Goal: Task Accomplishment & Management: Manage account settings

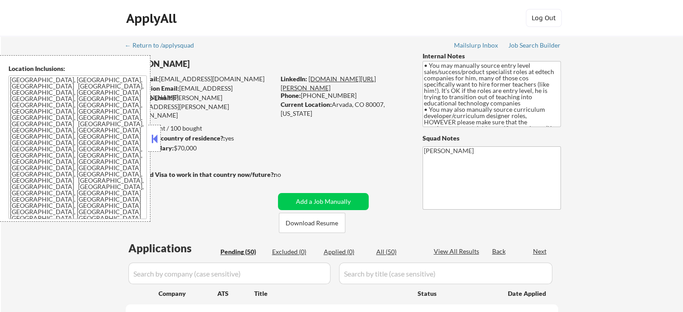
select select ""pending""
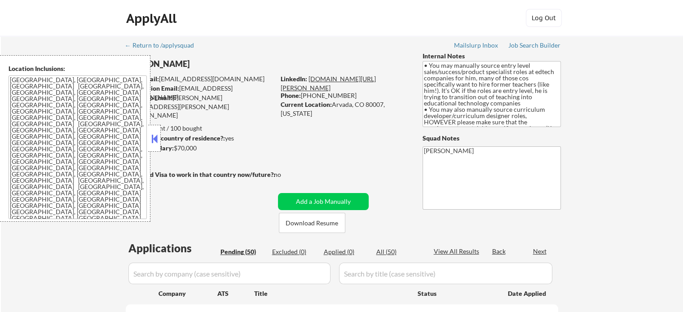
select select ""pending""
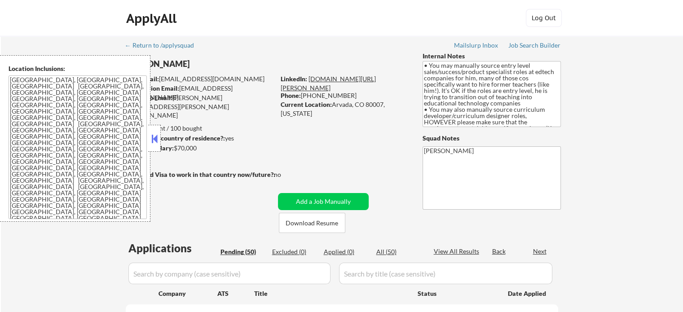
select select ""pending""
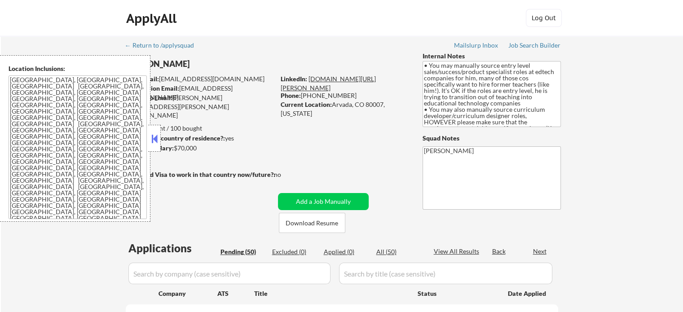
select select ""pending""
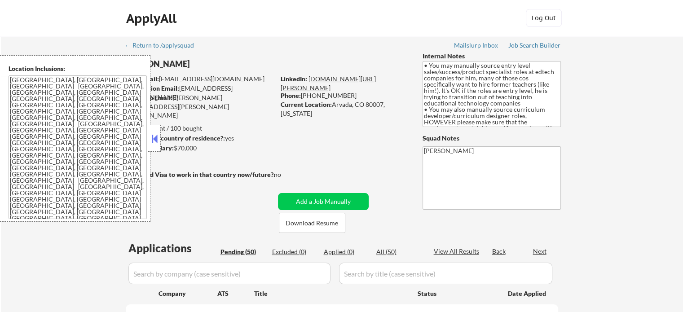
select select ""pending""
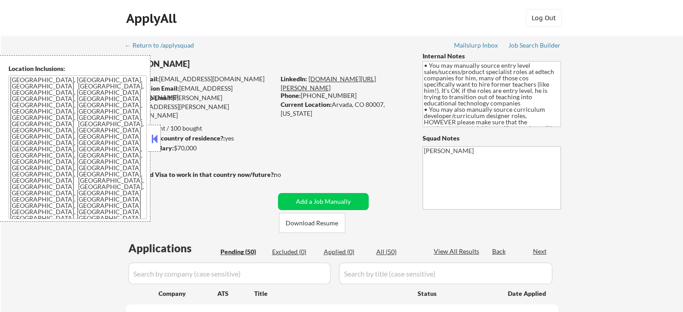
select select ""pending""
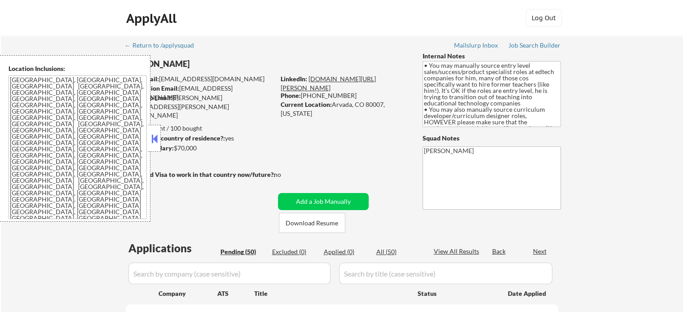
select select ""pending""
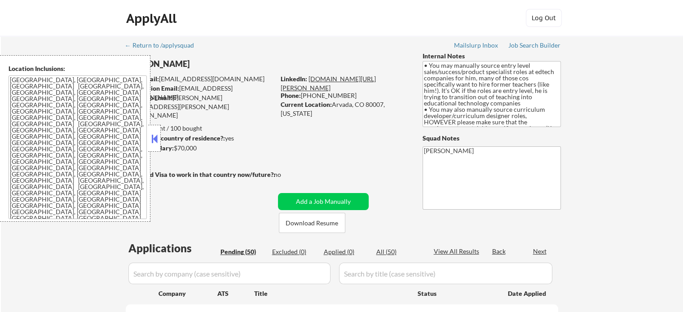
select select ""pending""
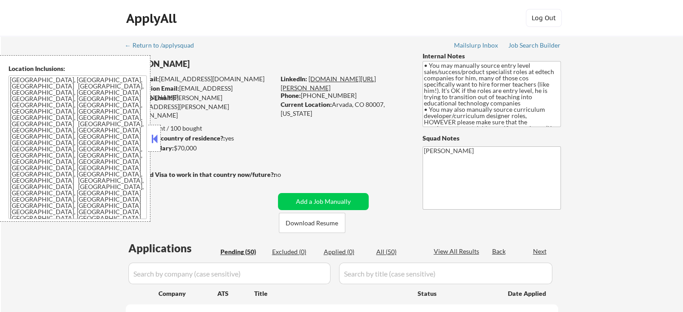
select select ""pending""
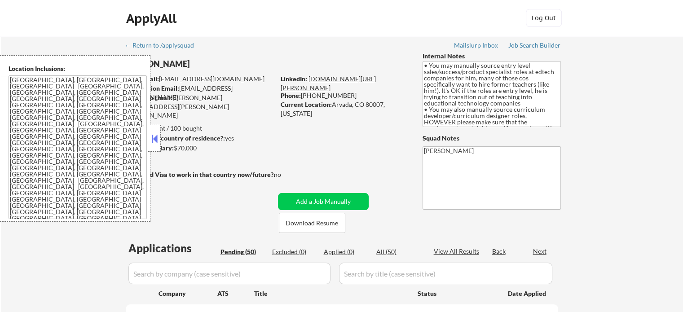
select select ""pending""
click at [337, 80] on link "www.linkedin.com/in/david-cardenas-20262645" at bounding box center [328, 83] width 95 height 17
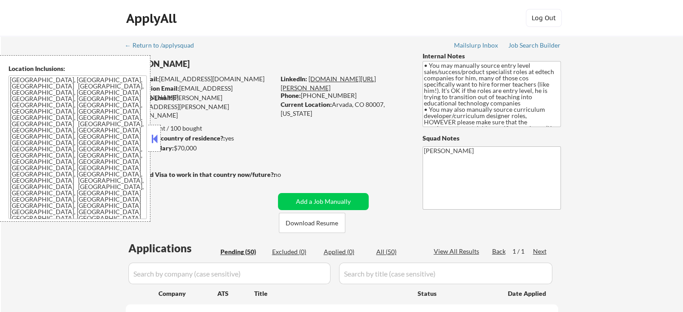
drag, startPoint x: 343, startPoint y: 88, endPoint x: 309, endPoint y: 79, distance: 35.7
click at [309, 79] on div "LinkedIn: www.linkedin.com/in/david-cardenas-20262645" at bounding box center [345, 84] width 128 height 18
drag, startPoint x: 342, startPoint y: 88, endPoint x: 324, endPoint y: 75, distance: 22.2
click at [324, 75] on div "LinkedIn: www.linkedin.com/in/david-cardenas-20262645" at bounding box center [345, 84] width 128 height 18
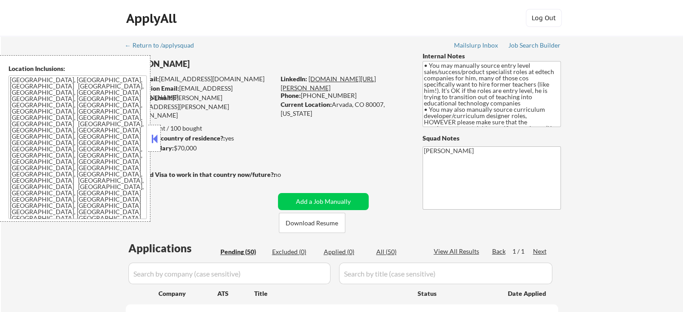
copy link "linkedin.com/in/david-cardenas-20262645"
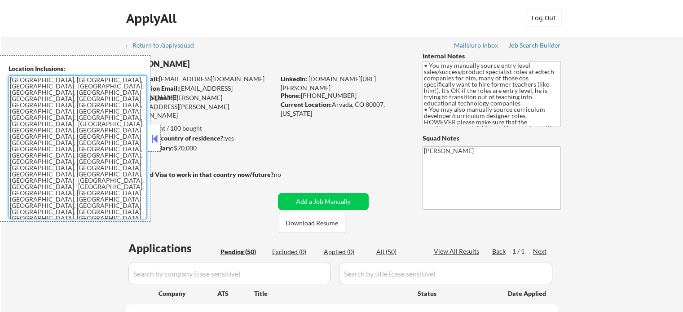
drag, startPoint x: 34, startPoint y: 176, endPoint x: 11, endPoint y: 79, distance: 99.7
click at [11, 79] on textarea "Denver, CO Edgewater, CO Wheat Ridge, CO Lakewood, CO Englewood, CO Sheridan, C…" at bounding box center [78, 147] width 138 height 144
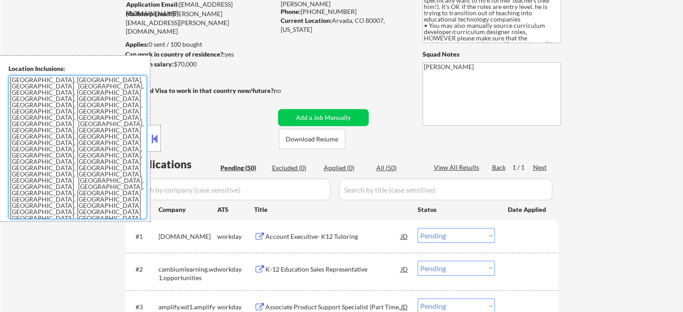
scroll to position [90, 0]
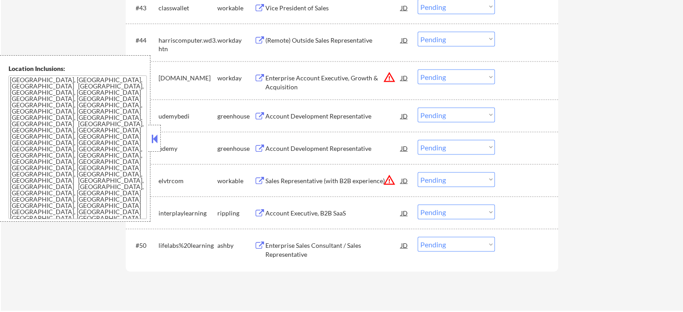
scroll to position [1932, 0]
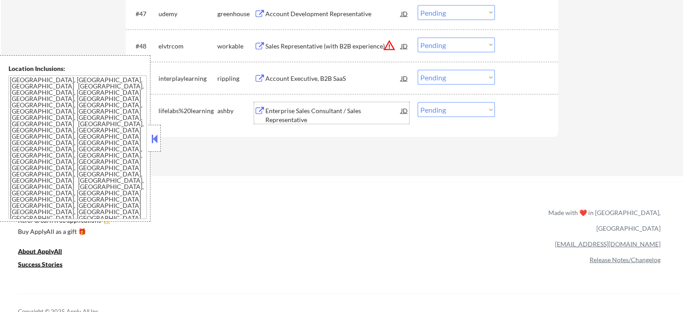
click at [292, 111] on div "Enterprise Sales Consultant / Sales Representative" at bounding box center [334, 115] width 136 height 18
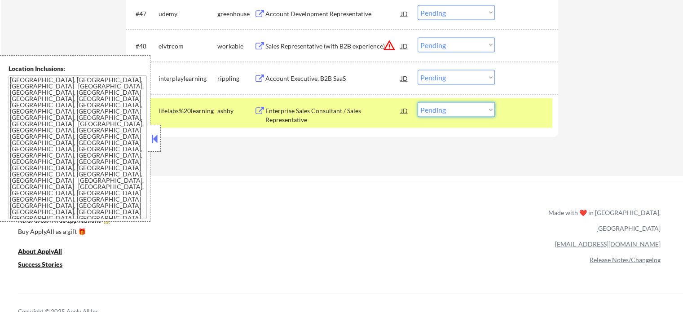
click at [450, 111] on select "Choose an option... Pending Applied Excluded (Questions) Excluded (Expired) Exc…" at bounding box center [456, 109] width 77 height 15
select select ""excluded__expired_""
click at [418, 102] on select "Choose an option... Pending Applied Excluded (Questions) Excluded (Expired) Exc…" at bounding box center [456, 109] width 77 height 15
click at [534, 110] on div at bounding box center [528, 110] width 40 height 16
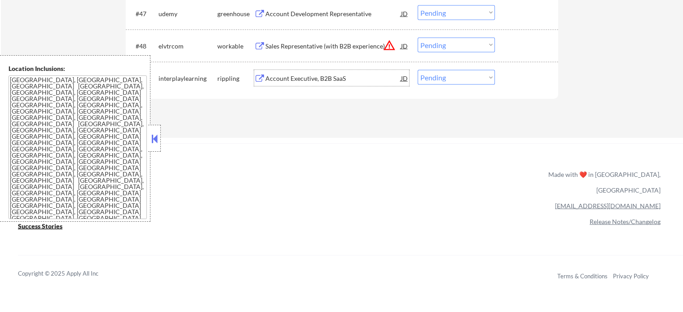
click at [319, 79] on div "Account Executive, B2B SaaS" at bounding box center [334, 78] width 136 height 9
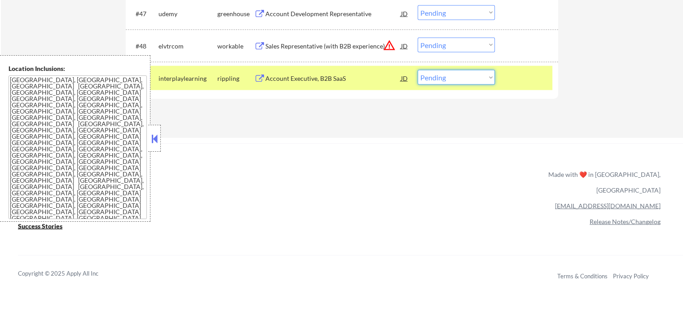
click at [430, 77] on select "Choose an option... Pending Applied Excluded (Questions) Excluded (Expired) Exc…" at bounding box center [456, 77] width 77 height 15
select select ""excluded__bad_match_""
click at [418, 70] on select "Choose an option... Pending Applied Excluded (Questions) Excluded (Expired) Exc…" at bounding box center [456, 77] width 77 height 15
click at [530, 77] on div at bounding box center [528, 78] width 40 height 16
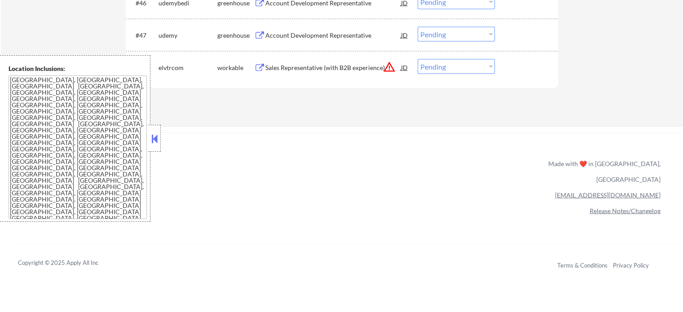
scroll to position [1842, 0]
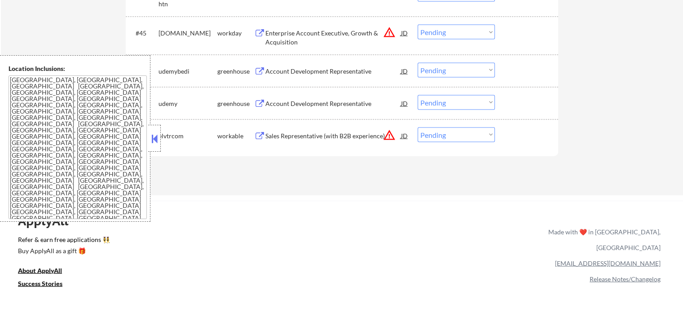
click at [318, 105] on div "Account Development Representative" at bounding box center [334, 103] width 136 height 9
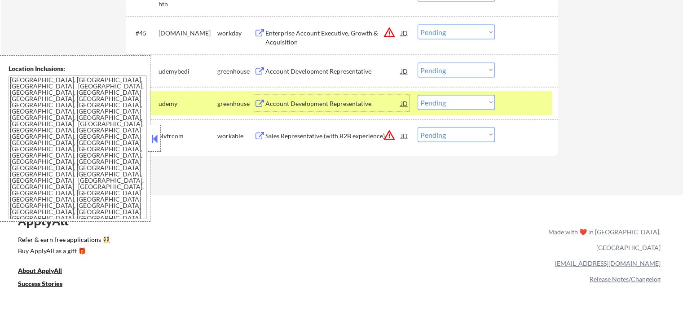
click at [435, 104] on select "Choose an option... Pending Applied Excluded (Questions) Excluded (Expired) Exc…" at bounding box center [456, 102] width 77 height 15
click at [418, 95] on select "Choose an option... Pending Applied Excluded (Questions) Excluded (Expired) Exc…" at bounding box center [456, 102] width 77 height 15
select select ""pending""
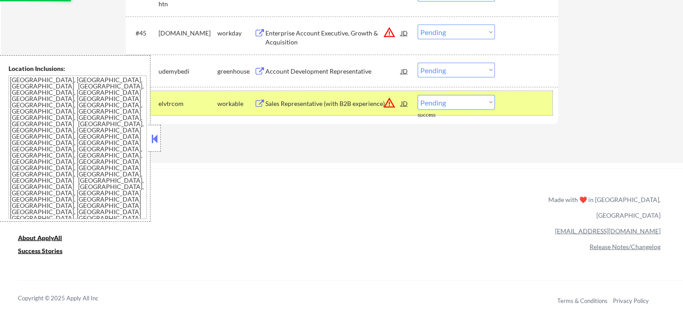
click at [514, 102] on div at bounding box center [528, 103] width 40 height 16
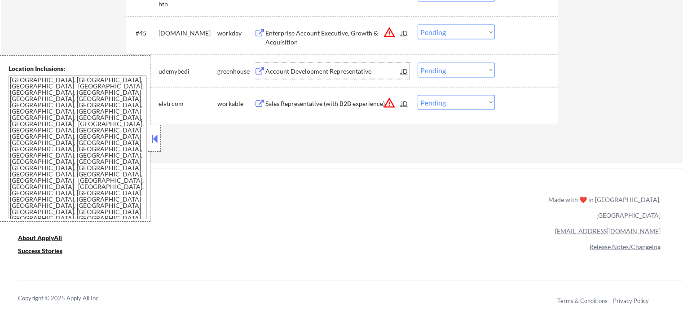
click at [335, 70] on div "Account Development Representative" at bounding box center [334, 71] width 136 height 9
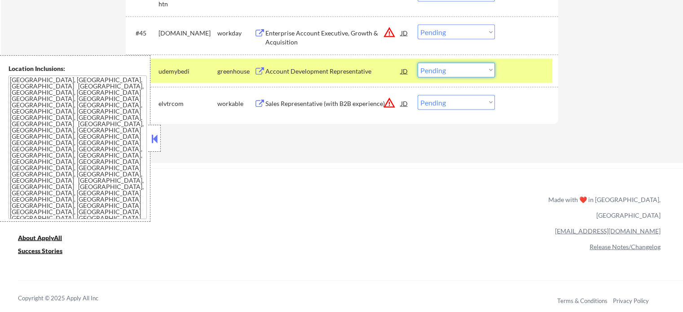
click at [451, 66] on select "Choose an option... Pending Applied Excluded (Questions) Excluded (Expired) Exc…" at bounding box center [456, 70] width 77 height 15
click at [418, 63] on select "Choose an option... Pending Applied Excluded (Questions) Excluded (Expired) Exc…" at bounding box center [456, 70] width 77 height 15
click at [509, 64] on div at bounding box center [528, 71] width 40 height 16
select select ""pending""
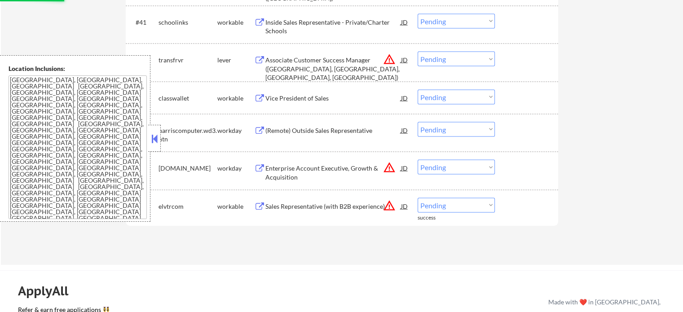
scroll to position [1707, 0]
click at [430, 95] on select "Choose an option... Pending Applied Excluded (Questions) Excluded (Expired) Exc…" at bounding box center [456, 96] width 77 height 15
click at [418, 89] on select "Choose an option... Pending Applied Excluded (Questions) Excluded (Expired) Exc…" at bounding box center [456, 96] width 77 height 15
click at [524, 100] on div at bounding box center [528, 97] width 40 height 16
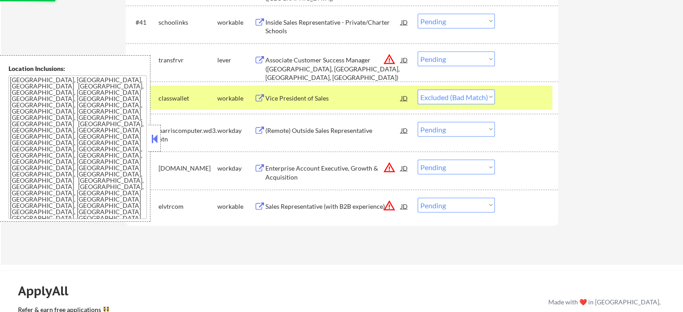
click at [525, 100] on div at bounding box center [528, 97] width 40 height 16
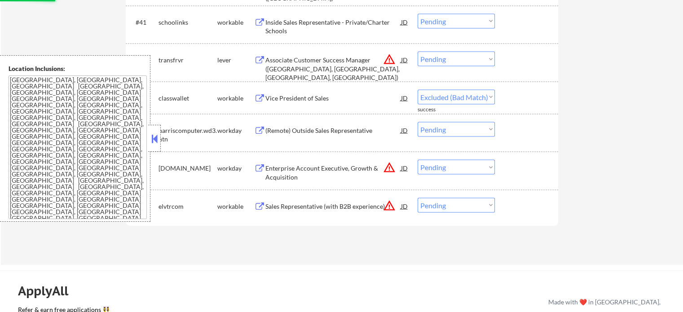
select select ""pending""
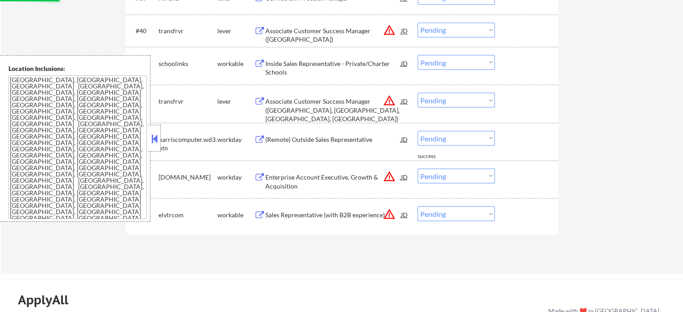
scroll to position [1617, 0]
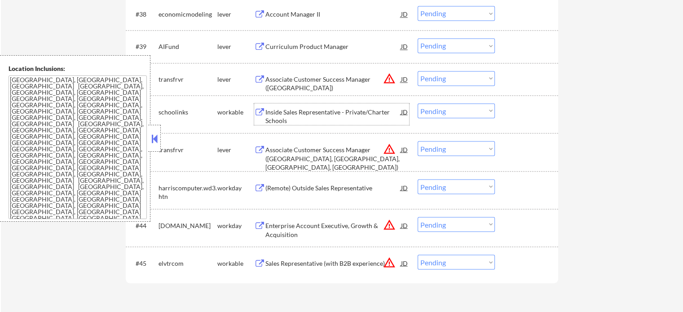
click at [331, 112] on div "Inside Sales Representative - Private/Charter Schools" at bounding box center [334, 116] width 136 height 18
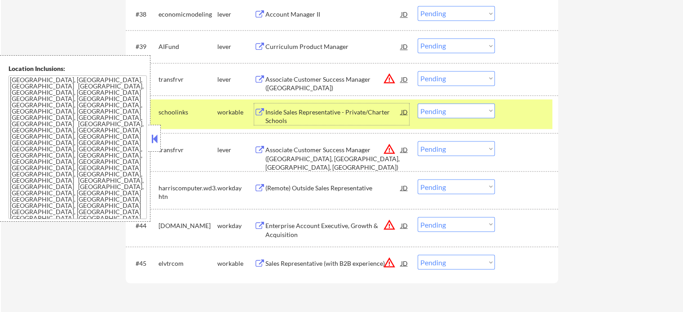
click at [471, 108] on select "Choose an option... Pending Applied Excluded (Questions) Excluded (Expired) Exc…" at bounding box center [456, 110] width 77 height 15
click at [418, 103] on select "Choose an option... Pending Applied Excluded (Questions) Excluded (Expired) Exc…" at bounding box center [456, 110] width 77 height 15
click at [528, 111] on div at bounding box center [528, 111] width 40 height 16
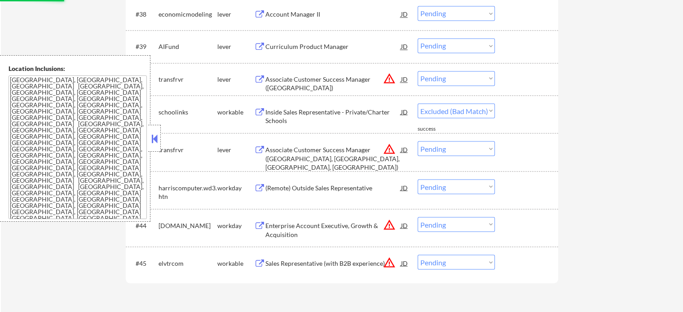
select select ""pending""
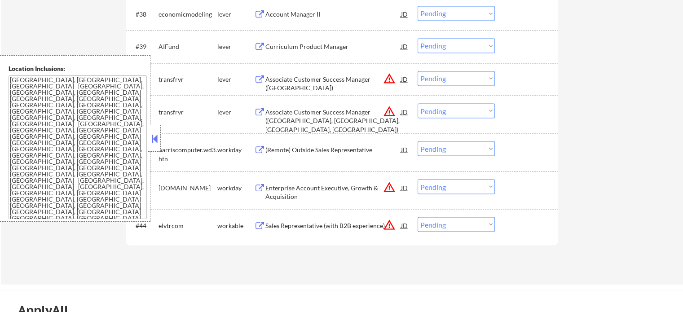
click at [301, 48] on div "Curriculum Product Manager" at bounding box center [334, 46] width 136 height 9
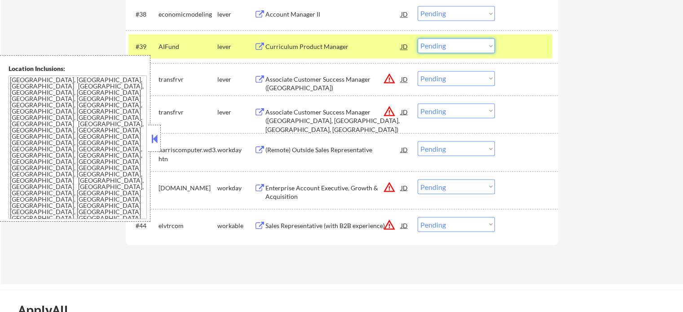
click at [449, 49] on select "Choose an option... Pending Applied Excluded (Questions) Excluded (Expired) Exc…" at bounding box center [456, 45] width 77 height 15
click at [418, 38] on select "Choose an option... Pending Applied Excluded (Questions) Excluded (Expired) Exc…" at bounding box center [456, 45] width 77 height 15
click at [522, 45] on div at bounding box center [528, 46] width 40 height 16
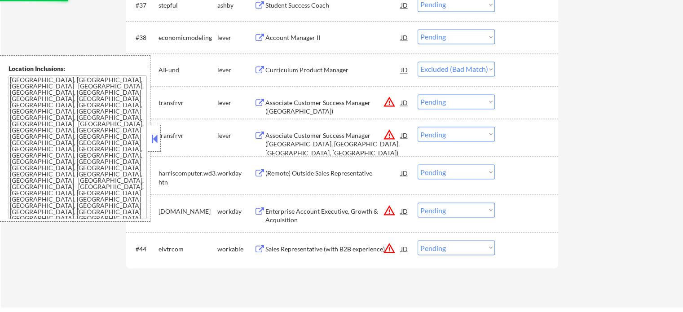
scroll to position [1572, 0]
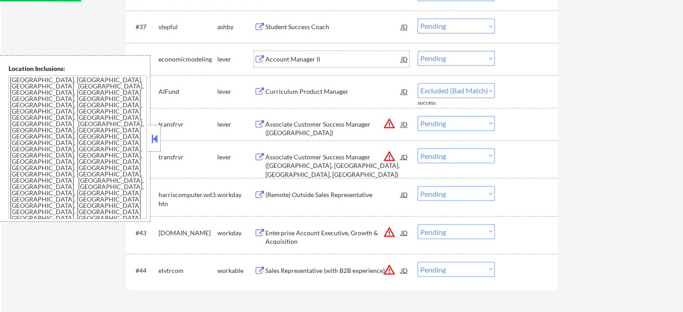
click at [288, 61] on div "Account Manager II" at bounding box center [334, 59] width 136 height 9
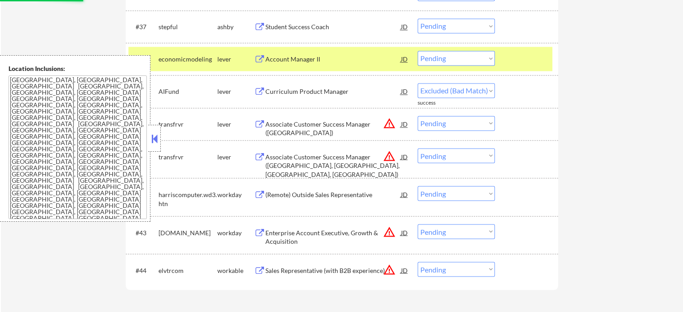
select select ""pending""
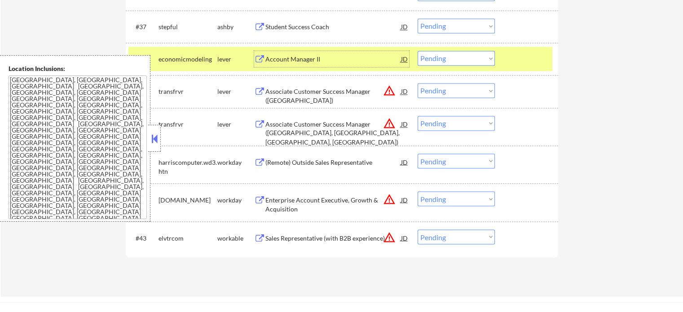
click at [442, 58] on select "Choose an option... Pending Applied Excluded (Questions) Excluded (Expired) Exc…" at bounding box center [456, 58] width 77 height 15
click at [418, 51] on select "Choose an option... Pending Applied Excluded (Questions) Excluded (Expired) Exc…" at bounding box center [456, 58] width 77 height 15
click at [506, 66] on div "#38 economicmodeling lever Account Manager II JD Choose an option... Pending Ap…" at bounding box center [340, 59] width 424 height 24
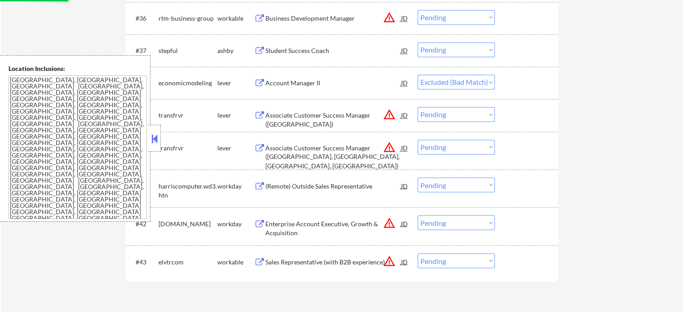
scroll to position [1528, 0]
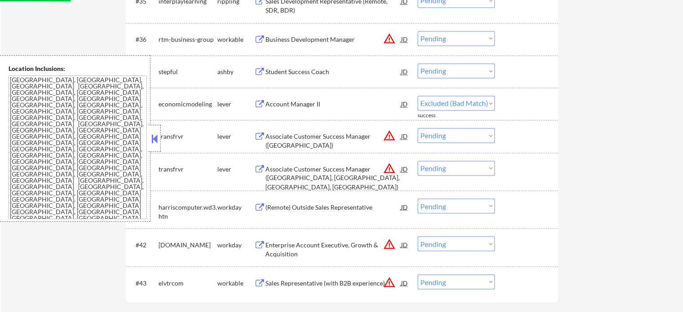
select select ""pending""
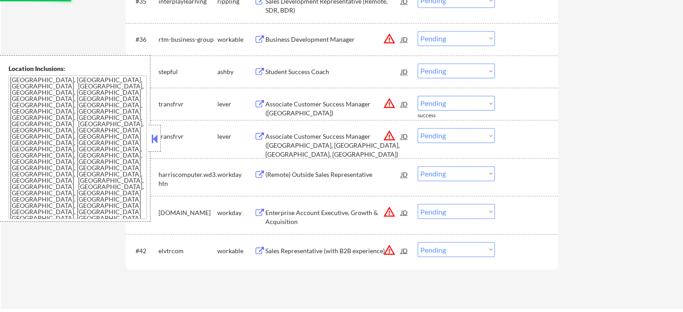
click at [283, 73] on div "Student Success Coach" at bounding box center [334, 71] width 136 height 9
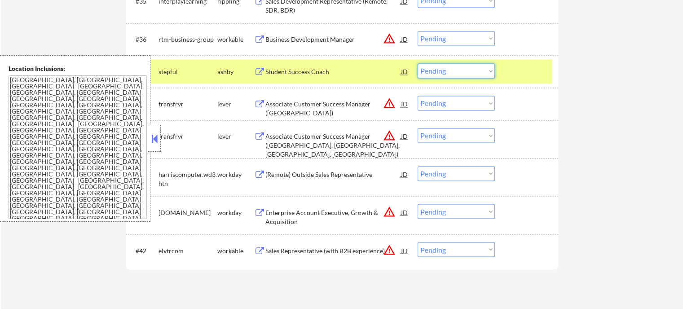
click at [449, 75] on select "Choose an option... Pending Applied Excluded (Questions) Excluded (Expired) Exc…" at bounding box center [456, 70] width 77 height 15
click at [418, 63] on select "Choose an option... Pending Applied Excluded (Questions) Excluded (Expired) Exc…" at bounding box center [456, 70] width 77 height 15
click at [525, 77] on div at bounding box center [528, 71] width 40 height 16
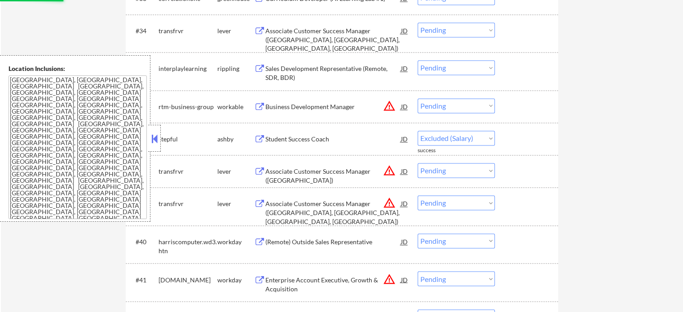
scroll to position [1438, 0]
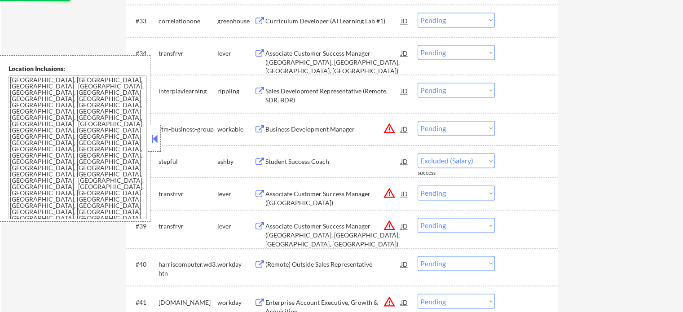
select select ""pending""
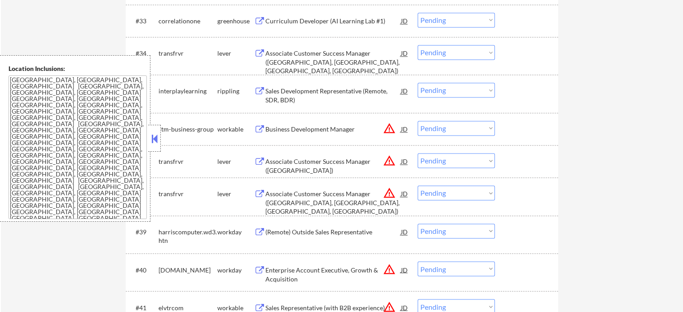
click at [297, 91] on div "Sales Development Representative (Remote, SDR, BDR)" at bounding box center [334, 96] width 136 height 18
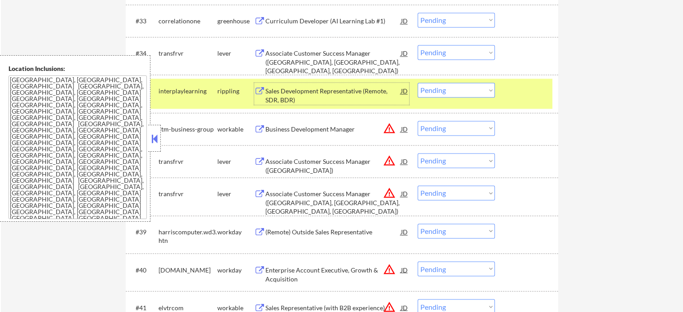
click at [469, 89] on select "Choose an option... Pending Applied Excluded (Questions) Excluded (Expired) Exc…" at bounding box center [456, 90] width 77 height 15
click at [418, 83] on select "Choose an option... Pending Applied Excluded (Questions) Excluded (Expired) Exc…" at bounding box center [456, 90] width 77 height 15
click at [512, 97] on div at bounding box center [528, 91] width 40 height 16
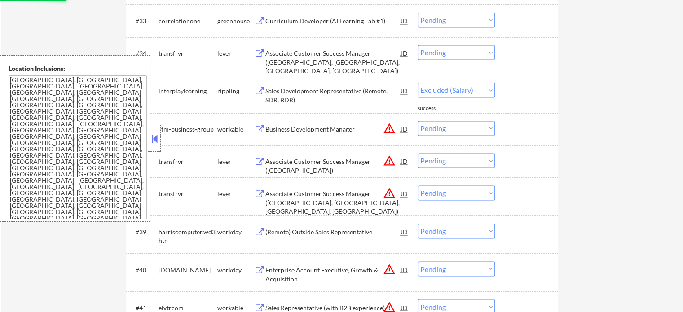
select select ""pending""
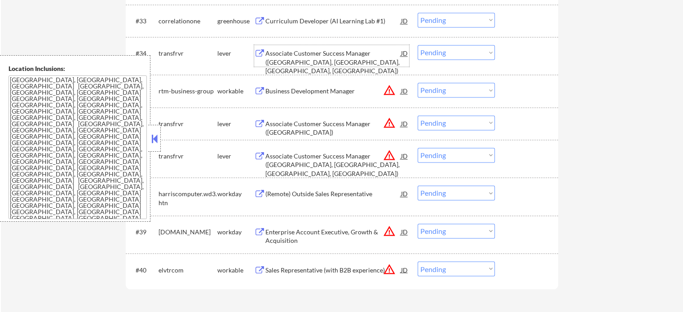
click at [332, 55] on div "Associate Customer Success Manager (CO, UT, AZ, NM)" at bounding box center [334, 62] width 136 height 27
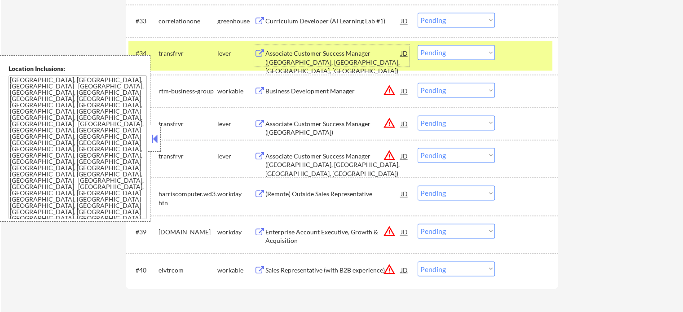
click at [447, 52] on select "Choose an option... Pending Applied Excluded (Questions) Excluded (Expired) Exc…" at bounding box center [456, 52] width 77 height 15
click at [418, 45] on select "Choose an option... Pending Applied Excluded (Questions) Excluded (Expired) Exc…" at bounding box center [456, 52] width 77 height 15
click at [516, 57] on div at bounding box center [528, 53] width 40 height 16
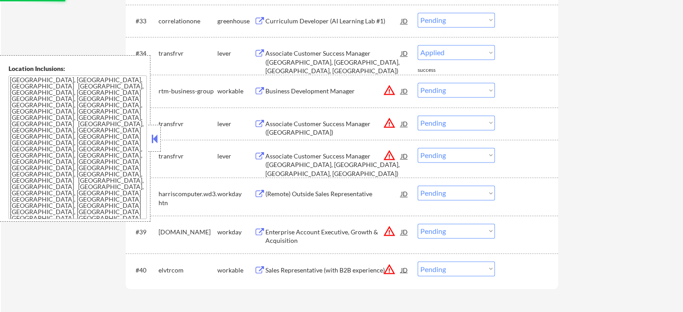
select select ""pending""
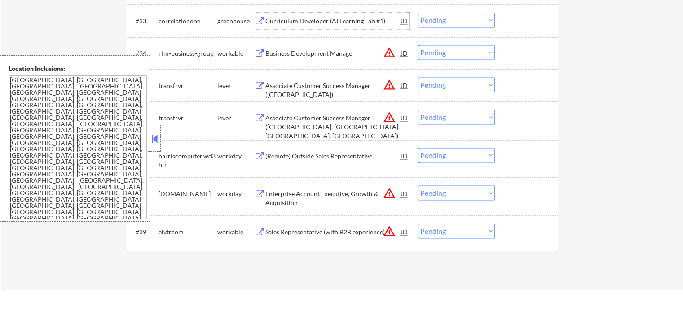
click at [324, 22] on div "Curriculum Developer (AI Learning Lab #1)" at bounding box center [334, 21] width 136 height 9
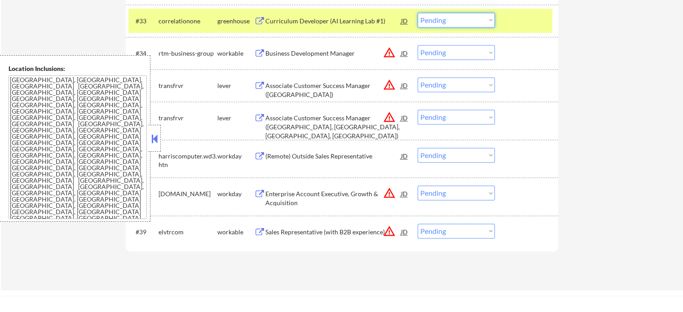
click at [432, 18] on select "Choose an option... Pending Applied Excluded (Questions) Excluded (Expired) Exc…" at bounding box center [456, 20] width 77 height 15
click at [418, 13] on select "Choose an option... Pending Applied Excluded (Questions) Excluded (Expired) Exc…" at bounding box center [456, 20] width 77 height 15
click at [521, 25] on div at bounding box center [528, 21] width 40 height 16
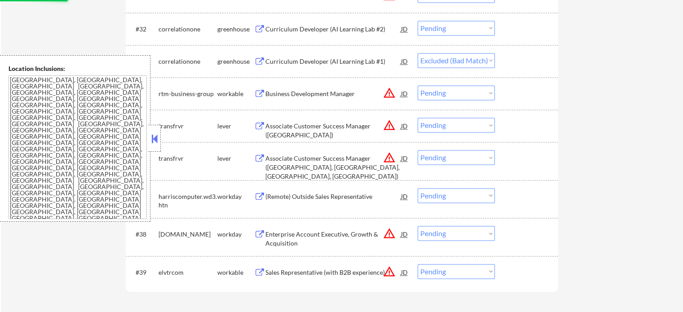
scroll to position [1348, 0]
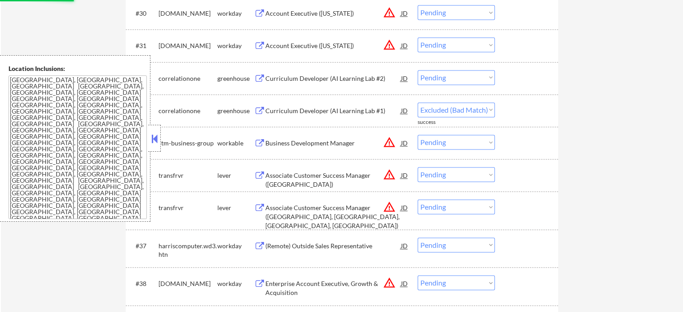
select select ""pending""
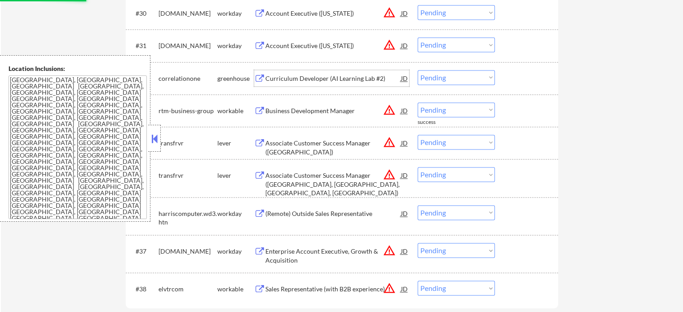
click at [283, 80] on div "Curriculum Developer (AI Learning Lab #2)" at bounding box center [334, 78] width 136 height 9
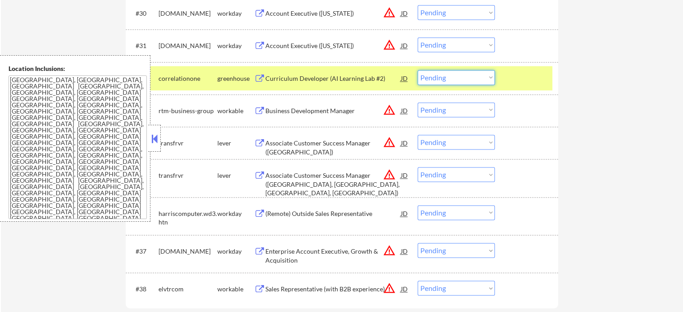
click at [437, 80] on select "Choose an option... Pending Applied Excluded (Questions) Excluded (Expired) Exc…" at bounding box center [456, 77] width 77 height 15
click at [418, 70] on select "Choose an option... Pending Applied Excluded (Questions) Excluded (Expired) Exc…" at bounding box center [456, 77] width 77 height 15
click at [517, 77] on div at bounding box center [528, 78] width 40 height 16
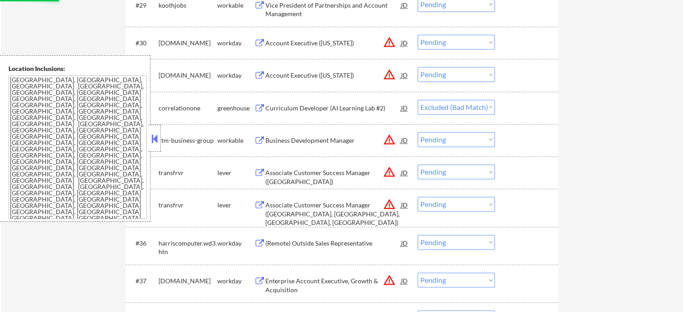
scroll to position [1303, 0]
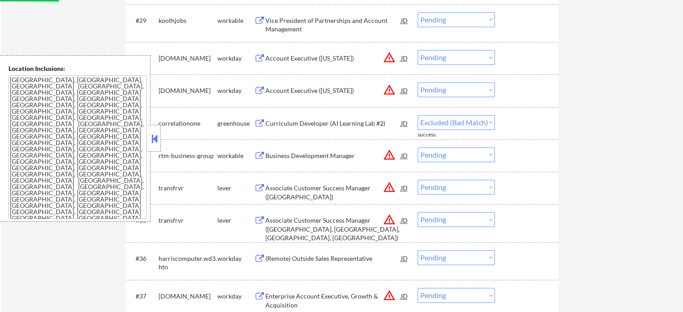
select select ""pending""
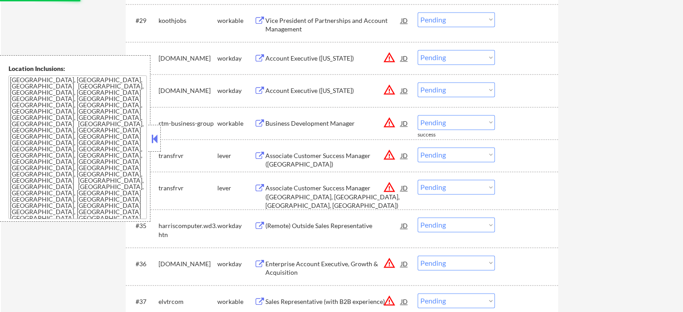
click at [433, 59] on select "Choose an option... Pending Applied Excluded (Questions) Excluded (Expired) Exc…" at bounding box center [456, 57] width 77 height 15
click at [418, 50] on select "Choose an option... Pending Applied Excluded (Questions) Excluded (Expired) Exc…" at bounding box center [456, 57] width 77 height 15
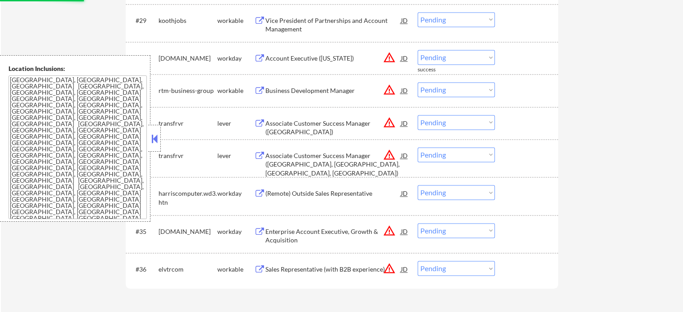
click at [452, 53] on select "Choose an option... Pending Applied Excluded (Questions) Excluded (Expired) Exc…" at bounding box center [456, 57] width 77 height 15
click at [418, 50] on select "Choose an option... Pending Applied Excluded (Questions) Excluded (Expired) Exc…" at bounding box center [456, 57] width 77 height 15
select select ""pending""
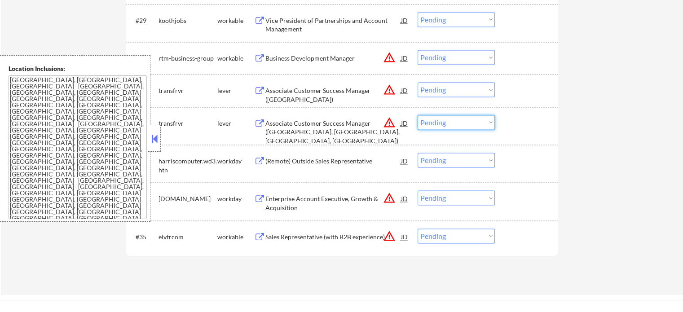
click at [446, 122] on select "Choose an option... Pending Applied Excluded (Questions) Excluded (Expired) Exc…" at bounding box center [456, 122] width 77 height 15
select select ""excluded__location_""
click at [418, 115] on select "Choose an option... Pending Applied Excluded (Questions) Excluded (Expired) Exc…" at bounding box center [456, 122] width 77 height 15
click at [442, 92] on select "Choose an option... Pending Applied Excluded (Questions) Excluded (Expired) Exc…" at bounding box center [456, 89] width 77 height 15
select select ""excluded__location_""
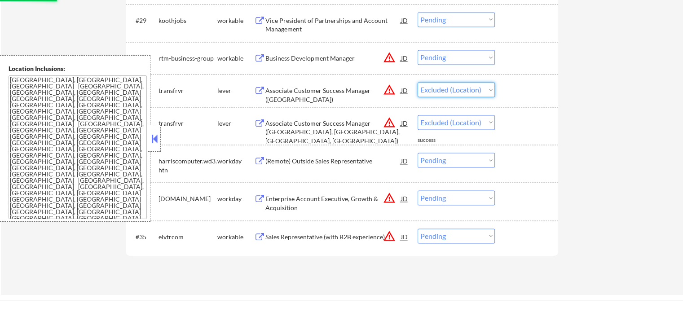
click at [418, 82] on select "Choose an option... Pending Applied Excluded (Questions) Excluded (Expired) Exc…" at bounding box center [456, 89] width 77 height 15
select select ""pending""
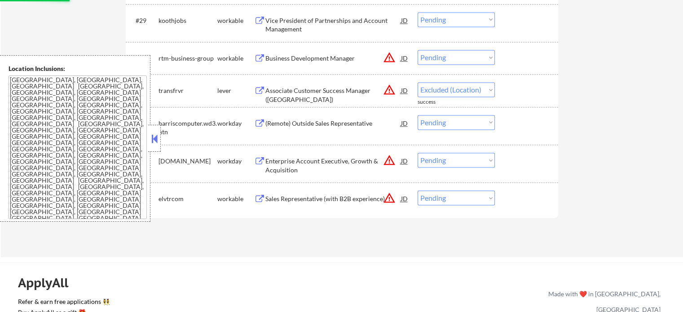
select select ""pending""
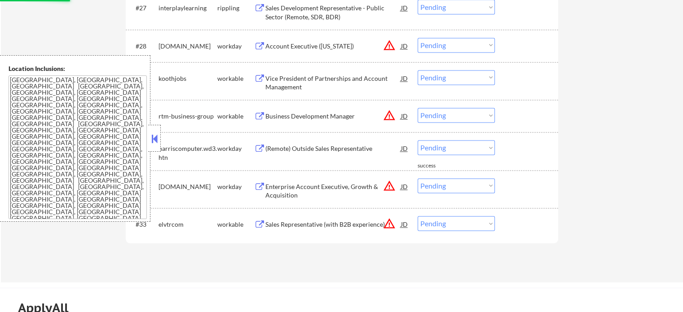
scroll to position [1168, 0]
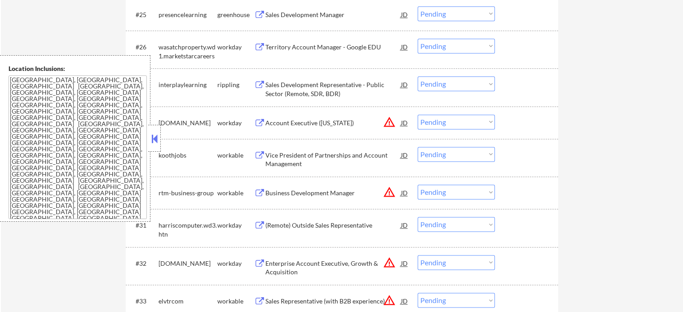
click at [306, 158] on div "Vice President of Partnerships and Account Management" at bounding box center [334, 160] width 136 height 18
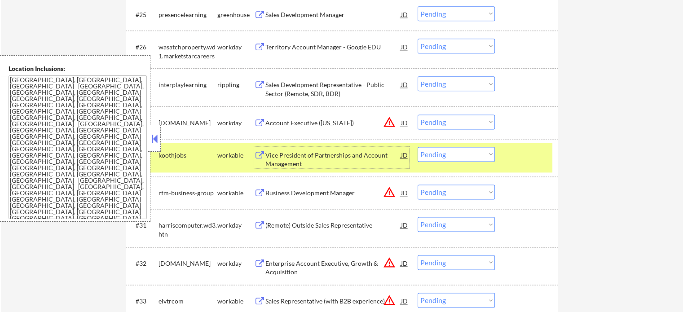
click at [436, 151] on select "Choose an option... Pending Applied Excluded (Questions) Excluded (Expired) Exc…" at bounding box center [456, 154] width 77 height 15
click at [418, 147] on select "Choose an option... Pending Applied Excluded (Questions) Excluded (Expired) Exc…" at bounding box center [456, 154] width 77 height 15
click at [518, 152] on div at bounding box center [528, 155] width 40 height 16
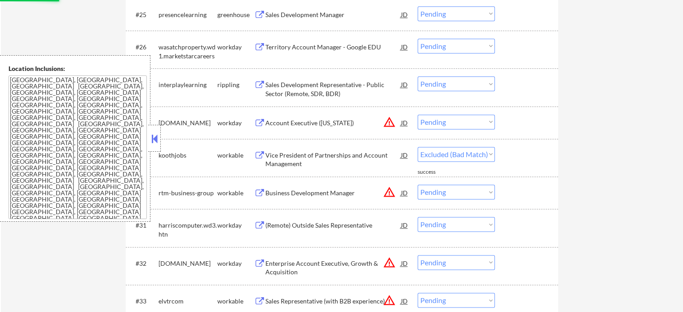
select select ""pending""
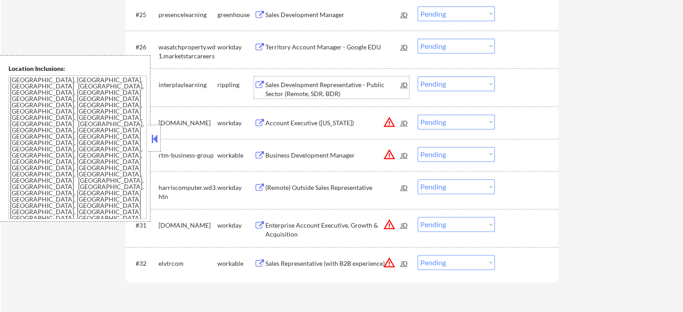
click at [322, 88] on div "Sales Development Representative - Public Sector (Remote, SDR, BDR)" at bounding box center [334, 89] width 136 height 18
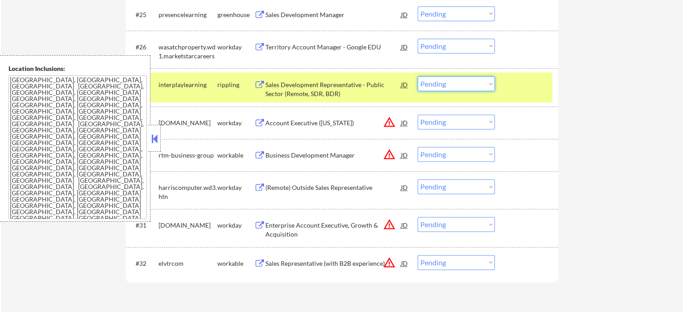
click at [448, 84] on select "Choose an option... Pending Applied Excluded (Questions) Excluded (Expired) Exc…" at bounding box center [456, 83] width 77 height 15
click at [418, 76] on select "Choose an option... Pending Applied Excluded (Questions) Excluded (Expired) Exc…" at bounding box center [456, 83] width 77 height 15
drag, startPoint x: 456, startPoint y: 91, endPoint x: 475, endPoint y: 161, distance: 72.5
click at [475, 161] on select "Choose an option... Pending Applied Excluded (Questions) Excluded (Expired) Exc…" at bounding box center [456, 154] width 77 height 15
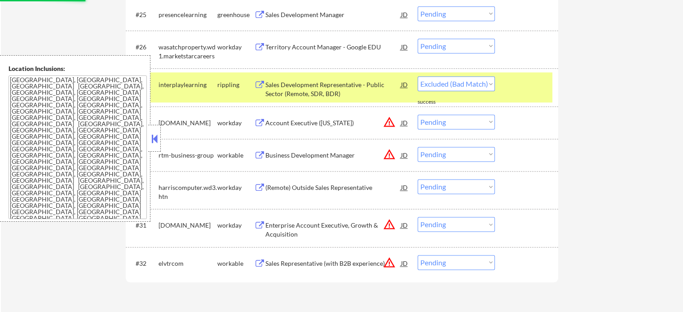
select select ""pending""
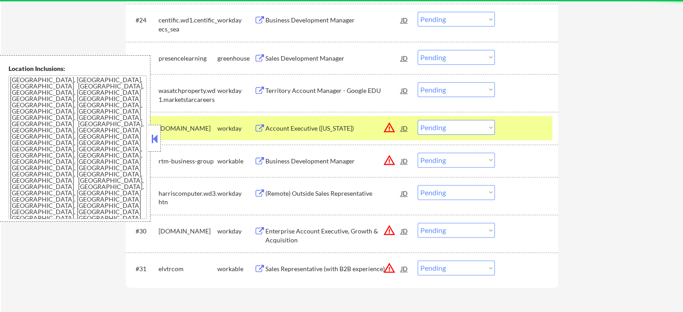
scroll to position [1123, 0]
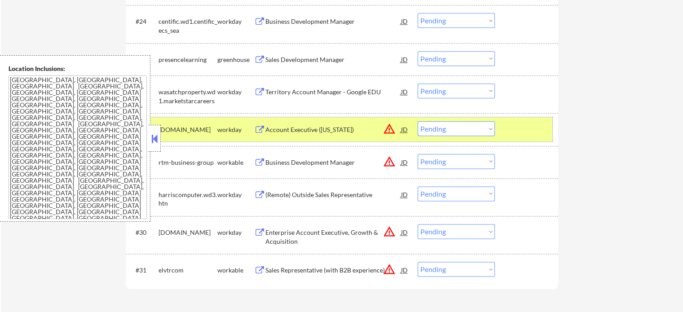
click at [521, 128] on div at bounding box center [528, 129] width 40 height 16
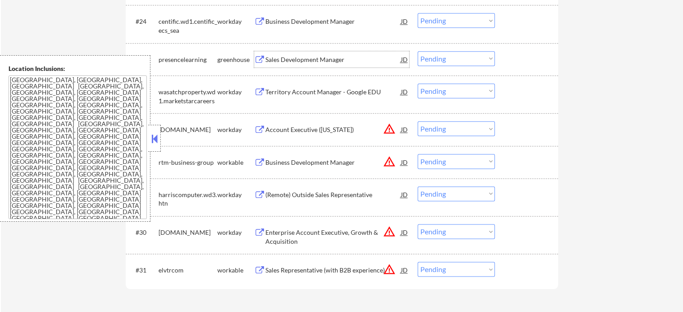
click at [328, 58] on div "Sales Development Manager" at bounding box center [334, 59] width 136 height 9
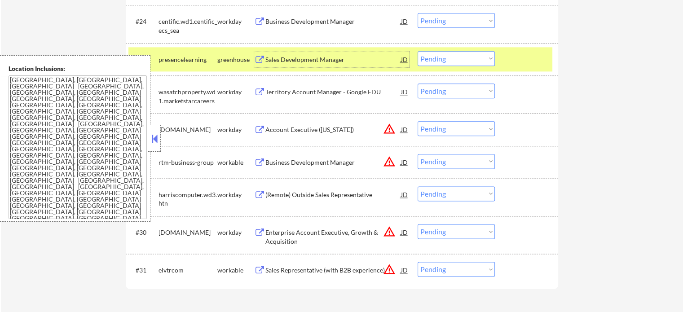
click at [428, 57] on select "Choose an option... Pending Applied Excluded (Questions) Excluded (Expired) Exc…" at bounding box center [456, 58] width 77 height 15
click at [418, 51] on select "Choose an option... Pending Applied Excluded (Questions) Excluded (Expired) Exc…" at bounding box center [456, 58] width 77 height 15
click at [519, 63] on div at bounding box center [528, 59] width 40 height 16
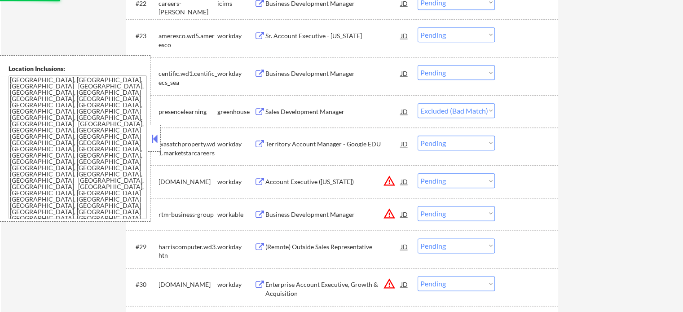
scroll to position [1033, 0]
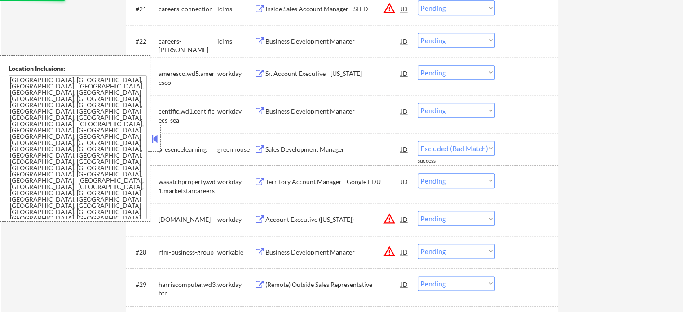
select select ""pending""
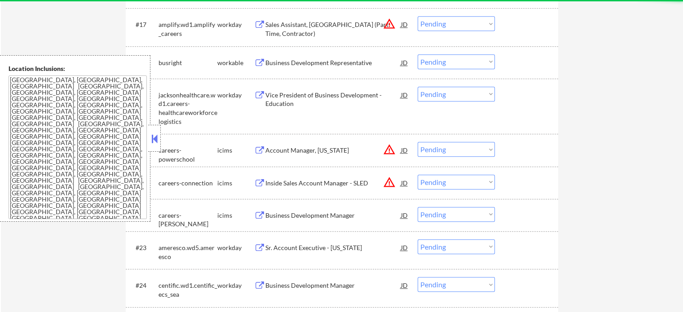
scroll to position [854, 0]
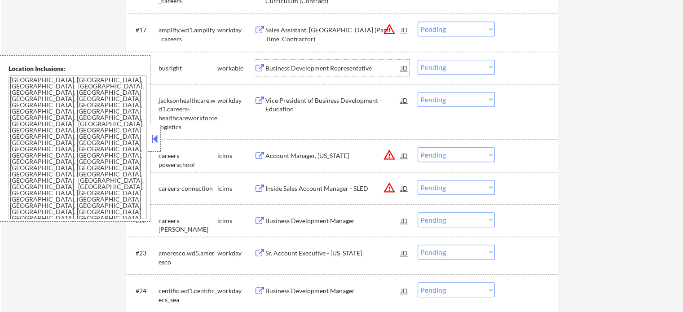
click at [327, 66] on div "Business Development Representative" at bounding box center [334, 68] width 136 height 9
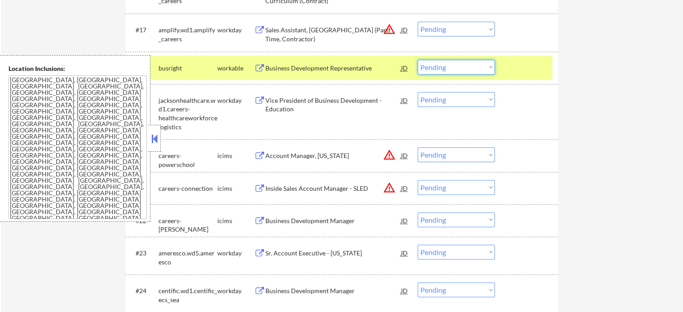
click at [473, 64] on select "Choose an option... Pending Applied Excluded (Questions) Excluded (Expired) Exc…" at bounding box center [456, 67] width 77 height 15
click at [418, 60] on select "Choose an option... Pending Applied Excluded (Questions) Excluded (Expired) Exc…" at bounding box center [456, 67] width 77 height 15
click at [522, 68] on div at bounding box center [528, 68] width 40 height 16
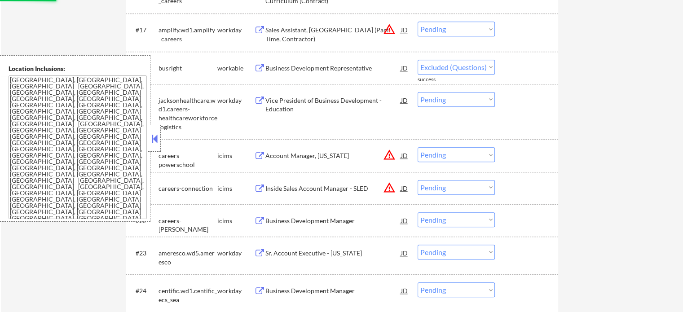
select select ""pending""
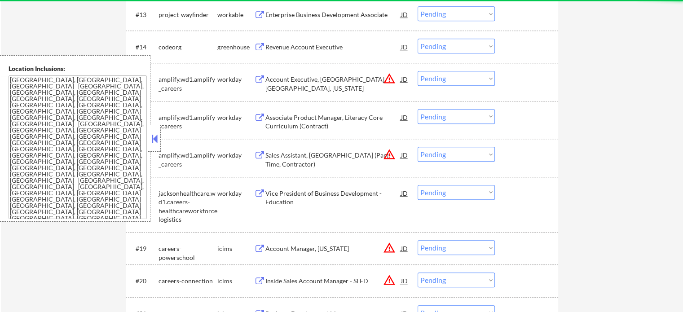
scroll to position [674, 0]
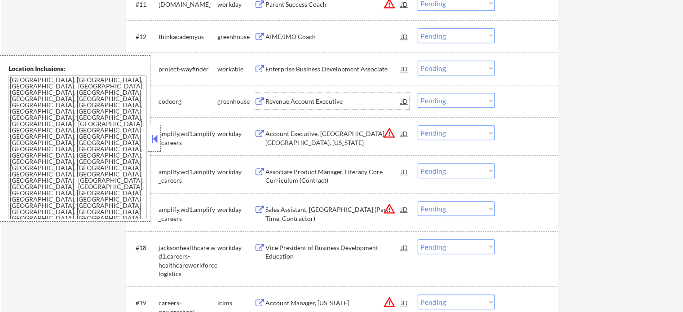
click at [313, 104] on div "Revenue Account Executive" at bounding box center [334, 101] width 136 height 9
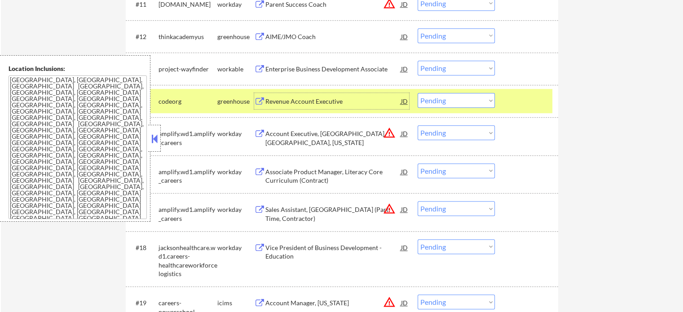
click at [463, 100] on select "Choose an option... Pending Applied Excluded (Questions) Excluded (Expired) Exc…" at bounding box center [456, 100] width 77 height 15
click at [418, 93] on select "Choose an option... Pending Applied Excluded (Questions) Excluded (Expired) Exc…" at bounding box center [456, 100] width 77 height 15
click at [515, 101] on div at bounding box center [528, 101] width 40 height 16
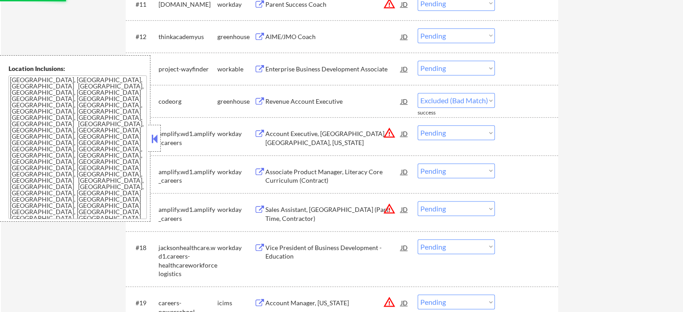
select select ""pending""
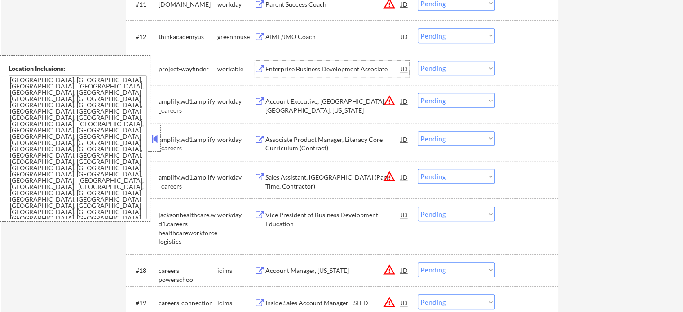
click at [288, 65] on div "Enterprise Business Development Associate" at bounding box center [334, 69] width 136 height 9
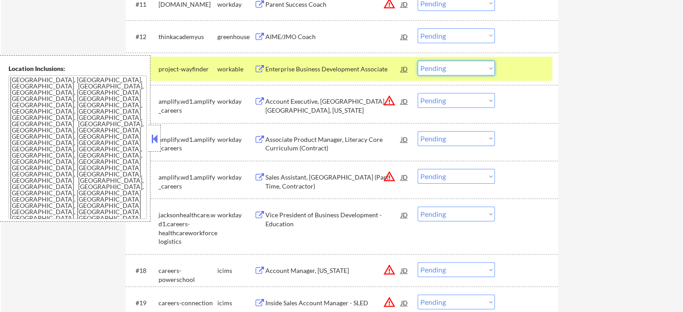
click at [435, 71] on select "Choose an option... Pending Applied Excluded (Questions) Excluded (Expired) Exc…" at bounding box center [456, 68] width 77 height 15
click at [418, 61] on select "Choose an option... Pending Applied Excluded (Questions) Excluded (Expired) Exc…" at bounding box center [456, 68] width 77 height 15
click at [523, 68] on div at bounding box center [528, 69] width 40 height 16
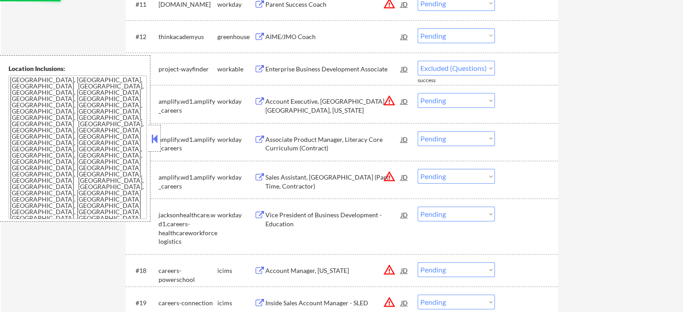
select select ""pending""
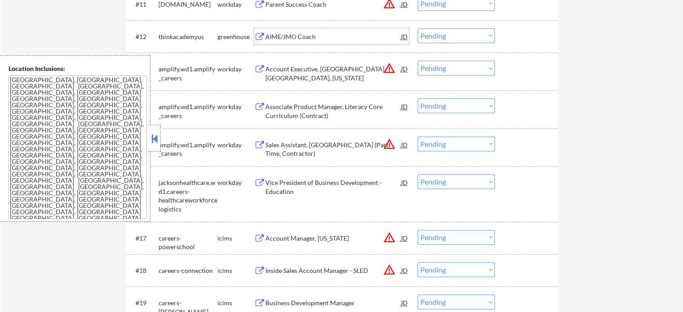
click at [286, 40] on div "AIME/JMO Coach" at bounding box center [334, 36] width 136 height 9
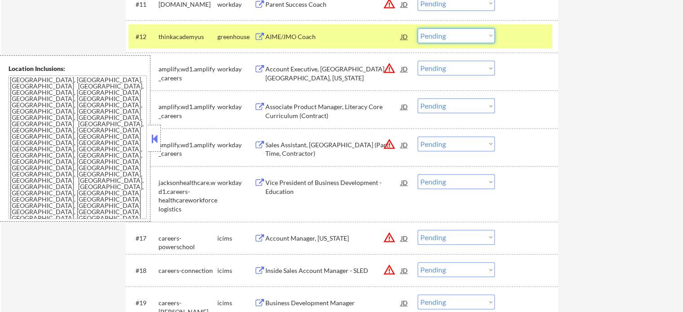
click at [448, 34] on select "Choose an option... Pending Applied Excluded (Questions) Excluded (Expired) Exc…" at bounding box center [456, 35] width 77 height 15
click at [418, 28] on select "Choose an option... Pending Applied Excluded (Questions) Excluded (Expired) Exc…" at bounding box center [456, 35] width 77 height 15
click at [509, 39] on div at bounding box center [528, 36] width 40 height 16
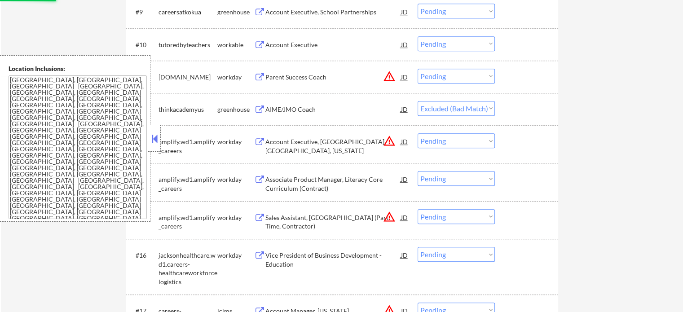
scroll to position [539, 0]
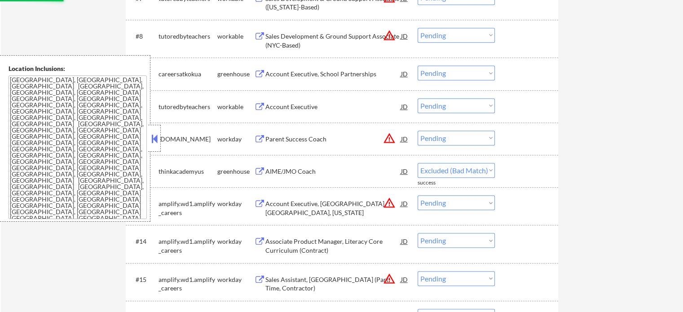
select select ""pending""
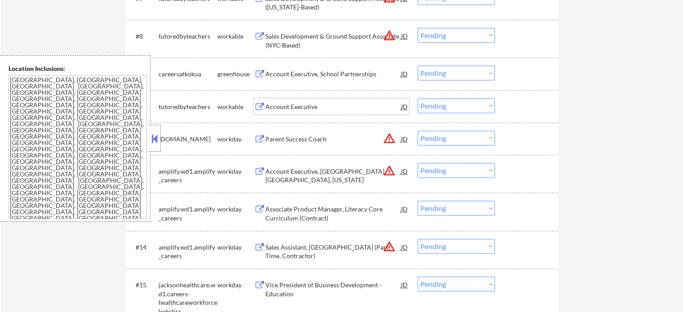
click at [300, 105] on div "Account Executive" at bounding box center [334, 106] width 136 height 9
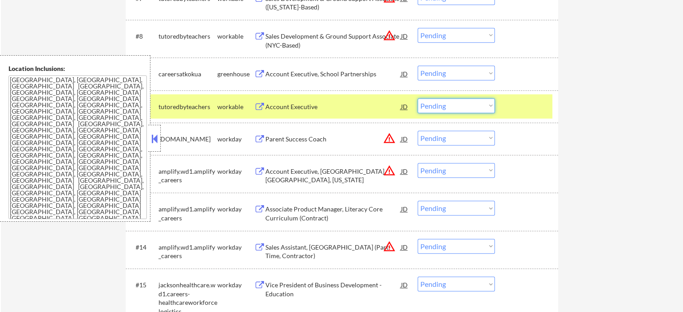
click at [453, 100] on select "Choose an option... Pending Applied Excluded (Questions) Excluded (Expired) Exc…" at bounding box center [456, 105] width 77 height 15
click at [418, 98] on select "Choose an option... Pending Applied Excluded (Questions) Excluded (Expired) Exc…" at bounding box center [456, 105] width 77 height 15
click at [513, 106] on div at bounding box center [528, 106] width 40 height 16
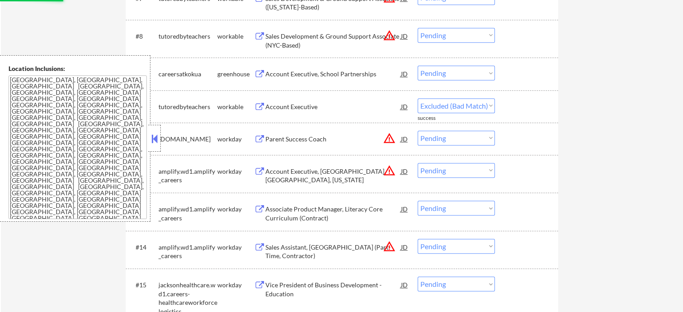
select select ""pending""
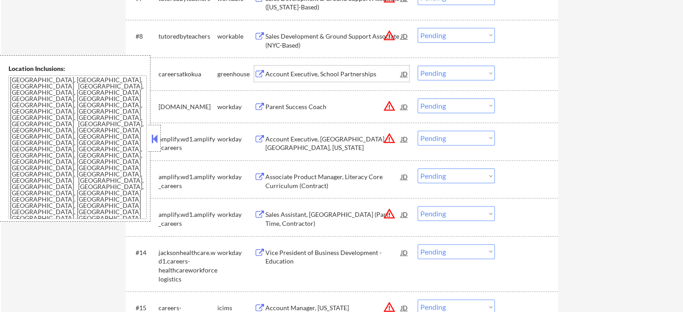
click at [321, 76] on div "Account Executive, School Partnerships" at bounding box center [334, 74] width 136 height 9
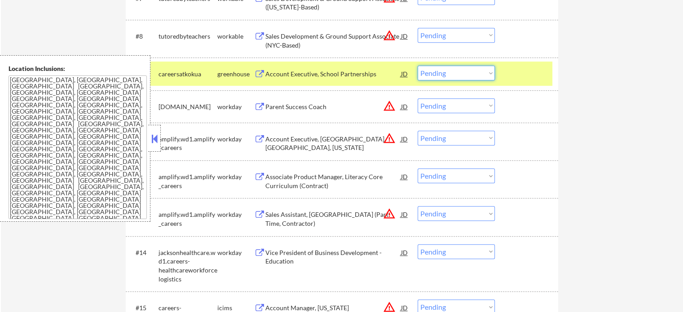
click at [450, 75] on select "Choose an option... Pending Applied Excluded (Questions) Excluded (Expired) Exc…" at bounding box center [456, 73] width 77 height 15
click at [418, 66] on select "Choose an option... Pending Applied Excluded (Questions) Excluded (Expired) Exc…" at bounding box center [456, 73] width 77 height 15
click at [515, 72] on div at bounding box center [528, 74] width 40 height 16
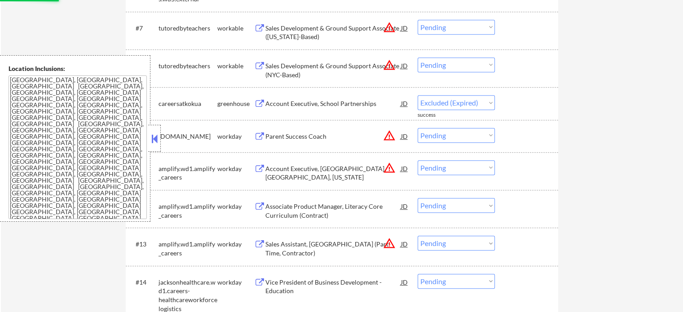
scroll to position [494, 0]
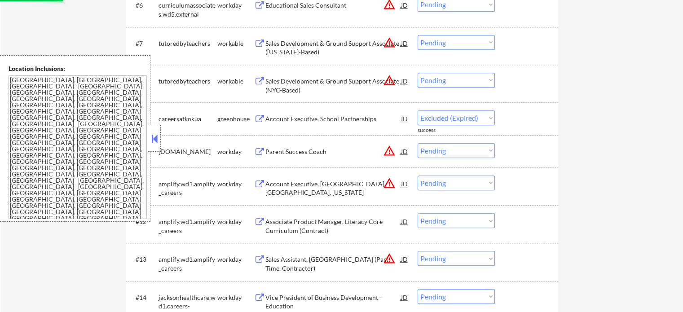
select select ""pending""
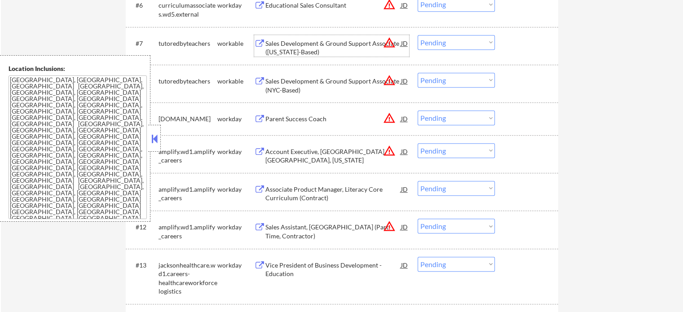
click at [285, 53] on div "Sales Development & Ground Support Associate (Louisiana-Based)" at bounding box center [334, 48] width 136 height 18
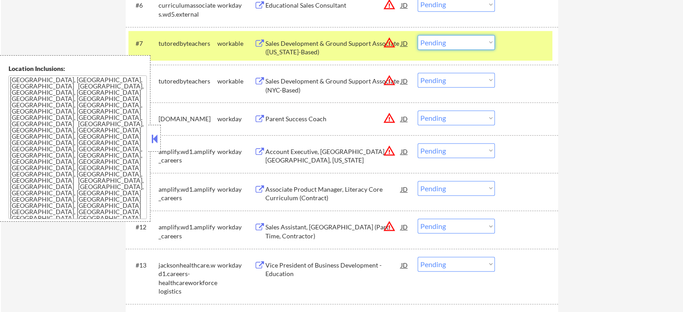
click at [438, 43] on select "Choose an option... Pending Applied Excluded (Questions) Excluded (Expired) Exc…" at bounding box center [456, 42] width 77 height 15
click at [418, 35] on select "Choose an option... Pending Applied Excluded (Questions) Excluded (Expired) Exc…" at bounding box center [456, 42] width 77 height 15
click at [512, 42] on div at bounding box center [528, 43] width 40 height 16
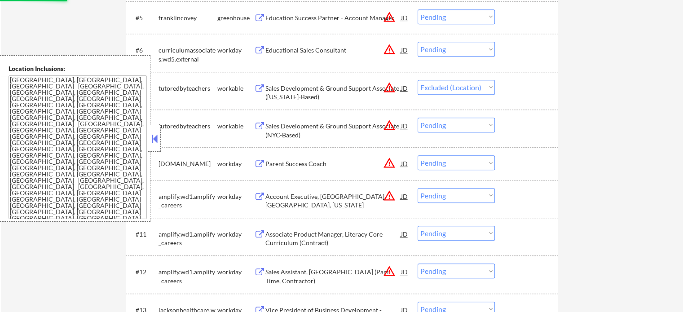
scroll to position [404, 0]
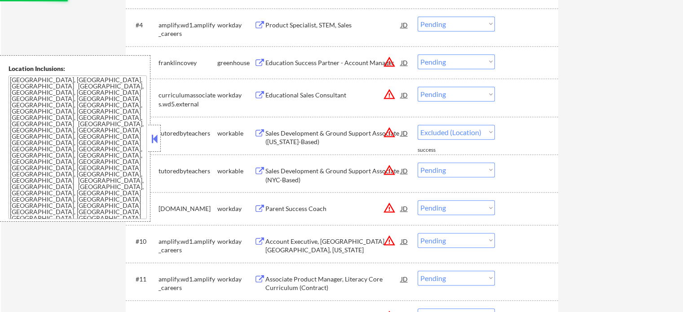
select select ""pending""
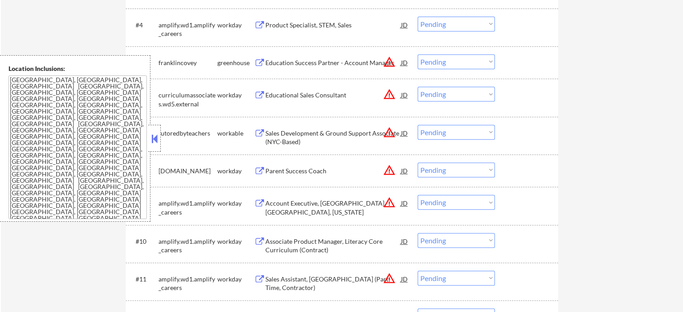
click at [334, 62] on div "Education Success Partner - Account Manager" at bounding box center [334, 62] width 136 height 9
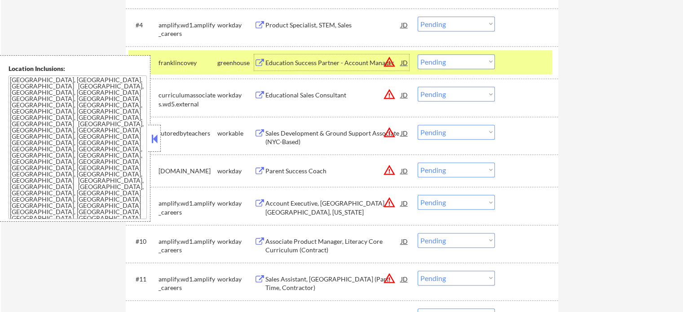
click at [443, 66] on select "Choose an option... Pending Applied Excluded (Questions) Excluded (Expired) Exc…" at bounding box center [456, 61] width 77 height 15
click at [418, 54] on select "Choose an option... Pending Applied Excluded (Questions) Excluded (Expired) Exc…" at bounding box center [456, 61] width 77 height 15
click at [523, 62] on div at bounding box center [528, 62] width 40 height 16
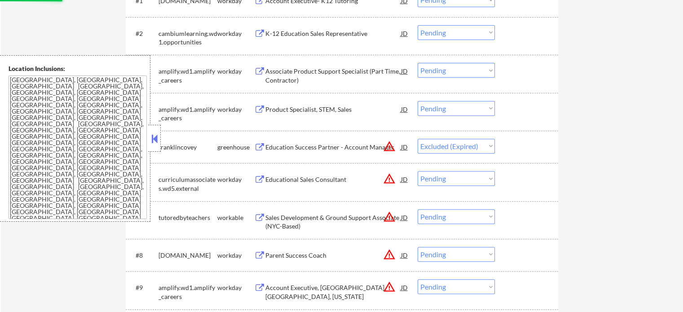
scroll to position [314, 0]
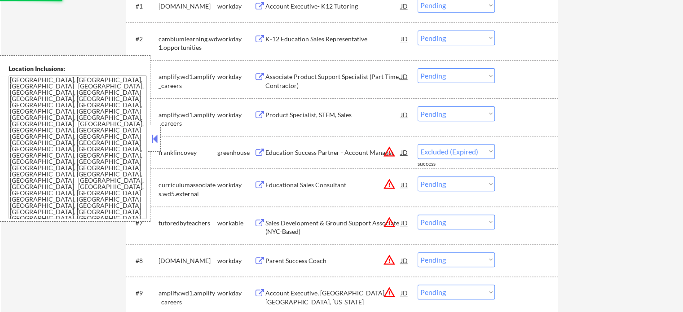
select select ""pending""
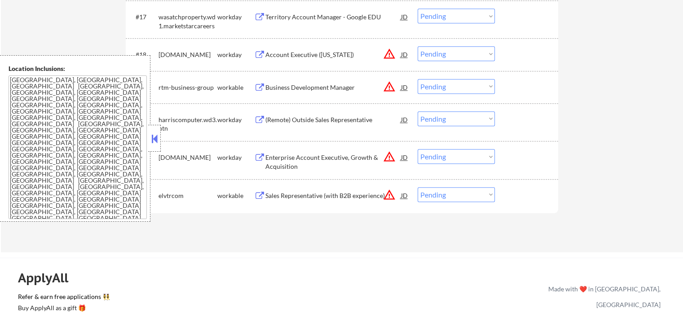
scroll to position [943, 0]
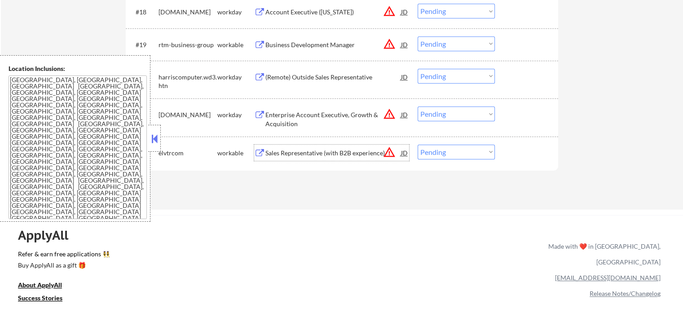
click at [316, 158] on div "Sales Representative (with B2B experience)" at bounding box center [334, 153] width 136 height 16
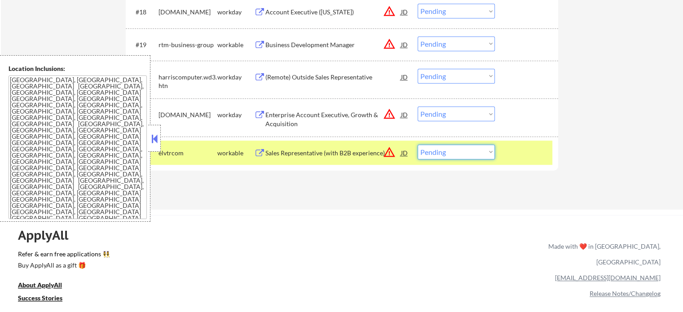
click at [463, 159] on select "Choose an option... Pending Applied Excluded (Questions) Excluded (Expired) Exc…" at bounding box center [456, 152] width 77 height 15
select select ""excluded__location_""
click at [418, 145] on select "Choose an option... Pending Applied Excluded (Questions) Excluded (Expired) Exc…" at bounding box center [456, 152] width 77 height 15
click at [512, 147] on div at bounding box center [528, 153] width 40 height 16
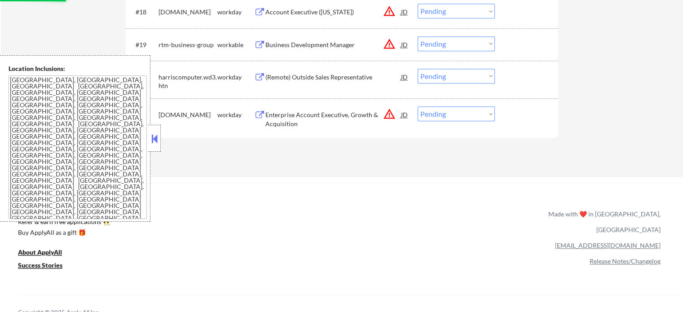
click at [330, 119] on div "Enterprise Account Executive, Growth & Acquisition" at bounding box center [334, 120] width 136 height 18
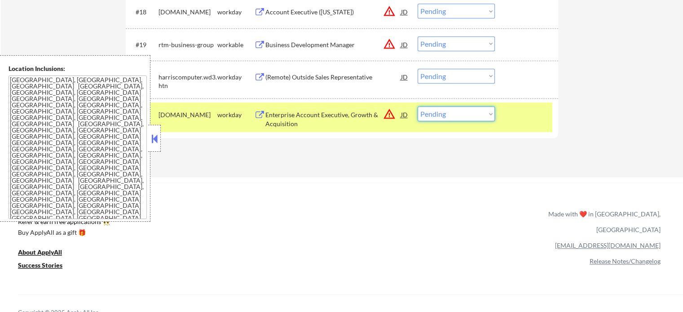
click at [459, 115] on select "Choose an option... Pending Applied Excluded (Questions) Excluded (Expired) Exc…" at bounding box center [456, 113] width 77 height 15
select select ""excluded__bad_match_""
click at [418, 106] on select "Choose an option... Pending Applied Excluded (Questions) Excluded (Expired) Exc…" at bounding box center [456, 113] width 77 height 15
click at [520, 118] on div at bounding box center [528, 114] width 40 height 16
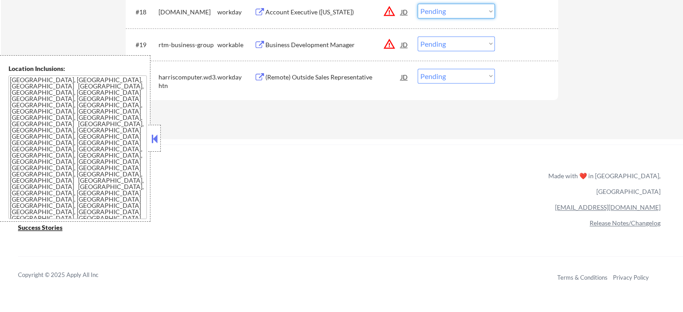
click at [469, 12] on select "Choose an option... Pending Applied Excluded (Questions) Excluded (Expired) Exc…" at bounding box center [456, 11] width 77 height 15
click at [418, 4] on select "Choose an option... Pending Applied Excluded (Questions) Excluded (Expired) Exc…" at bounding box center [456, 11] width 77 height 15
select select ""pending""
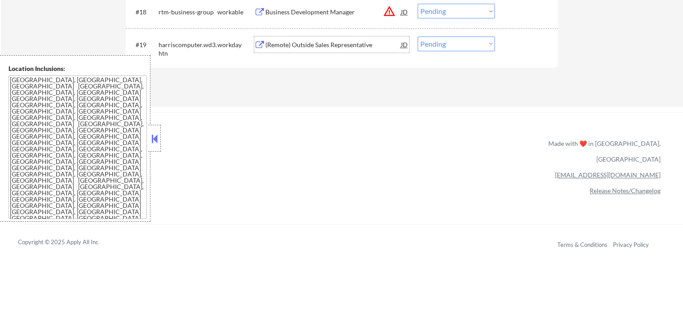
click at [331, 46] on div "(Remote) Outside Sales Representative" at bounding box center [334, 44] width 136 height 9
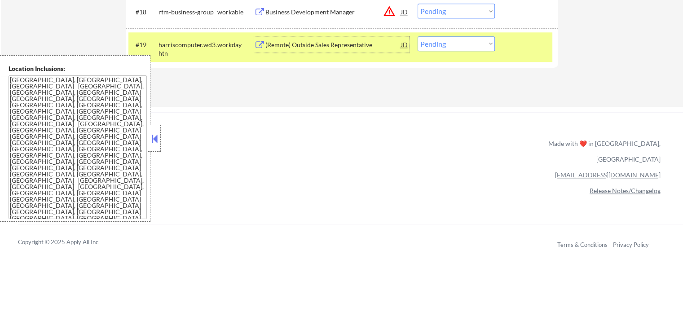
click at [429, 46] on select "Choose an option... Pending Applied Excluded (Questions) Excluded (Expired) Exc…" at bounding box center [456, 43] width 77 height 15
select select ""excluded__expired_""
click at [418, 36] on select "Choose an option... Pending Applied Excluded (Questions) Excluded (Expired) Exc…" at bounding box center [456, 43] width 77 height 15
click at [515, 54] on div "#19 harriscomputer.wd3.htn workday (Remote) Outside Sales Representative JD war…" at bounding box center [340, 47] width 424 height 30
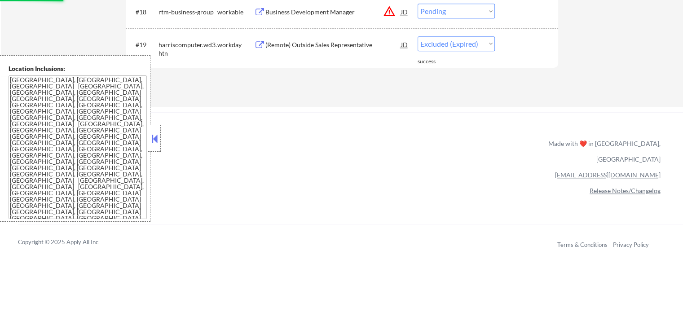
scroll to position [899, 0]
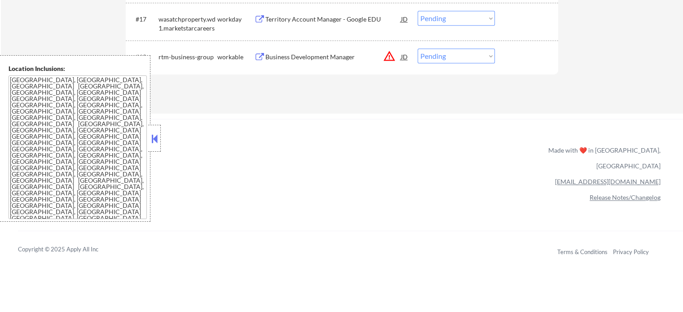
click at [307, 60] on div "Business Development Manager" at bounding box center [334, 57] width 136 height 9
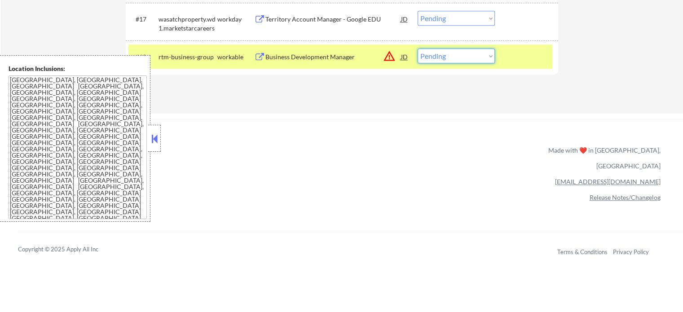
click at [467, 59] on select "Choose an option... Pending Applied Excluded (Questions) Excluded (Expired) Exc…" at bounding box center [456, 56] width 77 height 15
select select ""excluded__location_""
click at [418, 49] on select "Choose an option... Pending Applied Excluded (Questions) Excluded (Expired) Exc…" at bounding box center [456, 56] width 77 height 15
click at [516, 61] on div at bounding box center [528, 57] width 40 height 16
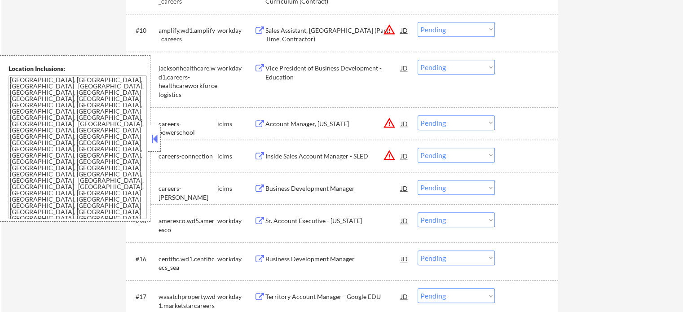
scroll to position [584, 0]
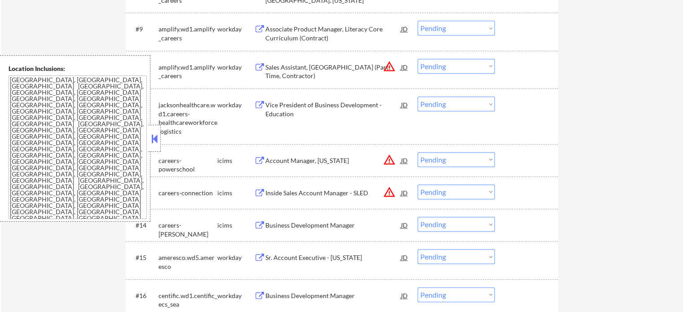
click at [452, 158] on select "Choose an option... Pending Applied Excluded (Questions) Excluded (Expired) Exc…" at bounding box center [456, 159] width 77 height 15
click at [418, 152] on select "Choose an option... Pending Applied Excluded (Questions) Excluded (Expired) Exc…" at bounding box center [456, 159] width 77 height 15
select select ""pending""
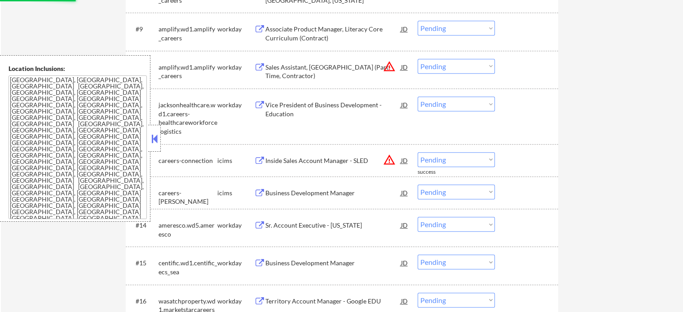
click at [432, 68] on select "Choose an option... Pending Applied Excluded (Questions) Excluded (Expired) Exc…" at bounding box center [456, 66] width 77 height 15
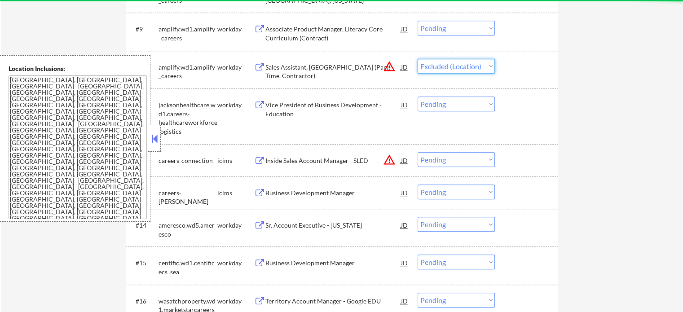
click at [418, 59] on select "Choose an option... Pending Applied Excluded (Questions) Excluded (Expired) Exc…" at bounding box center [456, 66] width 77 height 15
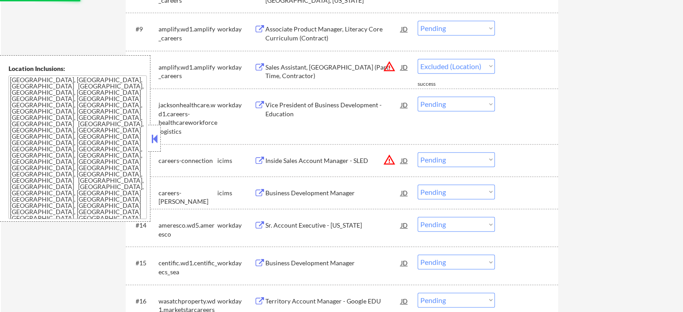
select select ""pending""
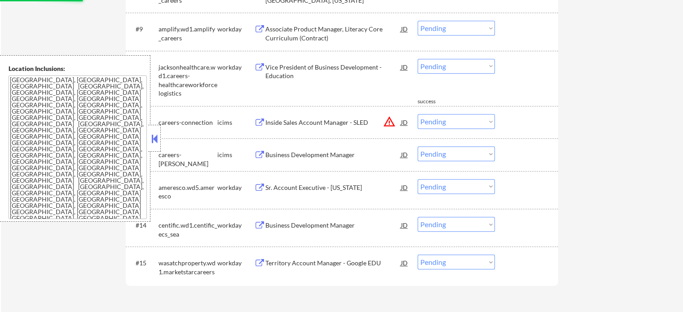
click at [448, 124] on select "Choose an option... Pending Applied Excluded (Questions) Excluded (Expired) Exc…" at bounding box center [456, 121] width 77 height 15
click at [418, 114] on select "Choose an option... Pending Applied Excluded (Questions) Excluded (Expired) Exc…" at bounding box center [456, 121] width 77 height 15
select select ""pending""
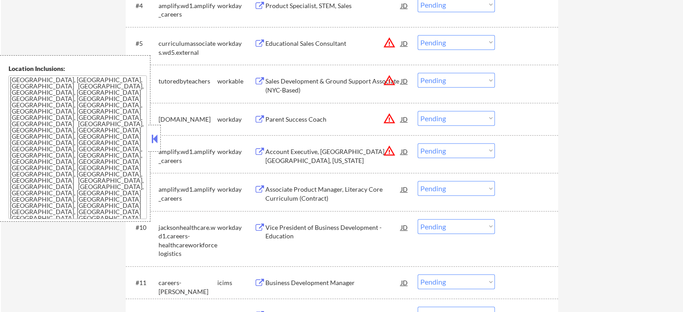
scroll to position [422, 0]
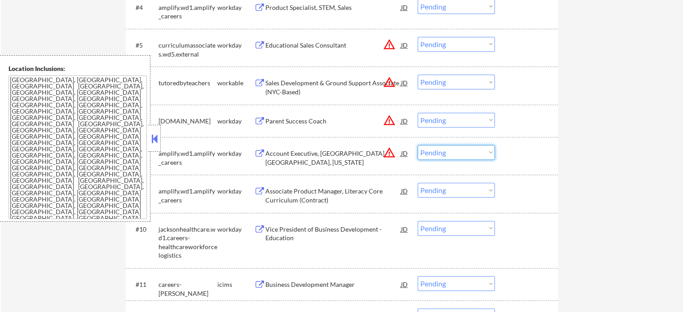
click at [466, 152] on select "Choose an option... Pending Applied Excluded (Questions) Excluded (Expired) Exc…" at bounding box center [456, 152] width 77 height 15
click at [418, 145] on select "Choose an option... Pending Applied Excluded (Questions) Excluded (Expired) Exc…" at bounding box center [456, 152] width 77 height 15
select select ""pending""
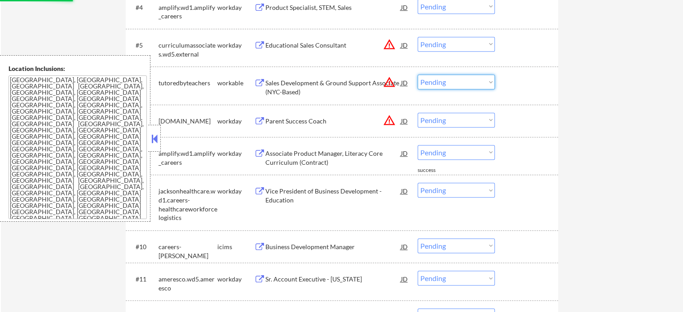
click at [443, 83] on select "Choose an option... Pending Applied Excluded (Questions) Excluded (Expired) Exc…" at bounding box center [456, 82] width 77 height 15
click at [418, 75] on select "Choose an option... Pending Applied Excluded (Questions) Excluded (Expired) Exc…" at bounding box center [456, 82] width 77 height 15
select select ""pending""
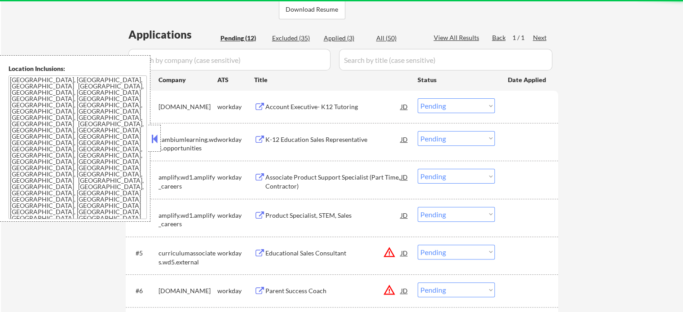
scroll to position [206, 0]
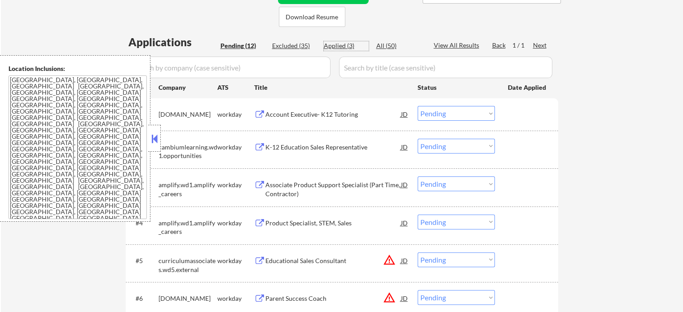
click at [335, 49] on div "Applied (3)" at bounding box center [346, 45] width 45 height 9
select select ""applied""
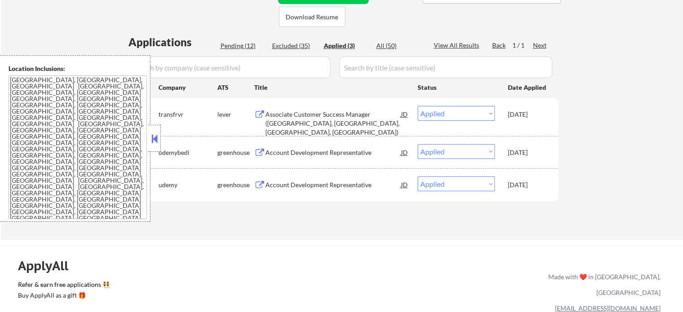
click at [243, 49] on div "Pending (12)" at bounding box center [243, 45] width 45 height 9
select select ""pending""
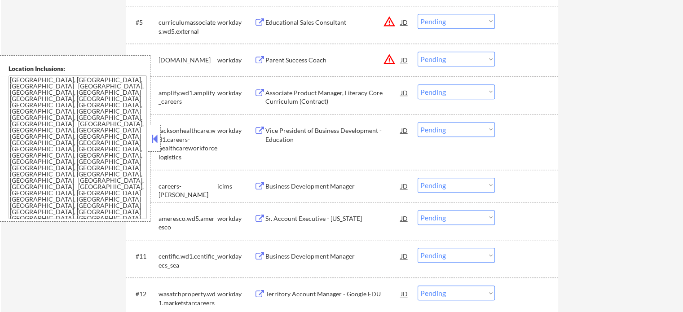
scroll to position [521, 0]
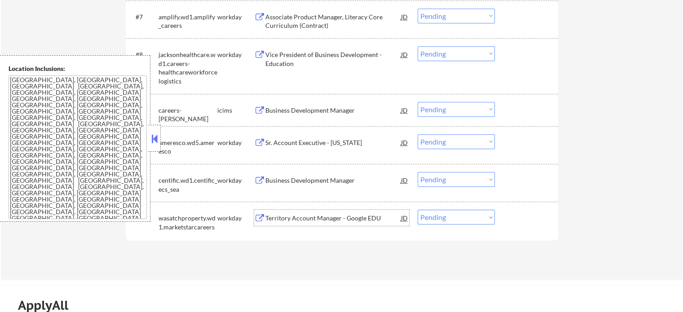
click at [314, 221] on div "Territory Account Manager - Google EDU" at bounding box center [334, 218] width 136 height 9
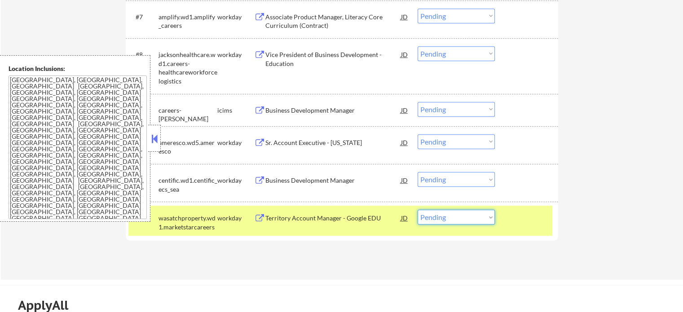
click at [458, 217] on select "Choose an option... Pending Applied Excluded (Questions) Excluded (Expired) Exc…" at bounding box center [456, 217] width 77 height 15
select select ""excluded__salary_""
click at [418, 210] on select "Choose an option... Pending Applied Excluded (Questions) Excluded (Expired) Exc…" at bounding box center [456, 217] width 77 height 15
click at [509, 217] on div at bounding box center [528, 218] width 40 height 16
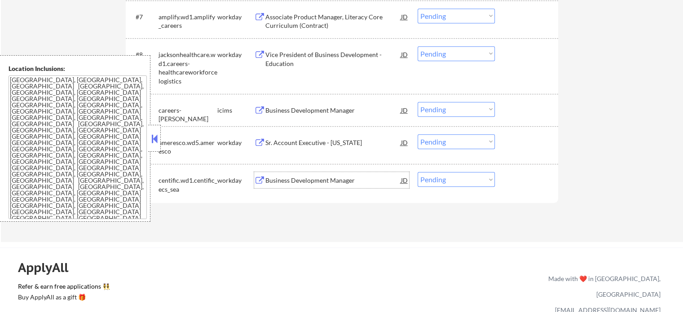
click at [322, 183] on div "Business Development Manager" at bounding box center [334, 180] width 136 height 9
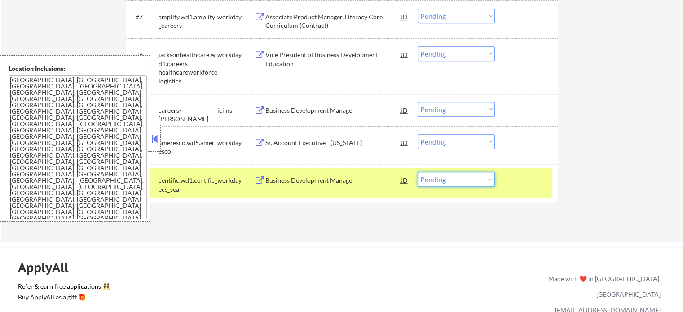
click at [442, 175] on select "Choose an option... Pending Applied Excluded (Questions) Excluded (Expired) Exc…" at bounding box center [456, 179] width 77 height 15
select select ""excluded__expired_""
click at [418, 172] on select "Choose an option... Pending Applied Excluded (Questions) Excluded (Expired) Exc…" at bounding box center [456, 179] width 77 height 15
click at [521, 190] on div "#11 centific.wd1.centific_ecs_sea workday Business Development Manager JD warni…" at bounding box center [340, 183] width 424 height 30
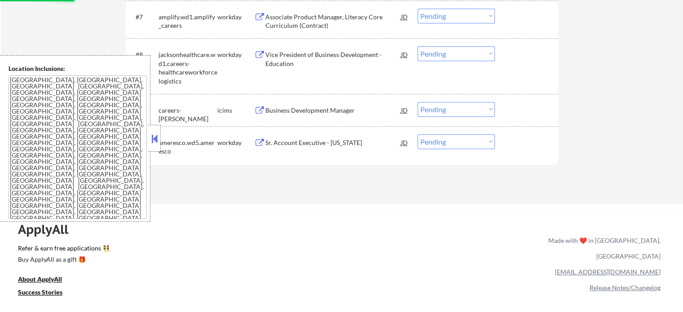
click at [302, 145] on div "Sr. Account Executive - Colorado" at bounding box center [334, 142] width 136 height 9
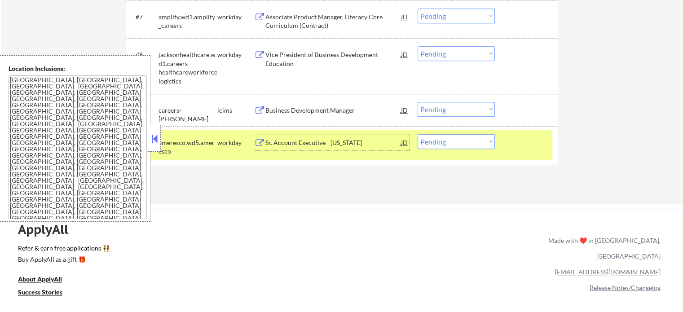
click at [460, 143] on select "Choose an option... Pending Applied Excluded (Questions) Excluded (Expired) Exc…" at bounding box center [456, 141] width 77 height 15
select select ""excluded__bad_match_""
click at [418, 134] on select "Choose an option... Pending Applied Excluded (Questions) Excluded (Expired) Exc…" at bounding box center [456, 141] width 77 height 15
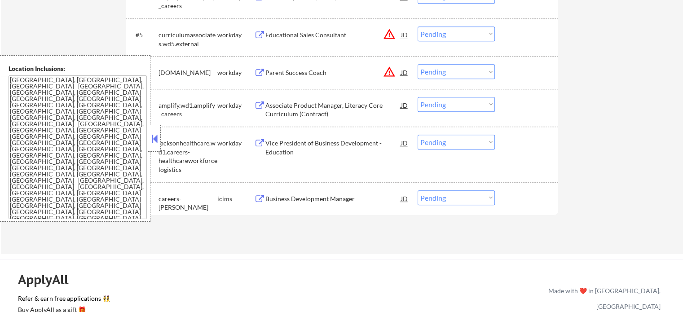
scroll to position [431, 0]
click at [313, 142] on div "Vice President of Business Development - Education" at bounding box center [334, 149] width 136 height 18
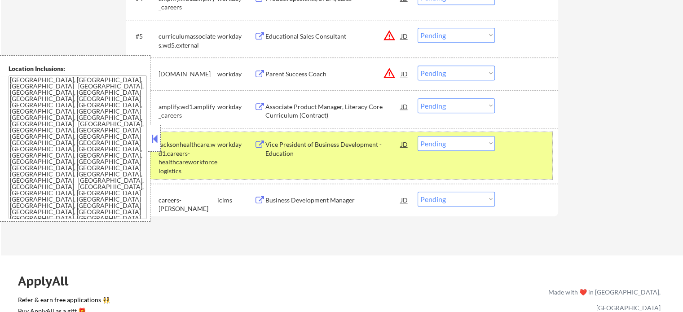
click at [457, 132] on div "#8 jacksonhealthcare.wd1.careers-healthcareworkforcelogistics workday Vice Pres…" at bounding box center [340, 155] width 424 height 47
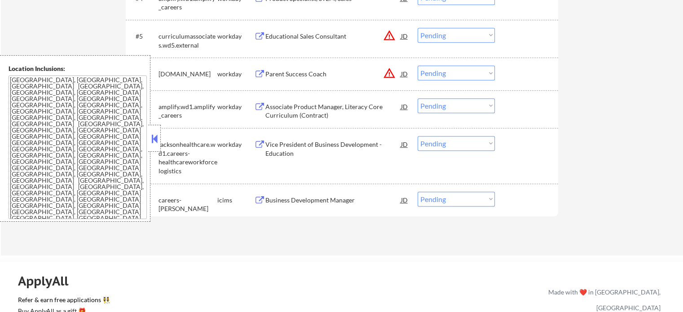
click at [456, 139] on select "Choose an option... Pending Applied Excluded (Questions) Excluded (Expired) Exc…" at bounding box center [456, 143] width 77 height 15
click at [418, 136] on select "Choose an option... Pending Applied Excluded (Questions) Excluded (Expired) Exc…" at bounding box center [456, 143] width 77 height 15
click at [522, 144] on div at bounding box center [528, 144] width 40 height 16
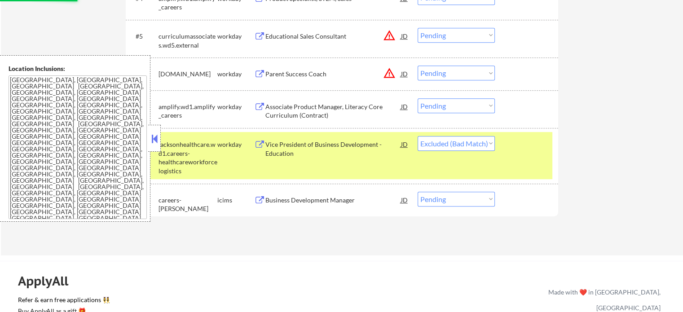
click at [528, 158] on div "#8 jacksonhealthcare.wd1.careers-healthcareworkforcelogistics workday Vice Pres…" at bounding box center [340, 155] width 424 height 47
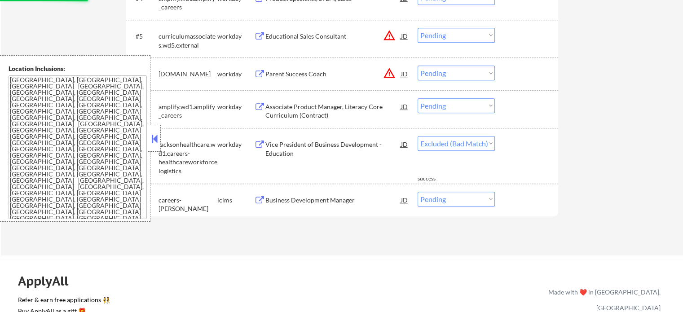
select select ""pending""
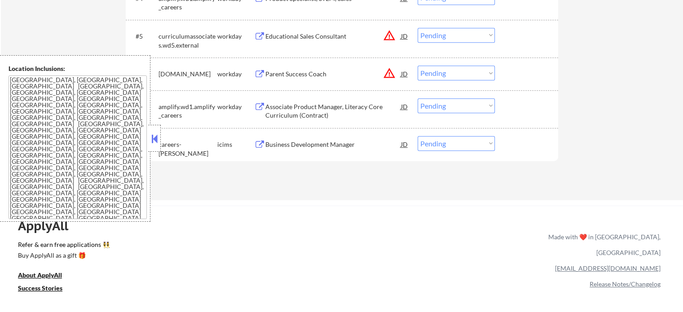
click at [311, 109] on div "Associate Product Manager, Literacy Core Curriculum (Contract)" at bounding box center [334, 111] width 136 height 18
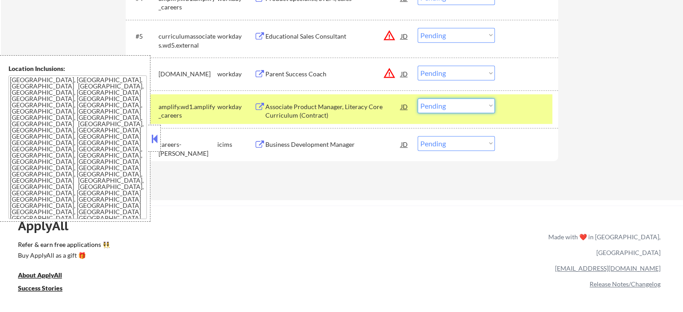
click at [430, 109] on select "Choose an option... Pending Applied Excluded (Questions) Excluded (Expired) Exc…" at bounding box center [456, 105] width 77 height 15
click at [418, 98] on select "Choose an option... Pending Applied Excluded (Questions) Excluded (Expired) Exc…" at bounding box center [456, 105] width 77 height 15
click at [506, 107] on div "#7 amplify.wd1.amplify_careers workday Associate Product Manager, Literacy Core…" at bounding box center [340, 109] width 424 height 30
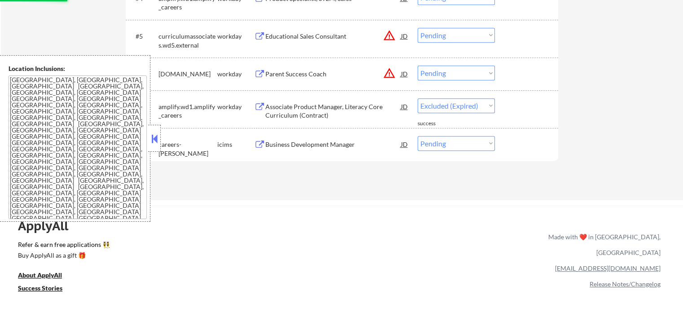
select select ""pending""
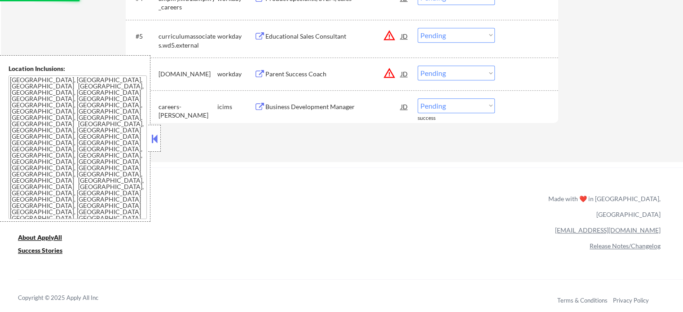
click at [291, 69] on div "Parent Success Coach" at bounding box center [334, 74] width 136 height 16
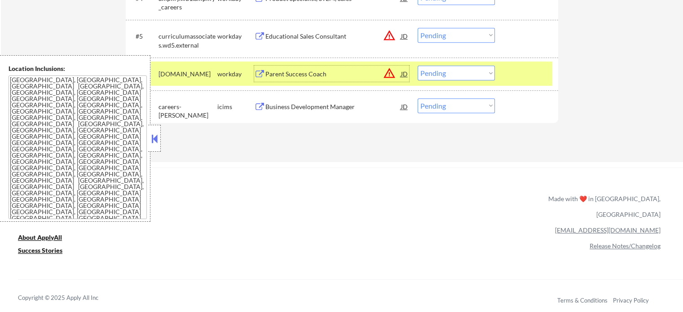
click at [465, 73] on select "Choose an option... Pending Applied Excluded (Questions) Excluded (Expired) Exc…" at bounding box center [456, 73] width 77 height 15
click at [418, 66] on select "Choose an option... Pending Applied Excluded (Questions) Excluded (Expired) Exc…" at bounding box center [456, 73] width 77 height 15
click at [516, 77] on div at bounding box center [528, 74] width 40 height 16
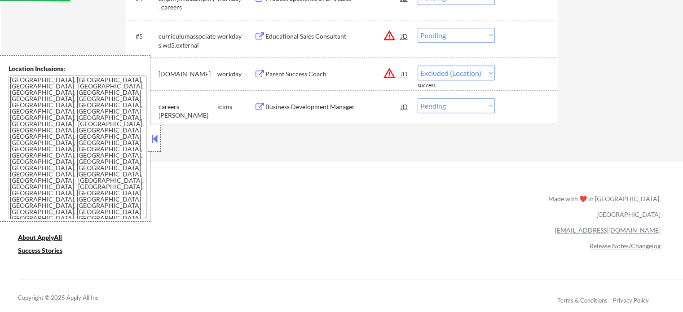
select select ""pending""
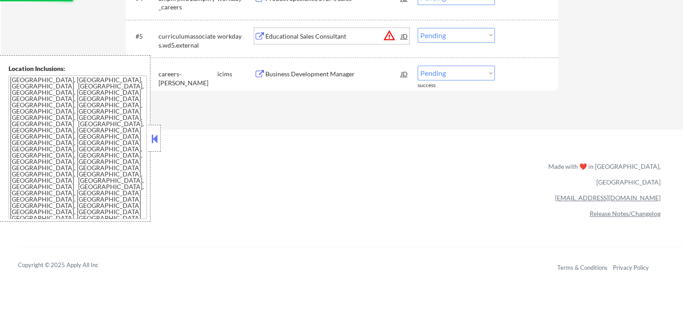
click at [328, 34] on div "Educational Sales Consultant" at bounding box center [334, 36] width 136 height 9
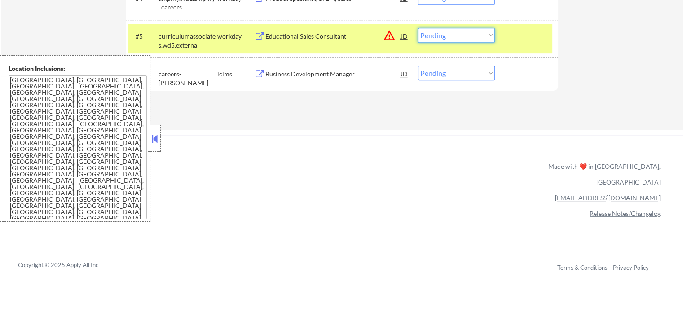
click at [449, 37] on select "Choose an option... Pending Applied Excluded (Questions) Excluded (Expired) Exc…" at bounding box center [456, 35] width 77 height 15
click at [418, 28] on select "Choose an option... Pending Applied Excluded (Questions) Excluded (Expired) Exc…" at bounding box center [456, 35] width 77 height 15
click at [522, 36] on div at bounding box center [528, 36] width 40 height 16
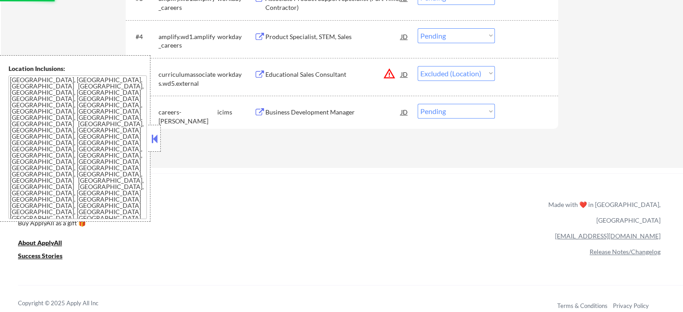
scroll to position [341, 0]
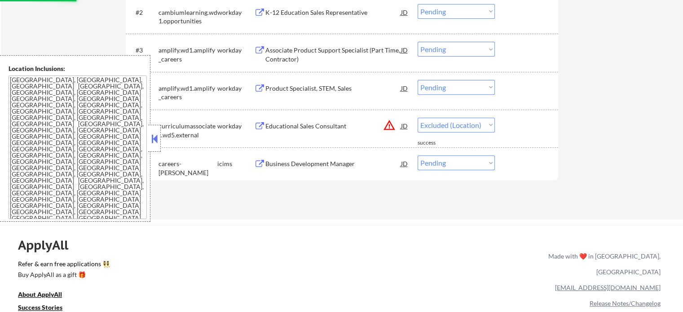
select select ""pending""
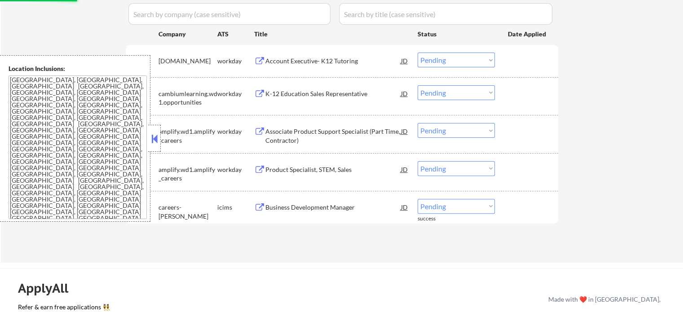
scroll to position [251, 0]
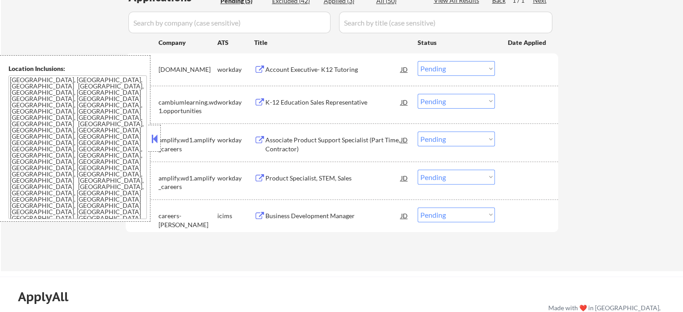
click at [322, 182] on div "Product Specialist, STEM, Sales" at bounding box center [334, 178] width 136 height 9
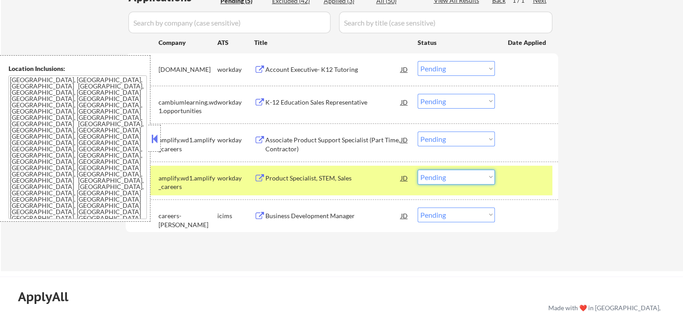
click at [453, 173] on select "Choose an option... Pending Applied Excluded (Questions) Excluded (Expired) Exc…" at bounding box center [456, 177] width 77 height 15
click at [418, 170] on select "Choose an option... Pending Applied Excluded (Questions) Excluded (Expired) Exc…" at bounding box center [456, 177] width 77 height 15
click at [524, 183] on div at bounding box center [528, 178] width 40 height 16
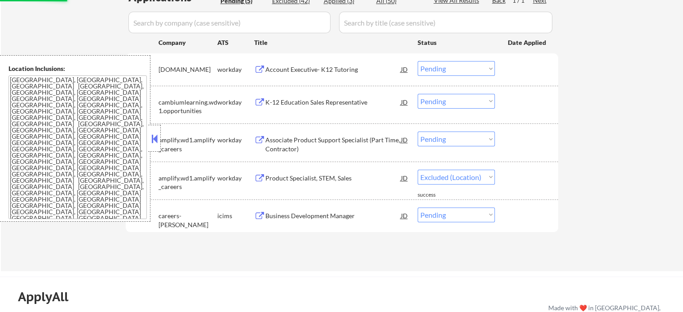
select select ""pending""
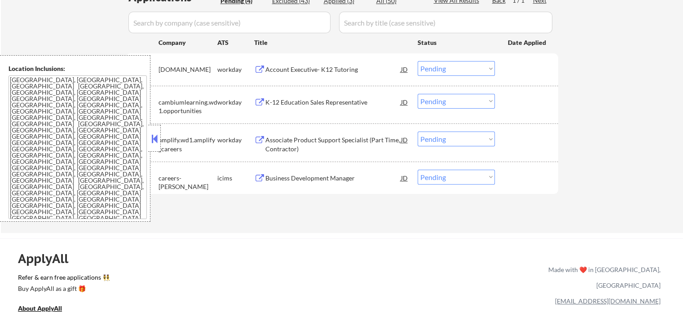
click at [336, 141] on div "Associate Product Support Specialist​ (Part Time, Contractor)" at bounding box center [334, 145] width 136 height 18
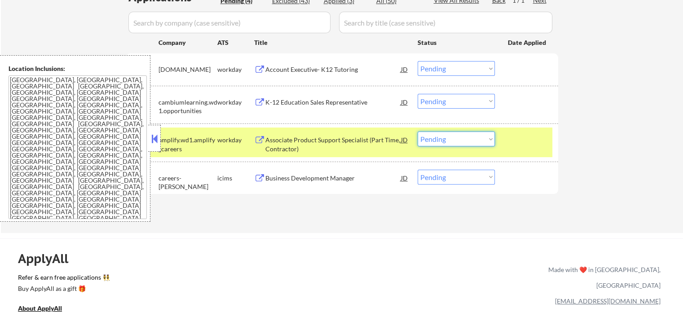
click at [444, 136] on select "Choose an option... Pending Applied Excluded (Questions) Excluded (Expired) Exc…" at bounding box center [456, 139] width 77 height 15
click at [418, 132] on select "Choose an option... Pending Applied Excluded (Questions) Excluded (Expired) Exc…" at bounding box center [456, 139] width 77 height 15
click at [513, 142] on div at bounding box center [528, 140] width 40 height 16
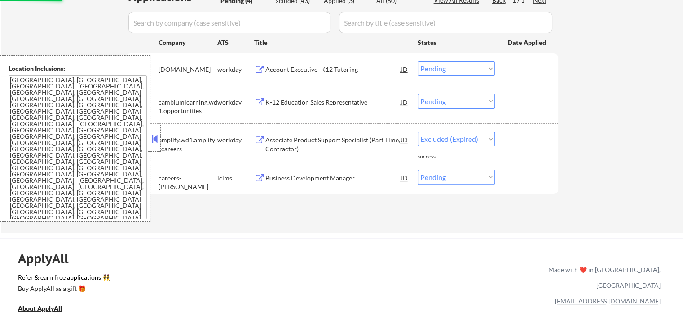
select select ""pending""
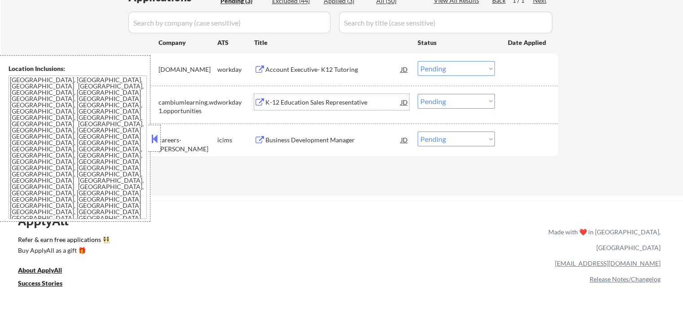
click at [322, 99] on div "K-12 Education Sales Representative" at bounding box center [334, 102] width 136 height 9
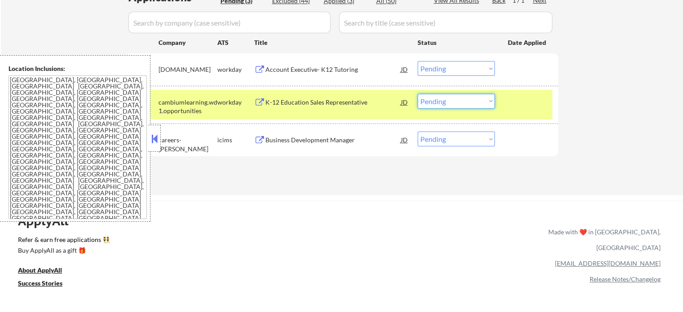
click at [437, 97] on select "Choose an option... Pending Applied Excluded (Questions) Excluded (Expired) Exc…" at bounding box center [456, 101] width 77 height 15
click at [418, 94] on select "Choose an option... Pending Applied Excluded (Questions) Excluded (Expired) Exc…" at bounding box center [456, 101] width 77 height 15
click at [521, 98] on div at bounding box center [528, 102] width 40 height 16
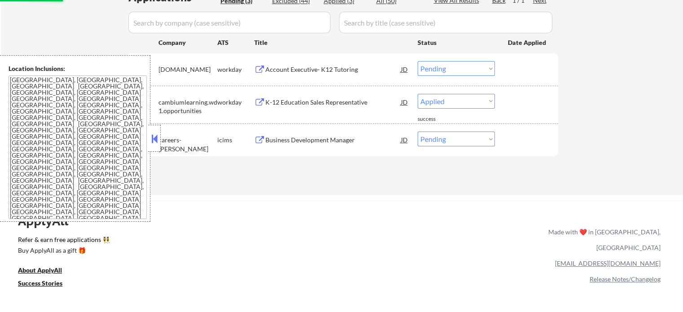
select select ""pending""
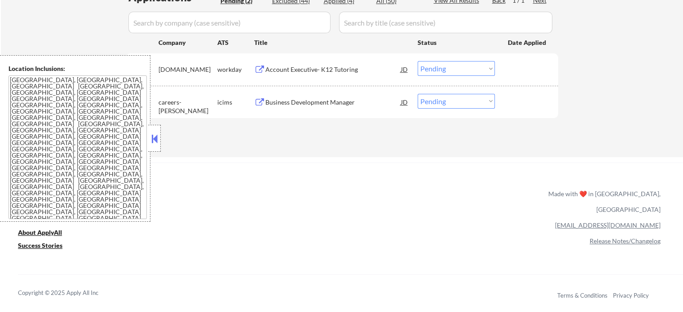
click at [331, 75] on div "Account Executive- K12 Tutoring" at bounding box center [334, 69] width 136 height 16
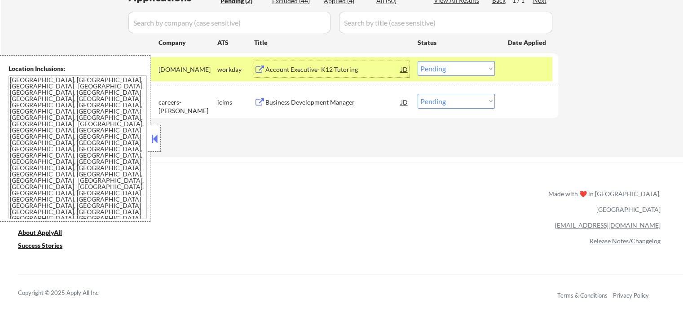
click at [438, 66] on select "Choose an option... Pending Applied Excluded (Questions) Excluded (Expired) Exc…" at bounding box center [456, 68] width 77 height 15
click at [418, 61] on select "Choose an option... Pending Applied Excluded (Questions) Excluded (Expired) Exc…" at bounding box center [456, 68] width 77 height 15
click at [522, 75] on div at bounding box center [528, 69] width 40 height 16
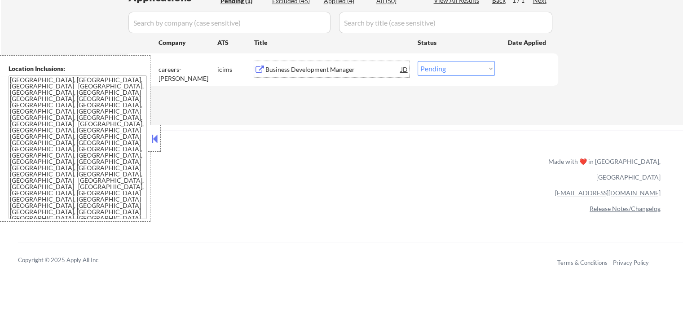
click at [306, 69] on div "Business Development Manager" at bounding box center [334, 69] width 136 height 9
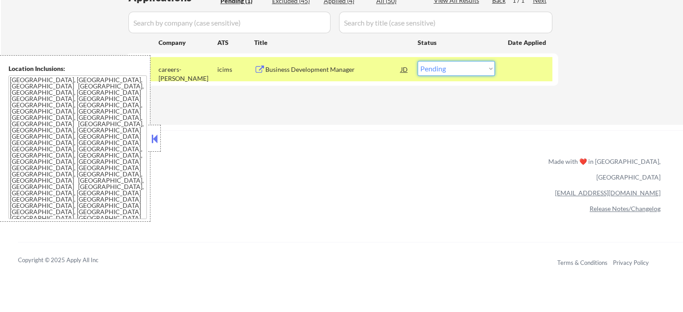
click at [461, 66] on select "Choose an option... Pending Applied Excluded (Questions) Excluded (Expired) Exc…" at bounding box center [456, 68] width 77 height 15
select select ""excluded__bad_match_""
click at [418, 61] on select "Choose an option... Pending Applied Excluded (Questions) Excluded (Expired) Exc…" at bounding box center [456, 68] width 77 height 15
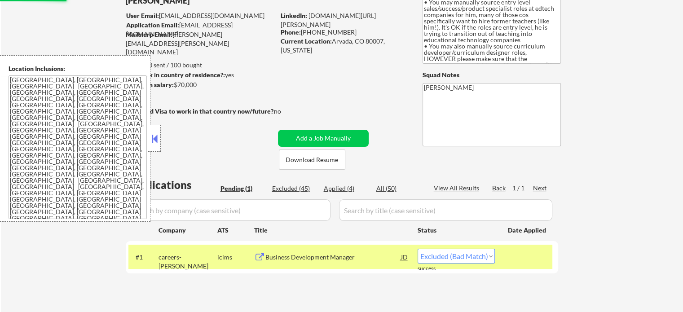
scroll to position [27, 0]
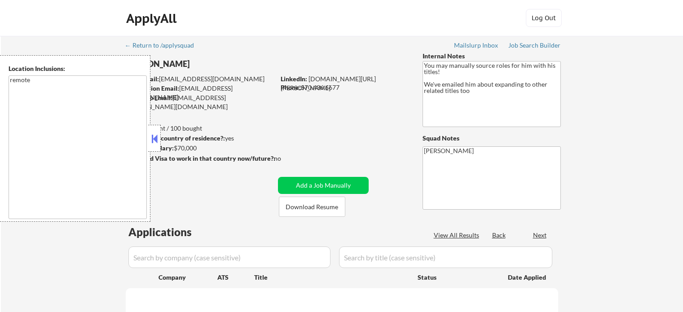
select select ""pending""
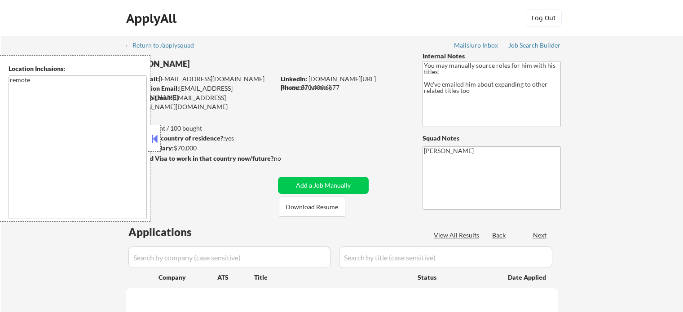
select select ""pending""
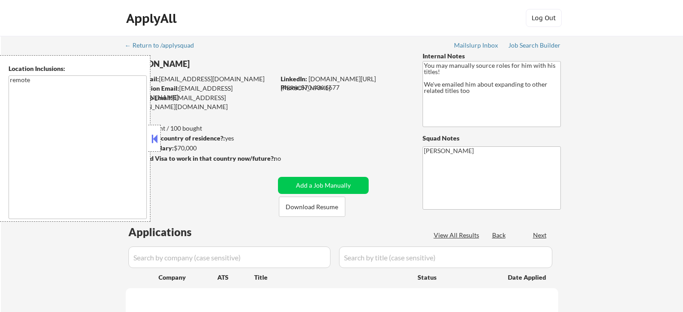
select select ""pending""
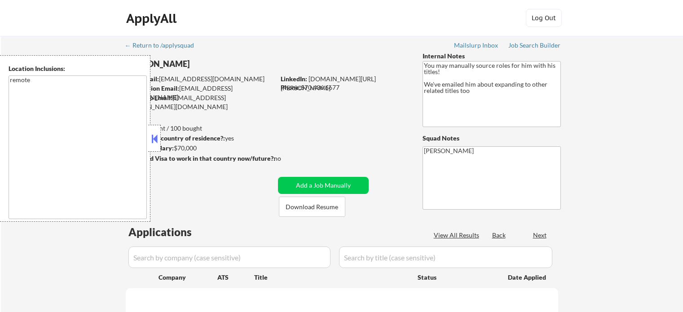
select select ""pending""
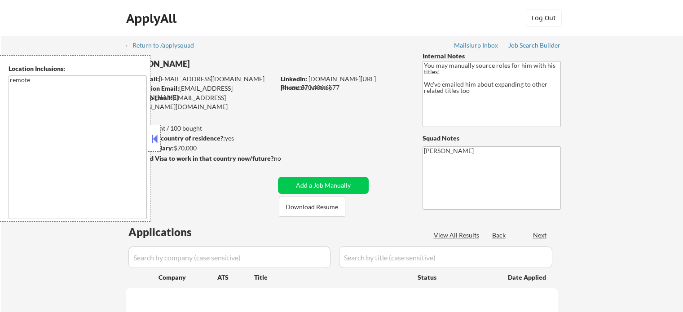
select select ""pending""
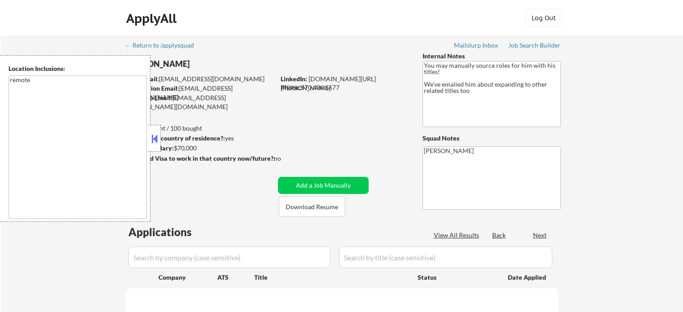
select select ""pending""
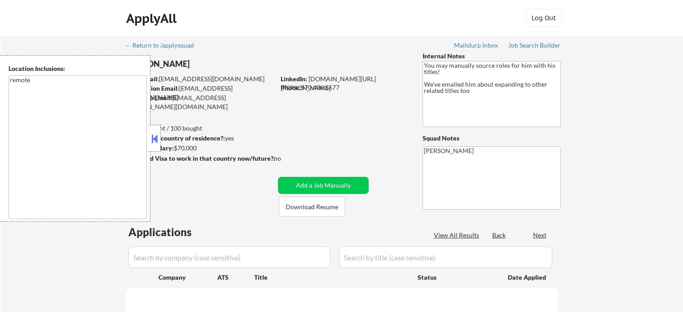
select select ""pending""
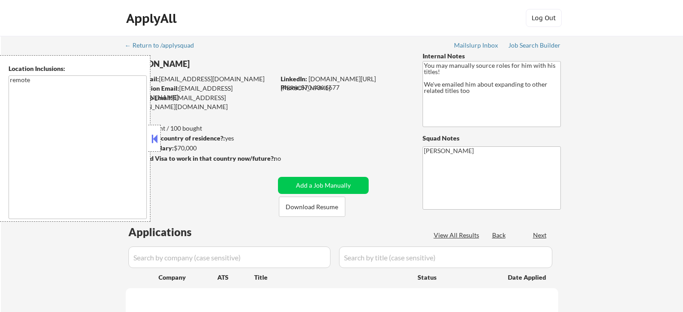
select select ""pending""
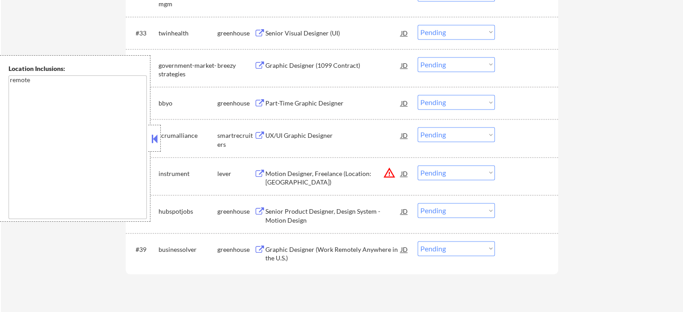
scroll to position [1483, 0]
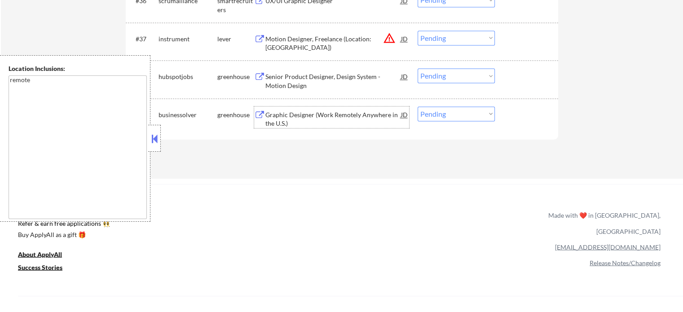
click at [302, 118] on div "Graphic Designer (Work Remotely Anywhere in the U.S.)" at bounding box center [334, 120] width 136 height 18
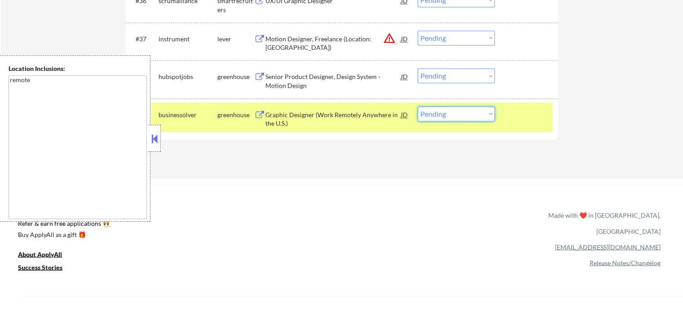
click at [444, 115] on select "Choose an option... Pending Applied Excluded (Questions) Excluded (Expired) Exc…" at bounding box center [456, 113] width 77 height 15
click at [418, 106] on select "Choose an option... Pending Applied Excluded (Questions) Excluded (Expired) Exc…" at bounding box center [456, 113] width 77 height 15
click at [457, 115] on select "Choose an option... Pending Applied Excluded (Questions) Excluded (Expired) Exc…" at bounding box center [456, 113] width 77 height 15
select select ""excluded""
click at [418, 106] on select "Choose an option... Pending Applied Excluded (Questions) Excluded (Expired) Exc…" at bounding box center [456, 113] width 77 height 15
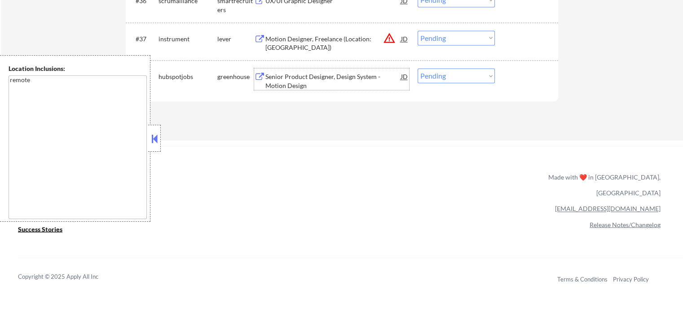
click at [277, 80] on div "Senior Product Designer, Design System - Motion Design" at bounding box center [334, 81] width 136 height 18
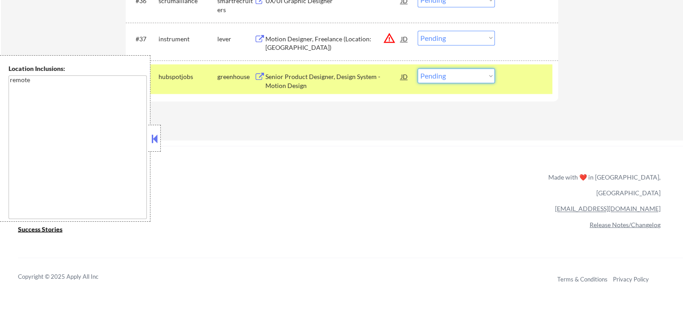
click at [431, 81] on select "Choose an option... Pending Applied Excluded (Questions) Excluded (Expired) Exc…" at bounding box center [456, 75] width 77 height 15
select select ""applied""
click at [418, 68] on select "Choose an option... Pending Applied Excluded (Questions) Excluded (Expired) Exc…" at bounding box center [456, 75] width 77 height 15
click at [519, 80] on div at bounding box center [528, 76] width 40 height 16
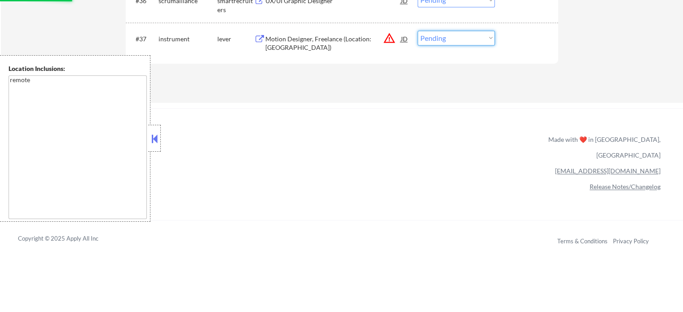
click at [423, 41] on select "Choose an option... Pending Applied Excluded (Questions) Excluded (Expired) Exc…" at bounding box center [456, 38] width 77 height 15
select select ""excluded__location_""
click at [418, 31] on select "Choose an option... Pending Applied Excluded (Questions) Excluded (Expired) Exc…" at bounding box center [456, 38] width 77 height 15
click at [509, 40] on div at bounding box center [528, 39] width 40 height 16
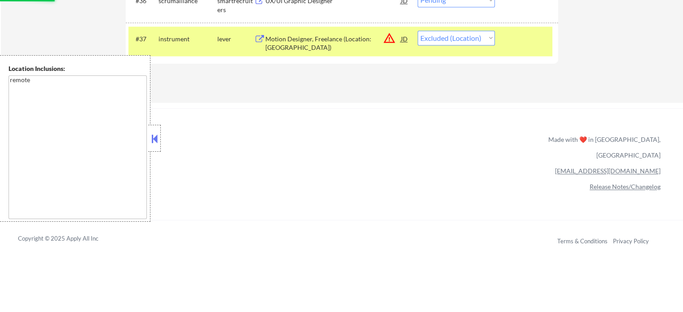
click at [509, 40] on div at bounding box center [528, 39] width 40 height 16
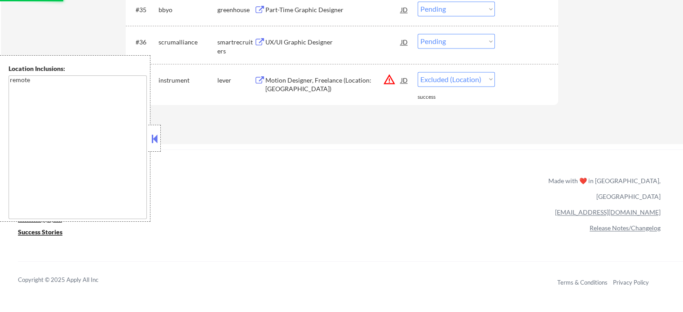
scroll to position [1393, 0]
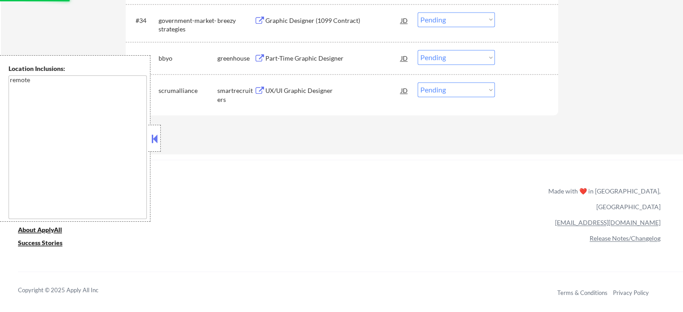
click at [309, 86] on div "UX/UI Graphic Designer" at bounding box center [334, 90] width 136 height 16
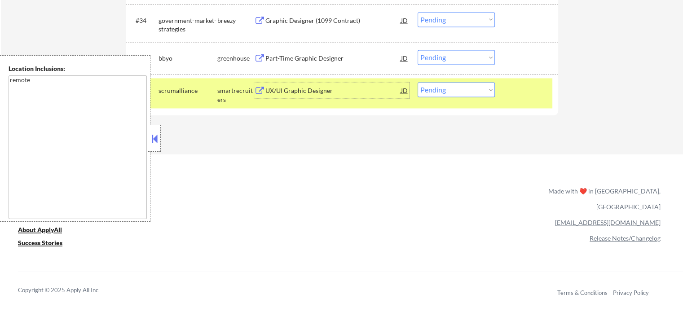
click at [459, 91] on select "Choose an option... Pending Applied Excluded (Questions) Excluded (Expired) Exc…" at bounding box center [456, 89] width 77 height 15
select select ""applied""
click at [418, 82] on select "Choose an option... Pending Applied Excluded (Questions) Excluded (Expired) Exc…" at bounding box center [456, 89] width 77 height 15
click at [511, 106] on div "#36 scrumalliance smartrecruiters UX/UI Graphic Designer JD Choose an option...…" at bounding box center [340, 93] width 424 height 30
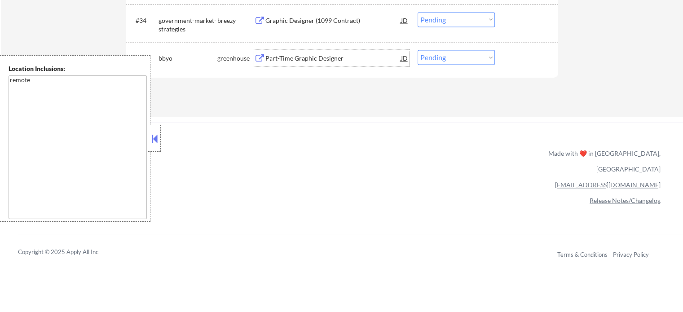
click at [293, 58] on div "Part-Time Graphic Designer" at bounding box center [334, 58] width 136 height 9
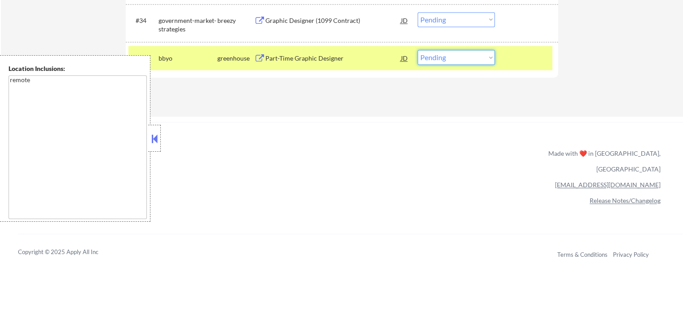
click at [427, 59] on select "Choose an option... Pending Applied Excluded (Questions) Excluded (Expired) Exc…" at bounding box center [456, 57] width 77 height 15
select select ""excluded""
click at [418, 50] on select "Choose an option... Pending Applied Excluded (Questions) Excluded (Expired) Exc…" at bounding box center [456, 57] width 77 height 15
click at [532, 59] on div at bounding box center [528, 58] width 40 height 16
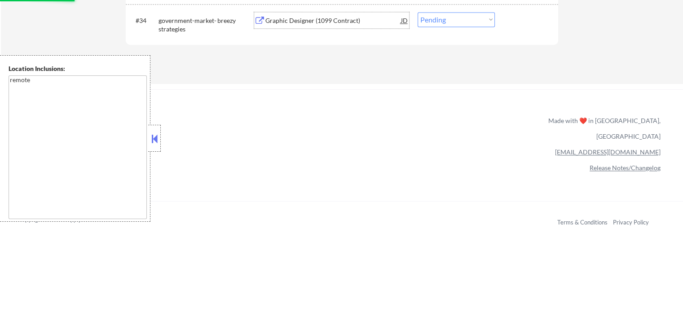
click at [316, 21] on div "Graphic Designer (1099 Contract)" at bounding box center [334, 20] width 136 height 9
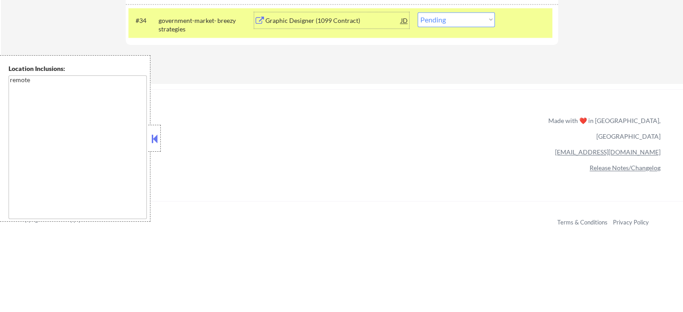
click at [457, 19] on select "Choose an option... Pending Applied Excluded (Questions) Excluded (Expired) Exc…" at bounding box center [456, 19] width 77 height 15
select select ""applied""
click at [418, 12] on select "Choose an option... Pending Applied Excluded (Questions) Excluded (Expired) Exc…" at bounding box center [456, 19] width 77 height 15
click at [512, 27] on div at bounding box center [528, 20] width 40 height 16
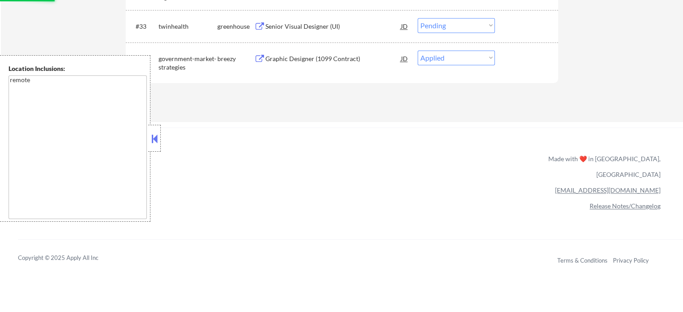
scroll to position [1303, 0]
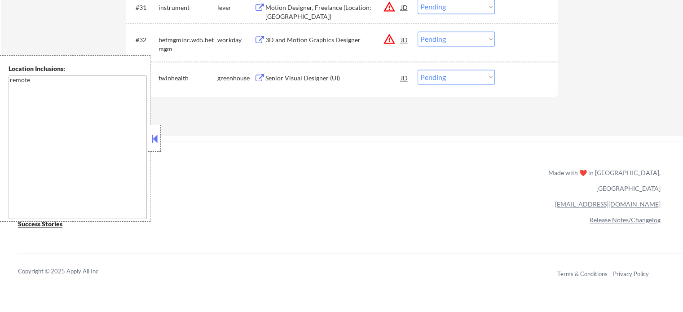
click at [295, 77] on div "Senior Visual Designer (UI)" at bounding box center [334, 78] width 136 height 9
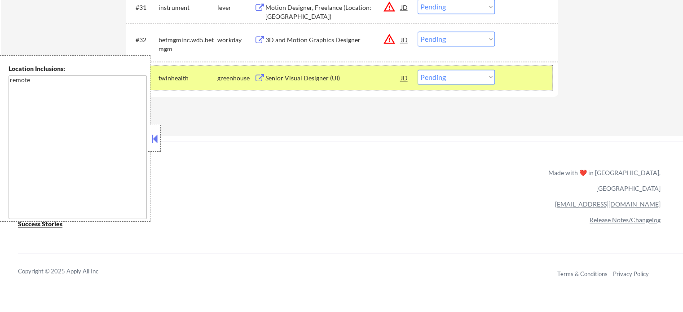
click at [500, 70] on div "#33 twinhealth greenhouse Senior Visual Designer (UI) JD Choose an option... Pe…" at bounding box center [340, 78] width 424 height 24
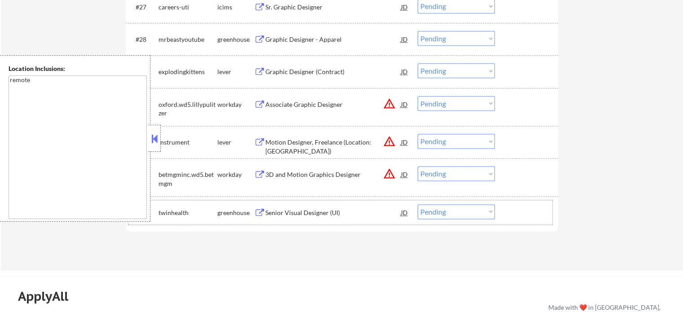
scroll to position [1123, 0]
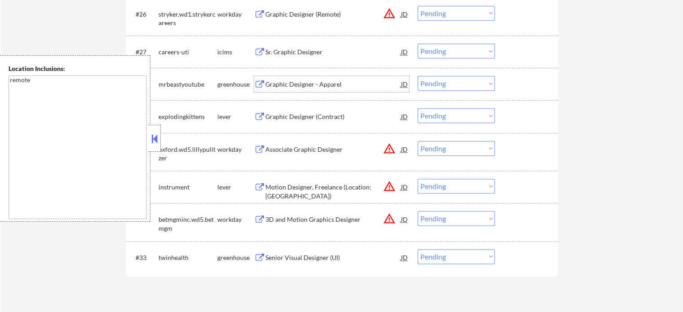
click at [274, 89] on div "Graphic Designer - Apparel" at bounding box center [334, 84] width 136 height 16
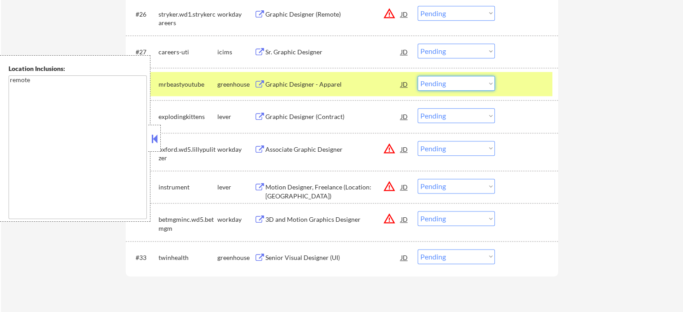
click at [455, 91] on select "Choose an option... Pending Applied Excluded (Questions) Excluded (Expired) Exc…" at bounding box center [456, 83] width 77 height 15
click at [418, 76] on select "Choose an option... Pending Applied Excluded (Questions) Excluded (Expired) Exc…" at bounding box center [456, 83] width 77 height 15
select select ""pending""
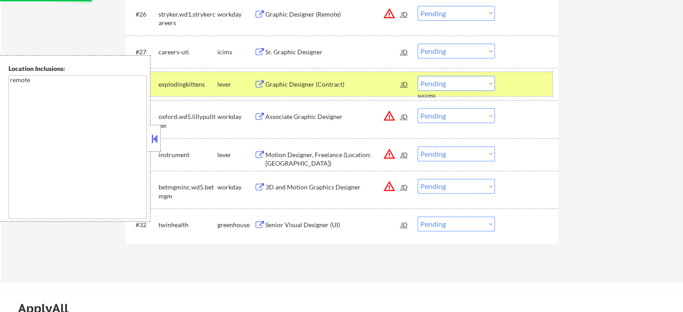
click at [532, 82] on div at bounding box center [528, 84] width 40 height 16
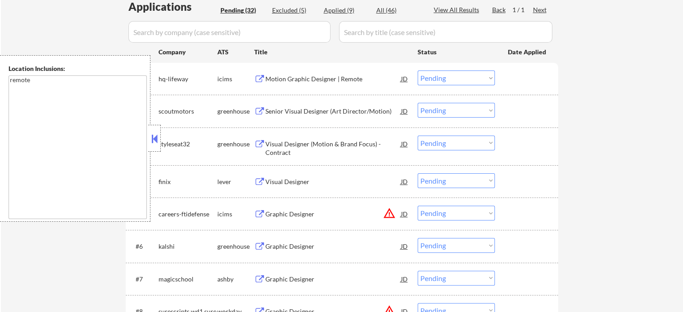
scroll to position [228, 0]
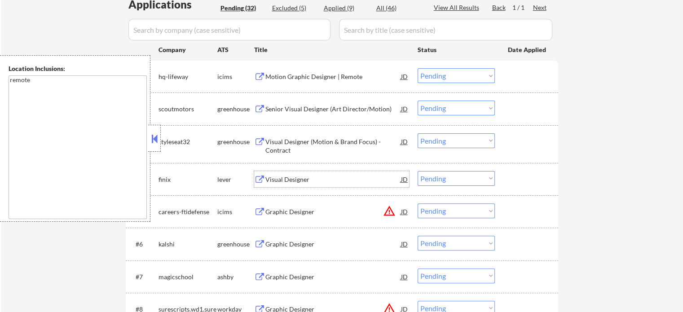
click at [294, 182] on div "Visual Designer" at bounding box center [334, 179] width 136 height 9
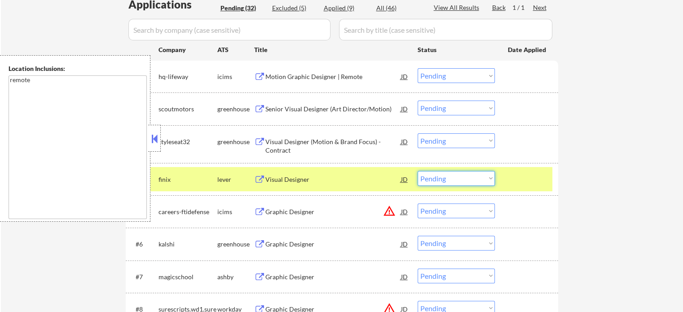
click at [445, 177] on select "Choose an option... Pending Applied Excluded (Questions) Excluded (Expired) Exc…" at bounding box center [456, 178] width 77 height 15
click at [418, 171] on select "Choose an option... Pending Applied Excluded (Questions) Excluded (Expired) Exc…" at bounding box center [456, 178] width 77 height 15
click at [528, 182] on div at bounding box center [528, 179] width 40 height 16
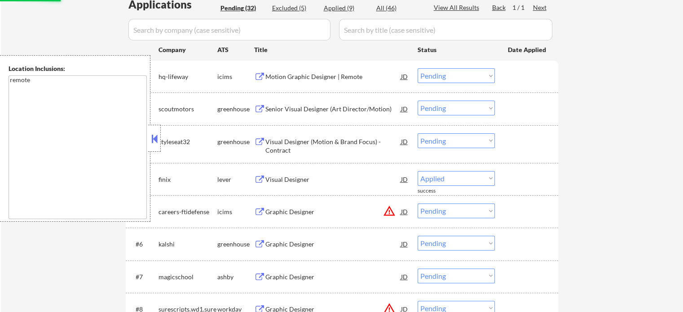
select select ""pending""
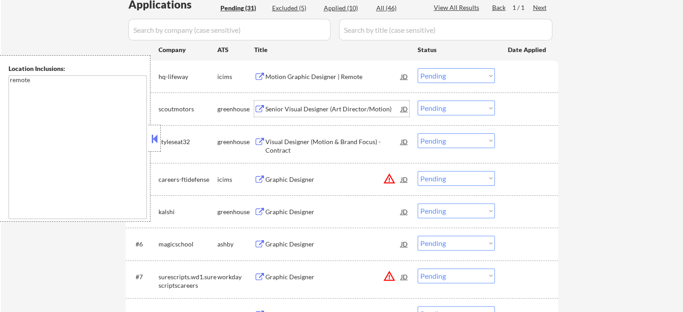
click at [320, 108] on div "Senior Visual Designer (Art Director/Motion)" at bounding box center [334, 109] width 136 height 9
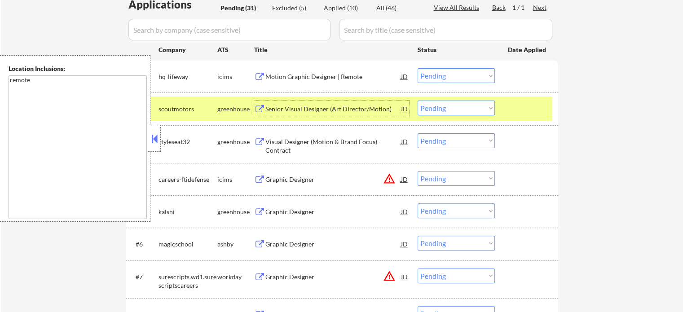
click at [453, 102] on select "Choose an option... Pending Applied Excluded (Questions) Excluded (Expired) Exc…" at bounding box center [456, 108] width 77 height 15
click at [418, 101] on select "Choose an option... Pending Applied Excluded (Questions) Excluded (Expired) Exc…" at bounding box center [456, 108] width 77 height 15
click at [523, 115] on div at bounding box center [528, 109] width 40 height 16
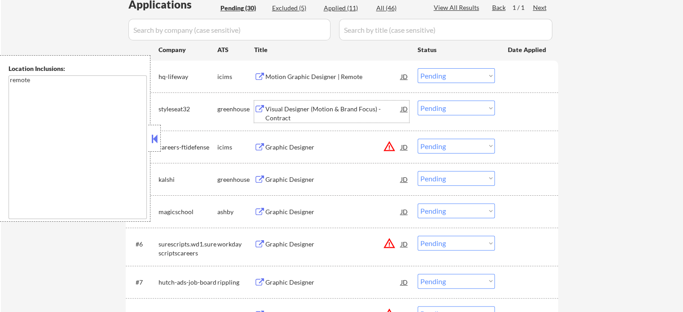
click at [313, 106] on div "Visual Designer (Motion & Brand Focus) - Contract" at bounding box center [334, 114] width 136 height 18
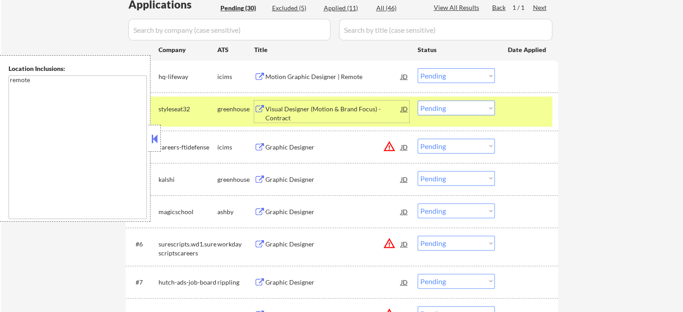
click at [482, 112] on select "Choose an option... Pending Applied Excluded (Questions) Excluded (Expired) Exc…" at bounding box center [456, 108] width 77 height 15
click at [418, 101] on select "Choose an option... Pending Applied Excluded (Questions) Excluded (Expired) Exc…" at bounding box center [456, 108] width 77 height 15
click at [515, 106] on div at bounding box center [528, 109] width 40 height 16
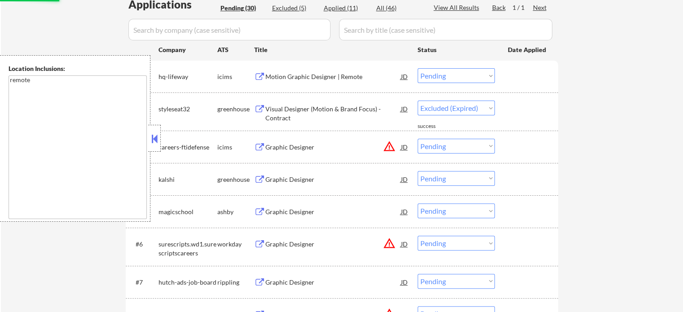
select select ""pending""
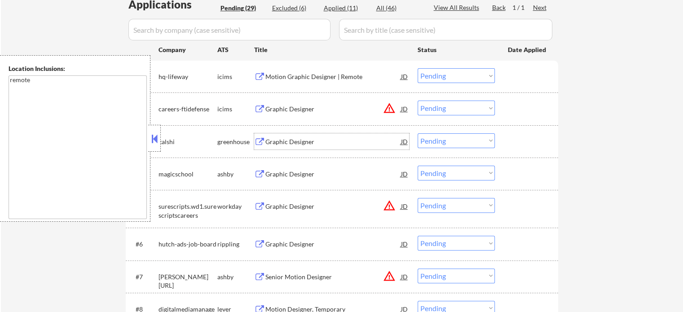
click at [291, 143] on div "Graphic Designer" at bounding box center [334, 141] width 136 height 9
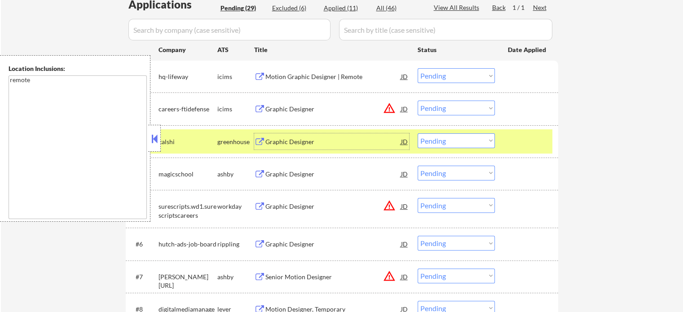
click at [452, 141] on select "Choose an option... Pending Applied Excluded (Questions) Excluded (Expired) Exc…" at bounding box center [456, 140] width 77 height 15
click at [418, 133] on select "Choose an option... Pending Applied Excluded (Questions) Excluded (Expired) Exc…" at bounding box center [456, 140] width 77 height 15
click at [508, 151] on div "#3 kalshi greenhouse Graphic Designer JD warning_amber Choose an option... Pend…" at bounding box center [340, 141] width 424 height 24
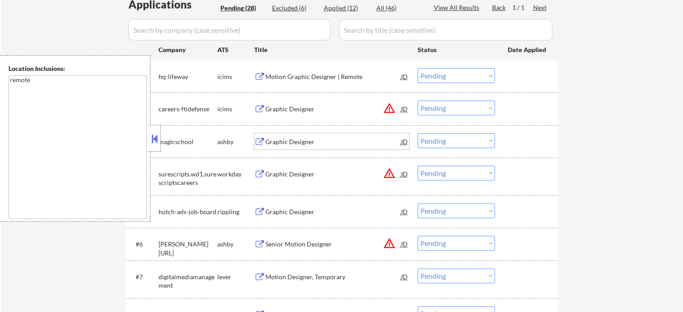
click at [273, 141] on div "Graphic Designer" at bounding box center [334, 141] width 136 height 9
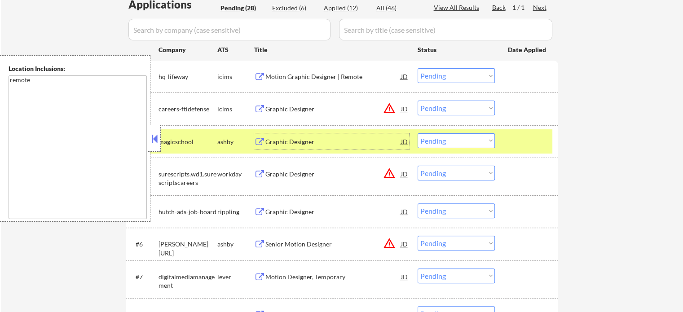
click at [458, 136] on select "Choose an option... Pending Applied Excluded (Questions) Excluded (Expired) Exc…" at bounding box center [456, 140] width 77 height 15
click at [418, 133] on select "Choose an option... Pending Applied Excluded (Questions) Excluded (Expired) Exc…" at bounding box center [456, 140] width 77 height 15
click at [533, 140] on div at bounding box center [528, 141] width 40 height 16
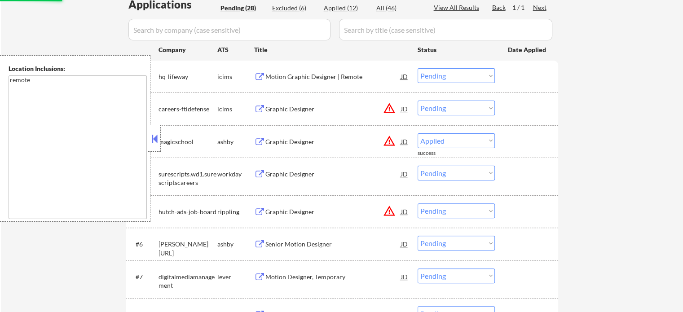
select select ""pending""
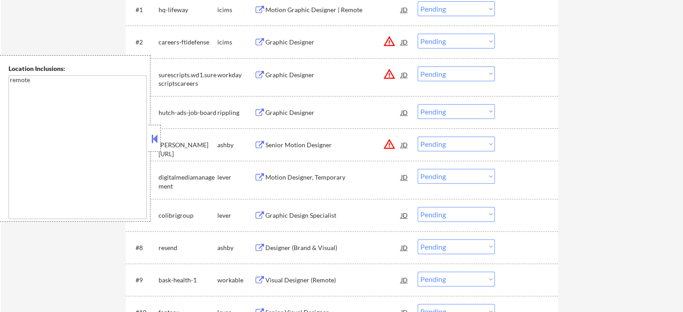
scroll to position [318, 0]
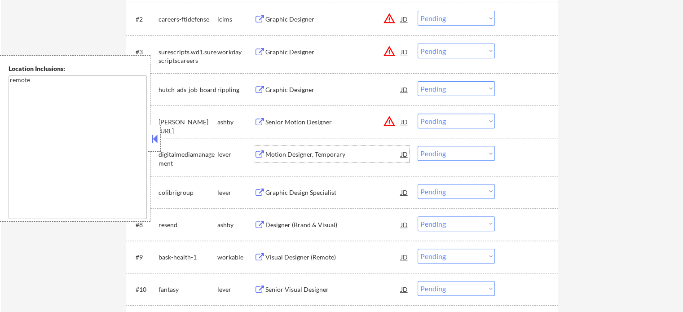
click at [305, 150] on div "Motion Designer, Temporary" at bounding box center [334, 154] width 136 height 9
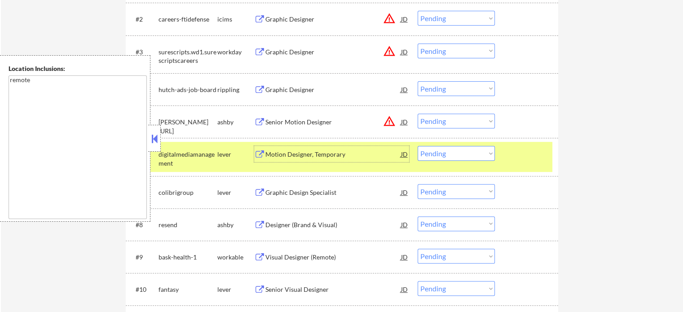
click at [516, 153] on div at bounding box center [528, 154] width 40 height 16
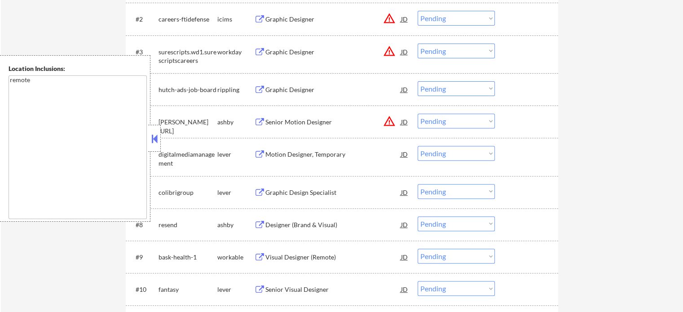
click at [314, 190] on div "Graphic Design Specialist" at bounding box center [334, 192] width 136 height 9
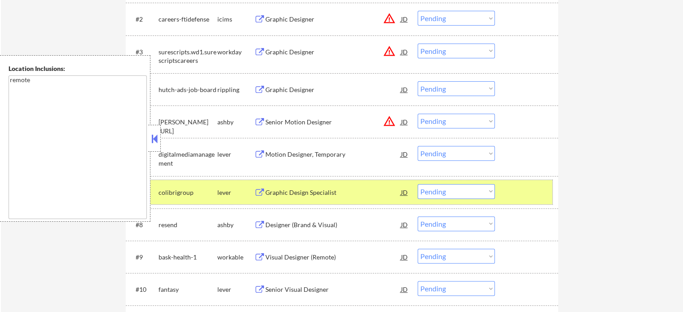
click at [520, 189] on div at bounding box center [528, 192] width 40 height 16
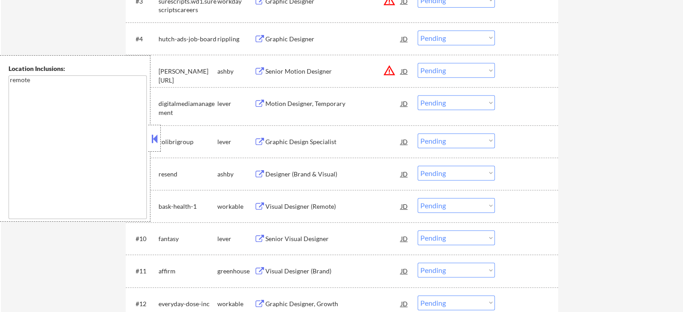
scroll to position [407, 0]
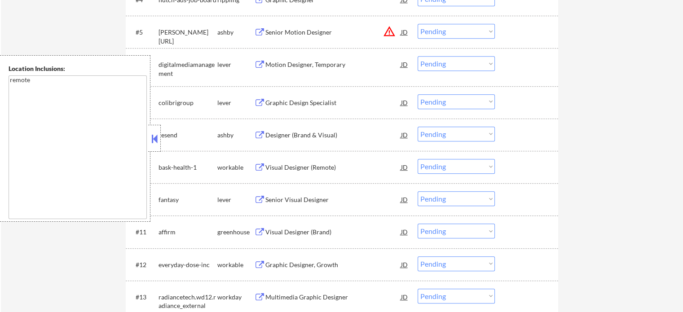
click at [294, 162] on div "Visual Designer (Remote)" at bounding box center [334, 167] width 136 height 16
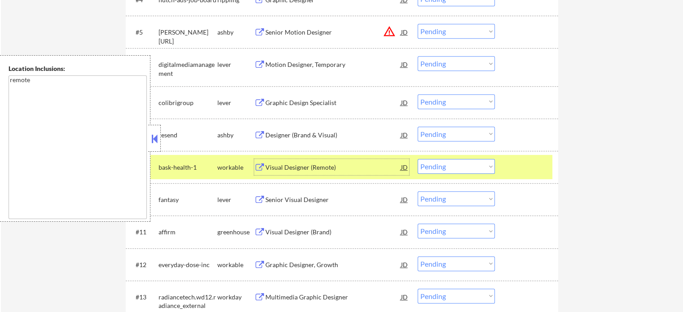
click at [534, 164] on div at bounding box center [528, 167] width 40 height 16
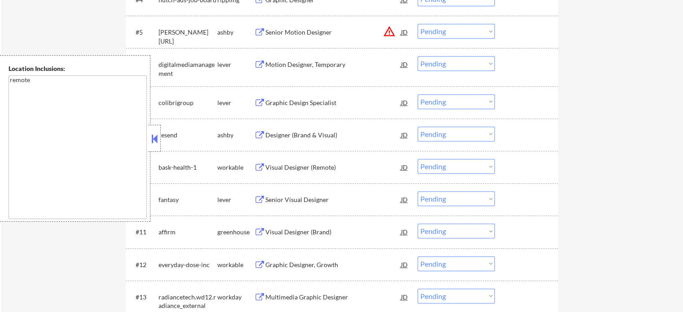
click at [292, 203] on div "Senior Visual Designer" at bounding box center [334, 199] width 136 height 9
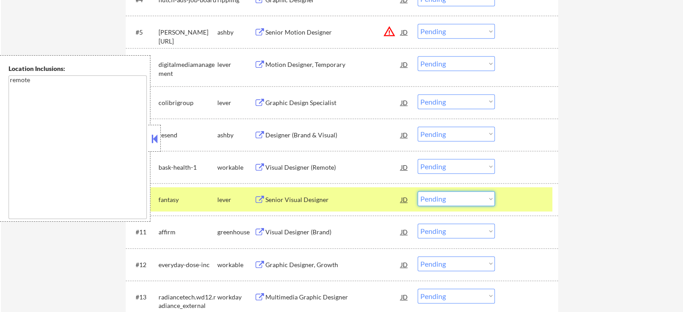
click at [464, 198] on select "Choose an option... Pending Applied Excluded (Questions) Excluded (Expired) Exc…" at bounding box center [456, 198] width 77 height 15
click at [418, 191] on select "Choose an option... Pending Applied Excluded (Questions) Excluded (Expired) Exc…" at bounding box center [456, 198] width 77 height 15
click at [525, 194] on div at bounding box center [528, 199] width 40 height 16
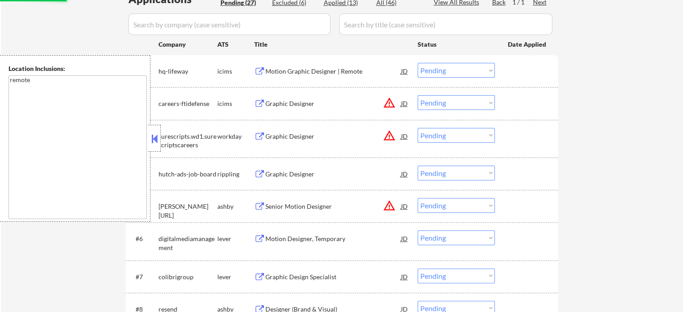
select select ""pending""
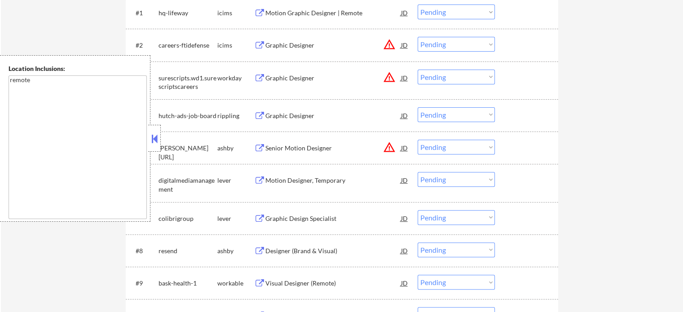
scroll to position [363, 0]
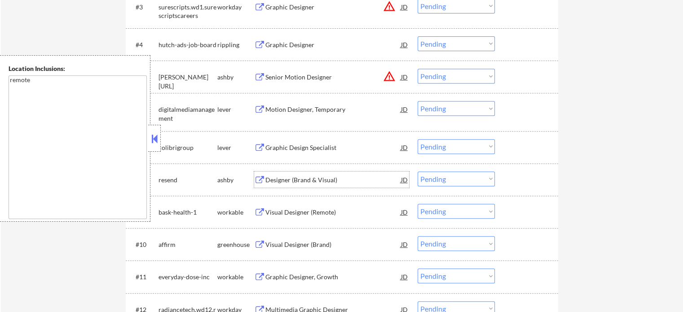
click at [293, 177] on div "Designer (Brand & Visual)" at bounding box center [334, 180] width 136 height 9
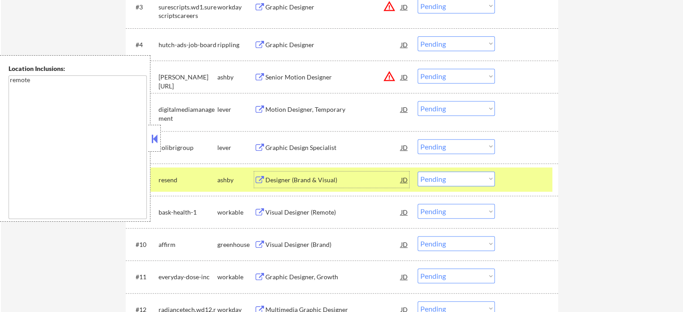
click at [449, 185] on select "Choose an option... Pending Applied Excluded (Questions) Excluded (Expired) Exc…" at bounding box center [456, 179] width 77 height 15
click at [418, 172] on select "Choose an option... Pending Applied Excluded (Questions) Excluded (Expired) Exc…" at bounding box center [456, 179] width 77 height 15
click at [511, 177] on div at bounding box center [528, 180] width 40 height 16
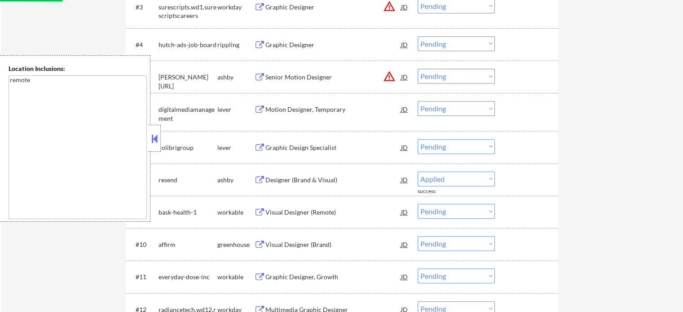
scroll to position [201, 0]
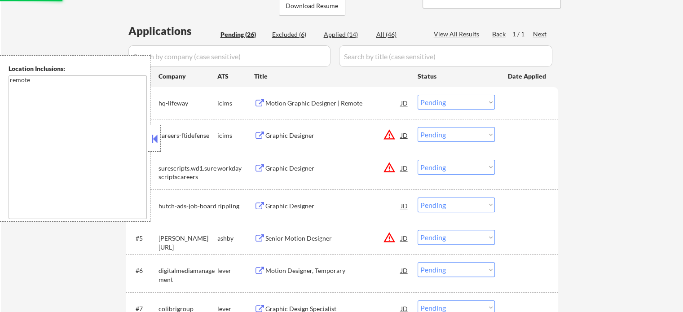
select select ""pending""
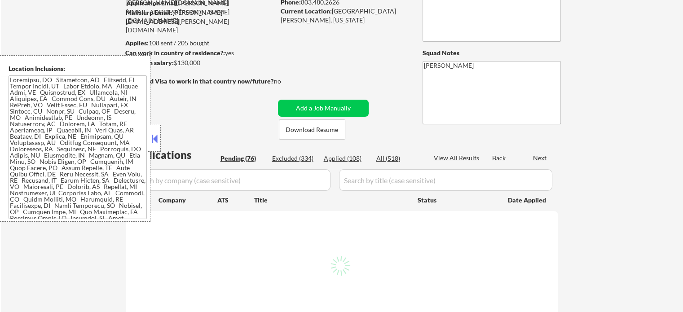
scroll to position [90, 0]
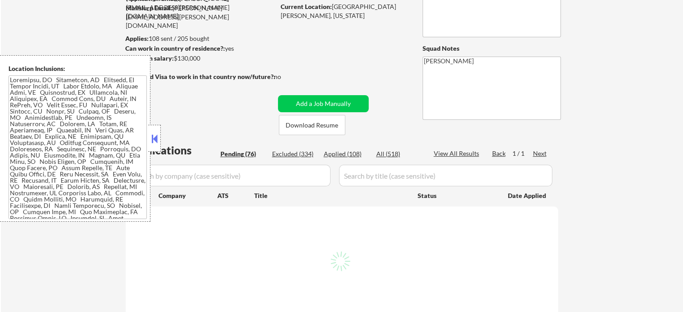
select select ""pending""
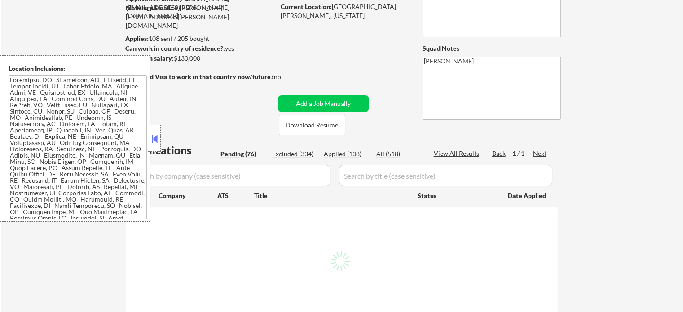
select select ""pending""
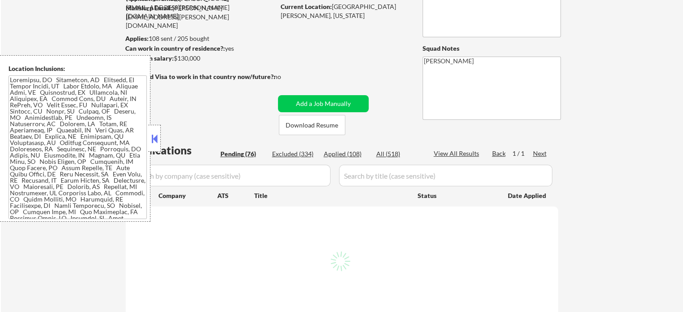
select select ""pending""
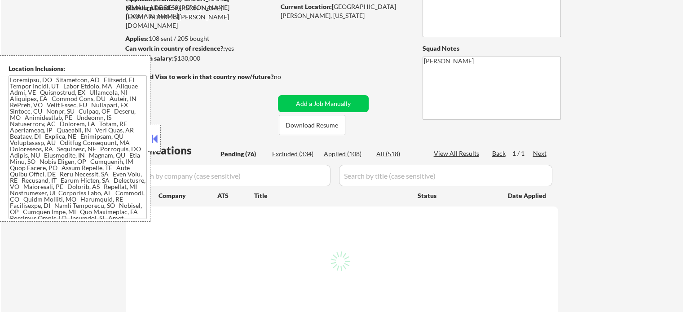
select select ""pending""
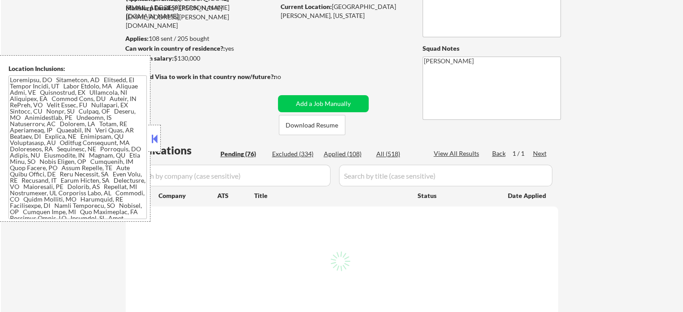
select select ""pending""
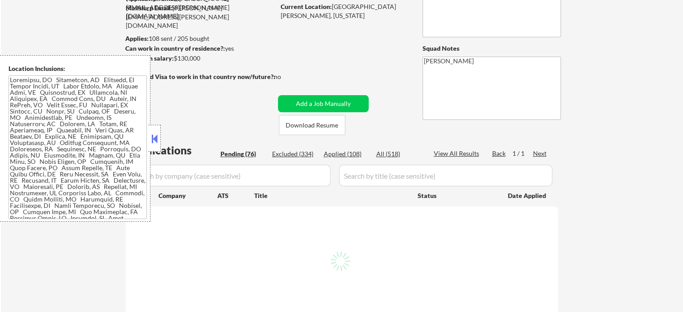
select select ""pending""
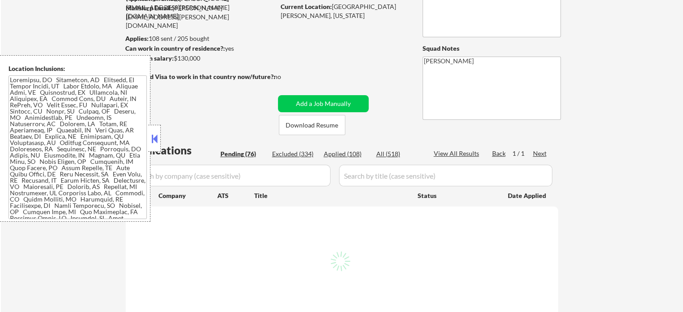
select select ""pending""
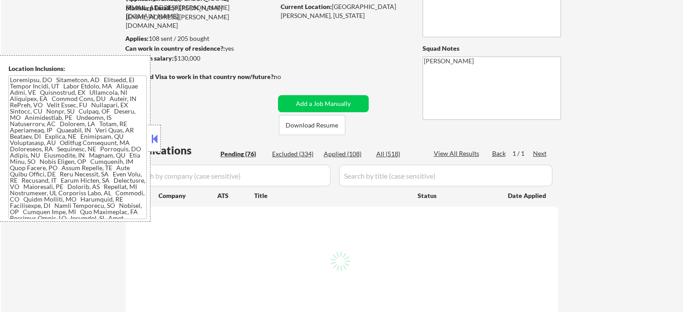
select select ""pending""
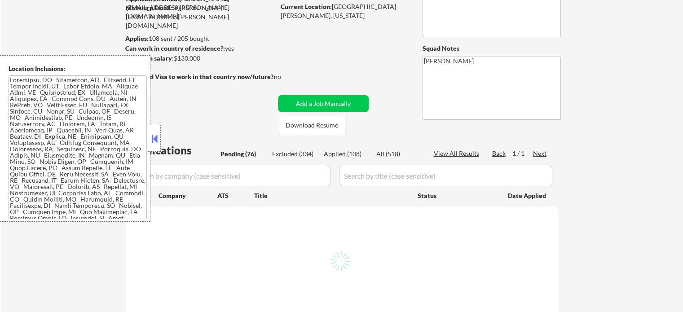
select select ""pending""
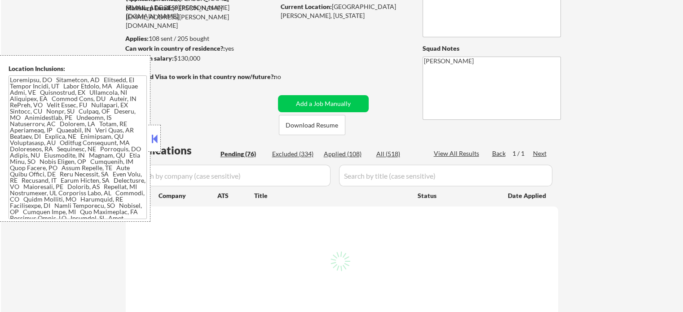
select select ""pending""
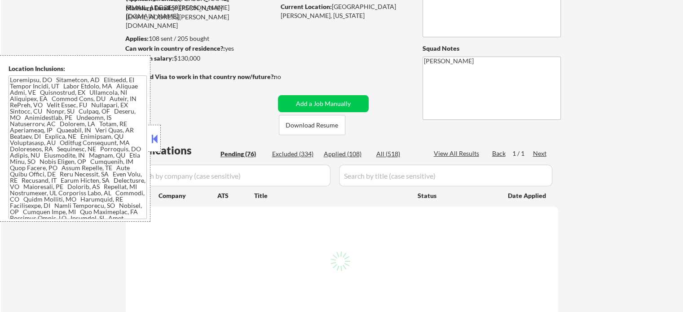
select select ""pending""
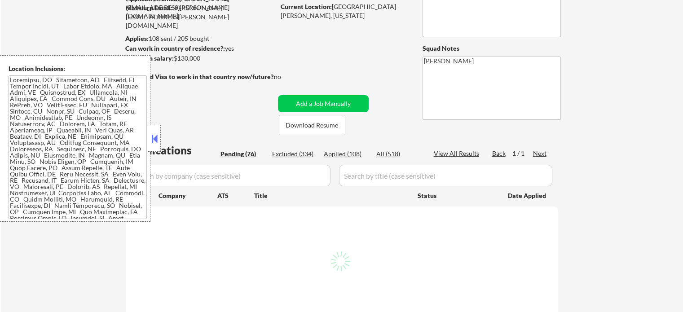
select select ""pending""
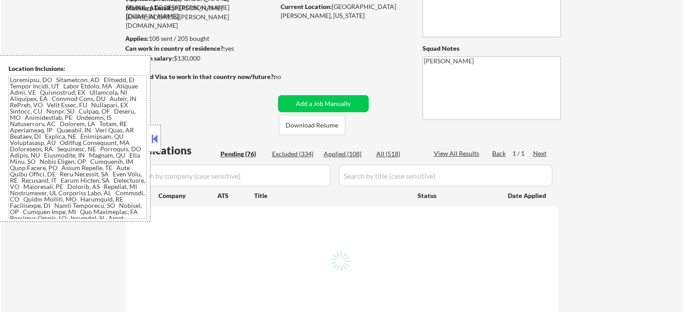
select select ""pending""
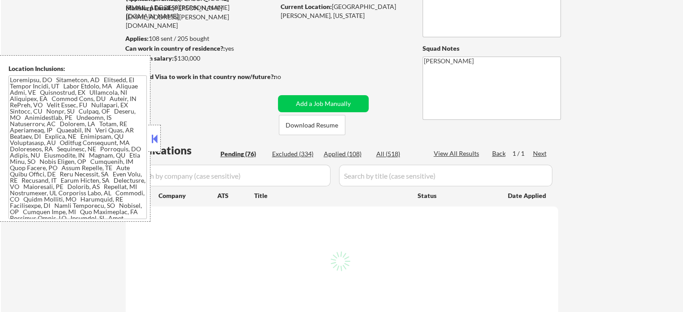
select select ""pending""
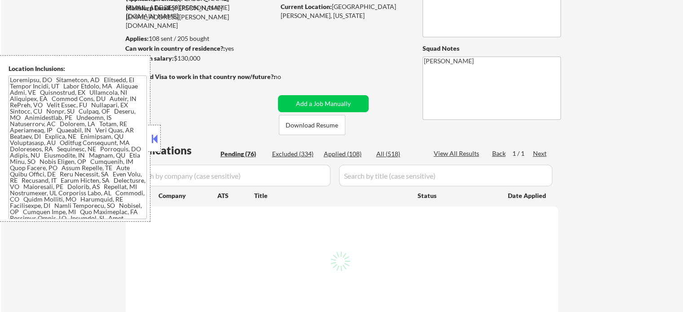
select select ""pending""
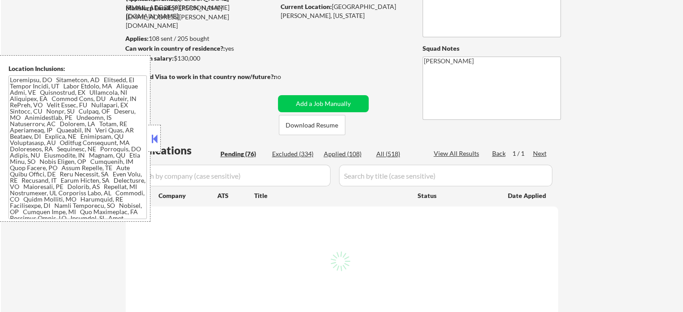
select select ""pending""
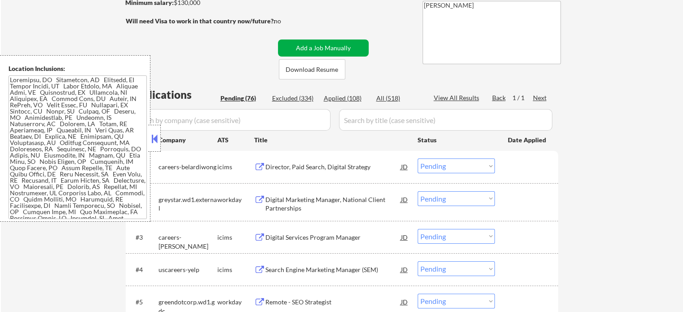
scroll to position [180, 0]
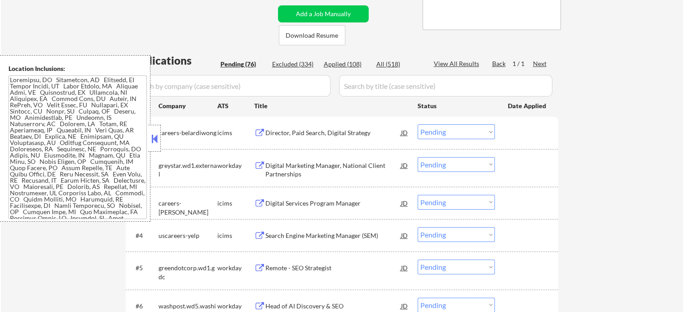
click at [314, 170] on div "Digital Marketing Manager, National Client Partnerships" at bounding box center [334, 170] width 136 height 18
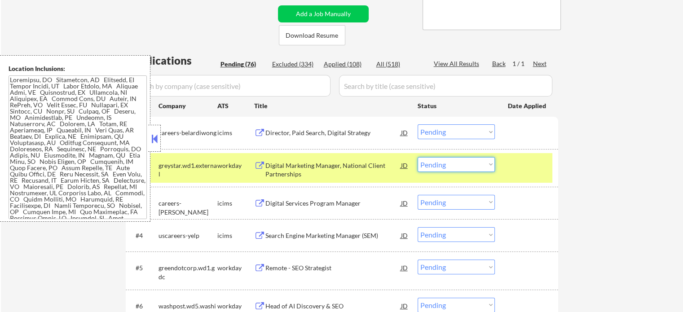
click at [455, 169] on select "Choose an option... Pending Applied Excluded (Questions) Excluded (Expired) Exc…" at bounding box center [456, 164] width 77 height 15
click at [418, 157] on select "Choose an option... Pending Applied Excluded (Questions) Excluded (Expired) Exc…" at bounding box center [456, 164] width 77 height 15
click at [522, 164] on div at bounding box center [528, 165] width 40 height 16
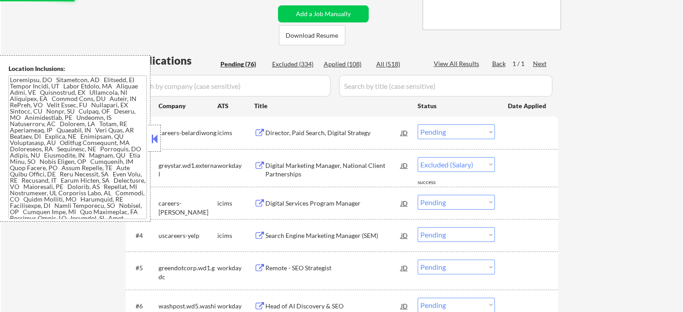
select select ""pending""
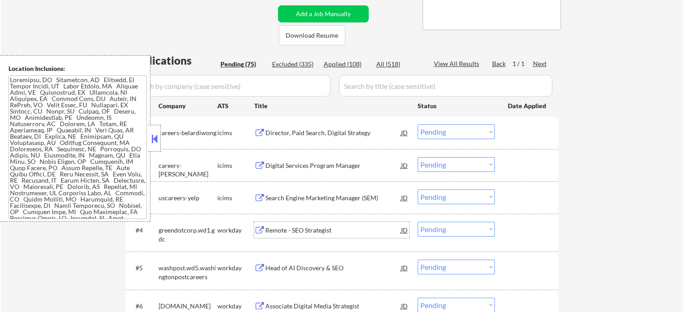
click at [318, 230] on div "Remote - SEO Strategist" at bounding box center [334, 230] width 136 height 9
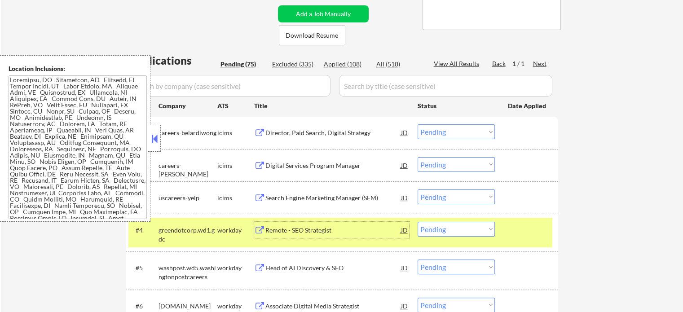
click at [452, 228] on select "Choose an option... Pending Applied Excluded (Questions) Excluded (Expired) Exc…" at bounding box center [456, 229] width 77 height 15
click at [418, 222] on select "Choose an option... Pending Applied Excluded (Questions) Excluded (Expired) Exc…" at bounding box center [456, 229] width 77 height 15
click at [529, 235] on div at bounding box center [528, 230] width 40 height 16
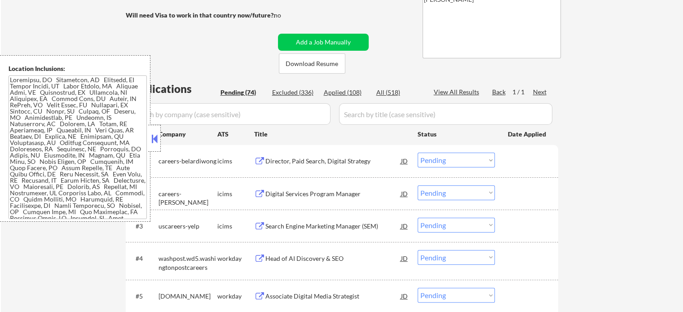
scroll to position [270, 0]
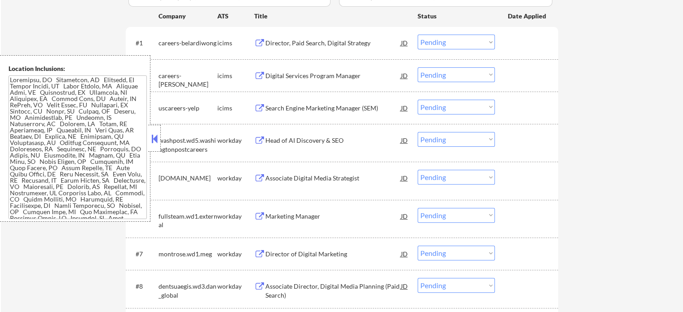
click at [309, 135] on div "Head of AI Discovery & SEO" at bounding box center [334, 140] width 136 height 16
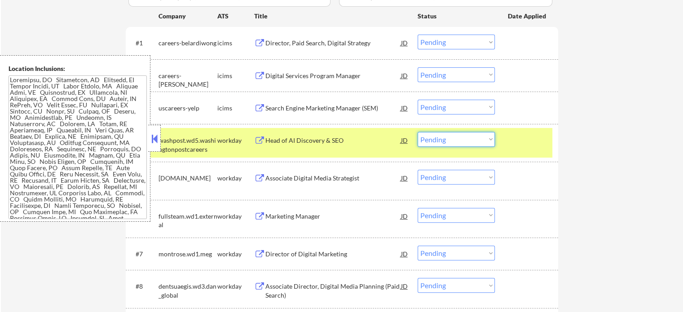
click at [460, 138] on select "Choose an option... Pending Applied Excluded (Questions) Excluded (Expired) Exc…" at bounding box center [456, 139] width 77 height 15
click at [418, 132] on select "Choose an option... Pending Applied Excluded (Questions) Excluded (Expired) Exc…" at bounding box center [456, 139] width 77 height 15
click at [520, 144] on div at bounding box center [528, 140] width 40 height 16
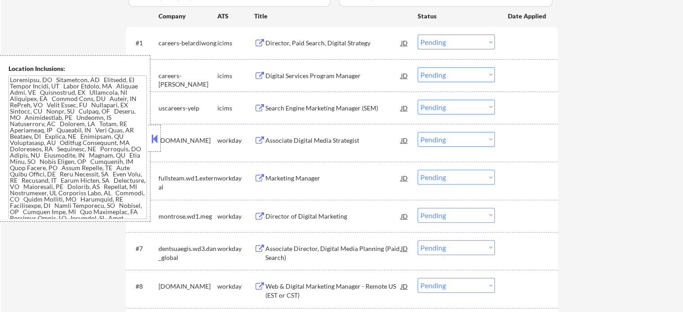
click at [310, 138] on div "Associate Digital Media Strategist" at bounding box center [334, 140] width 136 height 9
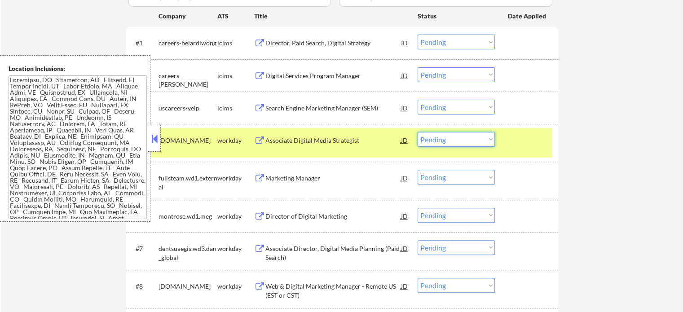
click at [431, 138] on select "Choose an option... Pending Applied Excluded (Questions) Excluded (Expired) Exc…" at bounding box center [456, 139] width 77 height 15
click at [418, 132] on select "Choose an option... Pending Applied Excluded (Questions) Excluded (Expired) Exc…" at bounding box center [456, 139] width 77 height 15
click at [524, 148] on div "#4 [DOMAIN_NAME] workday Associate Digital Media Strategist JD Choose an option…" at bounding box center [340, 143] width 424 height 30
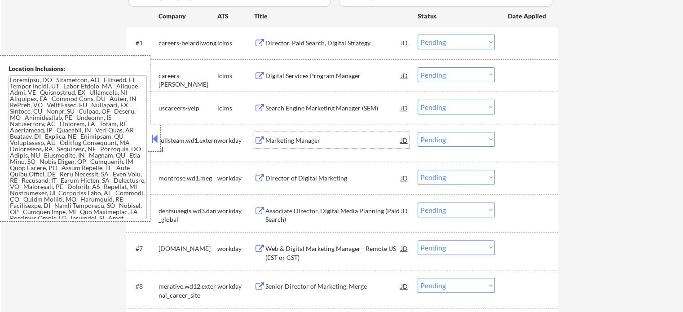
click at [306, 143] on div "Marketing Manager" at bounding box center [334, 140] width 136 height 9
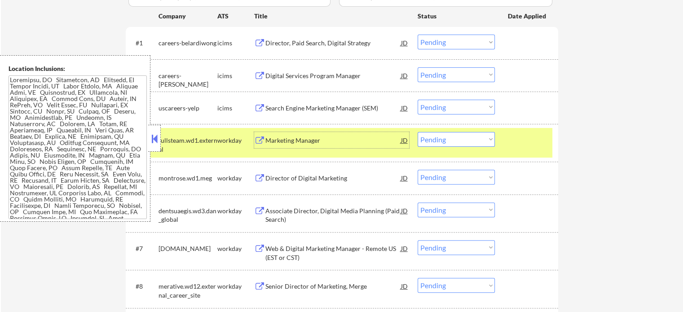
click at [464, 139] on select "Choose an option... Pending Applied Excluded (Questions) Excluded (Expired) Exc…" at bounding box center [456, 139] width 77 height 15
click at [418, 132] on select "Choose an option... Pending Applied Excluded (Questions) Excluded (Expired) Exc…" at bounding box center [456, 139] width 77 height 15
click at [519, 151] on div "#4 fullsteam.wd1.external workday Marketing Manager JD Choose an option... Pend…" at bounding box center [340, 143] width 424 height 30
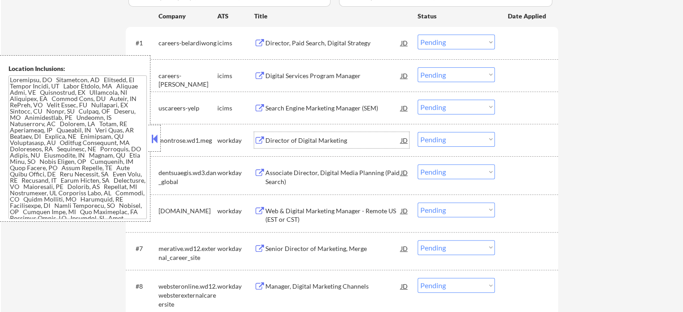
click at [295, 140] on div "Director of Digital Marketing" at bounding box center [334, 140] width 136 height 9
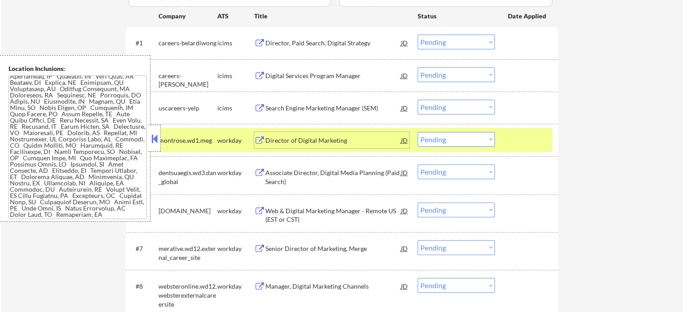
scroll to position [60, 0]
click at [504, 135] on div "#4 montrose.wd1.meg workday Director of Digital Marketing JD Choose an option..…" at bounding box center [340, 140] width 424 height 24
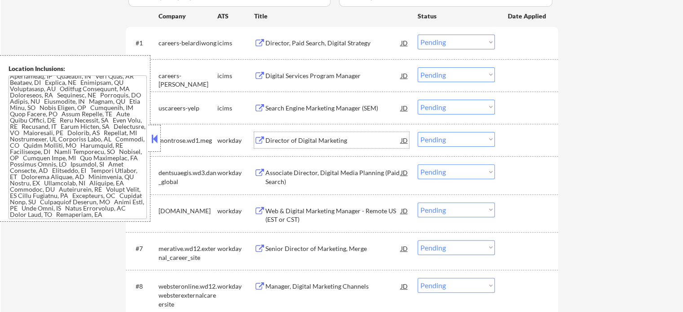
click at [303, 143] on div "Director of Digital Marketing" at bounding box center [334, 140] width 136 height 9
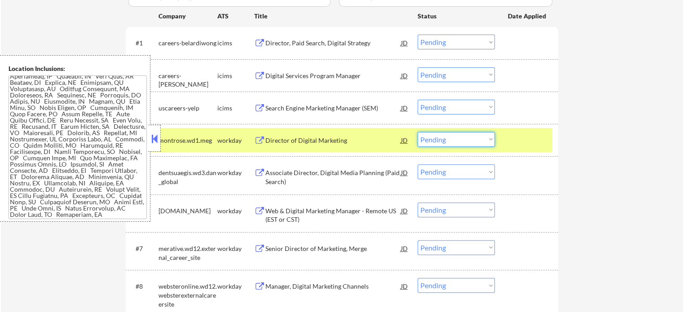
click at [444, 145] on select "Choose an option... Pending Applied Excluded (Questions) Excluded (Expired) Exc…" at bounding box center [456, 139] width 77 height 15
click at [418, 132] on select "Choose an option... Pending Applied Excluded (Questions) Excluded (Expired) Exc…" at bounding box center [456, 139] width 77 height 15
click at [523, 137] on div at bounding box center [528, 140] width 40 height 16
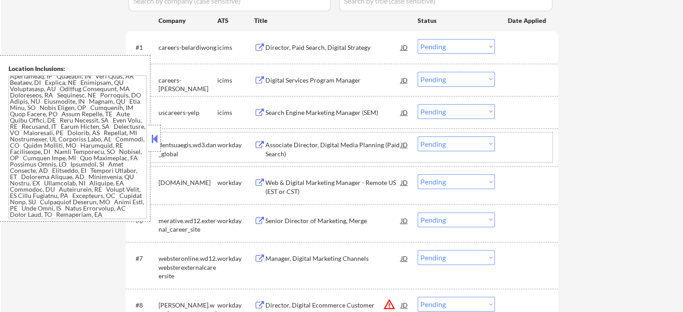
scroll to position [270, 0]
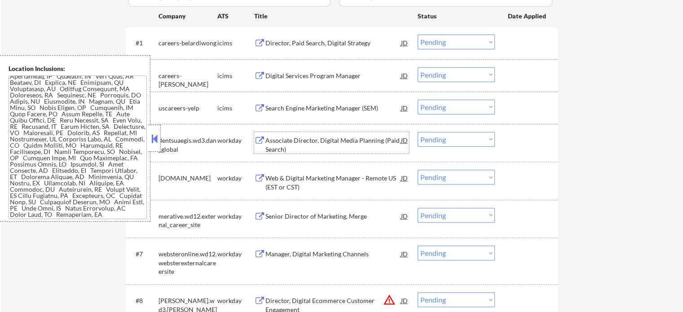
click at [292, 142] on div "Associate Director, Digital Media Planning (Paid Search)" at bounding box center [334, 145] width 136 height 18
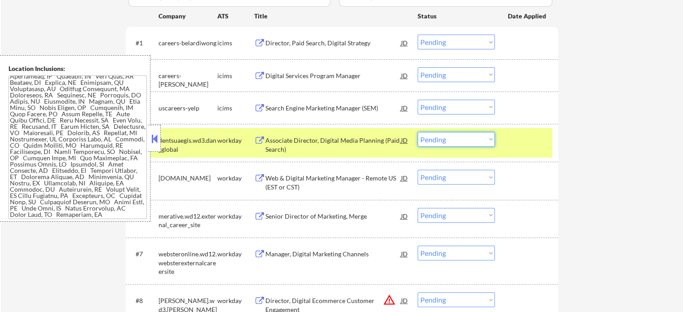
click at [448, 138] on select "Choose an option... Pending Applied Excluded (Questions) Excluded (Expired) Exc…" at bounding box center [456, 139] width 77 height 15
click at [418, 132] on select "Choose an option... Pending Applied Excluded (Questions) Excluded (Expired) Exc…" at bounding box center [456, 139] width 77 height 15
click at [505, 133] on div "#4 dentsuaegis.wd3.dan_global workday Associate Director, Digital Media Plannin…" at bounding box center [340, 143] width 424 height 30
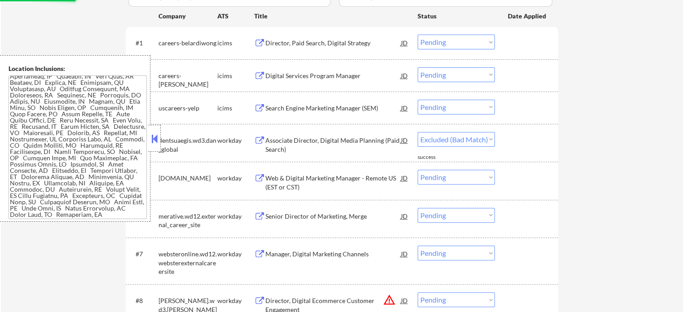
select select ""pending""
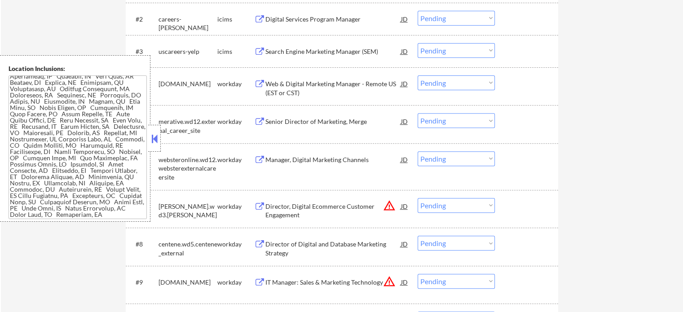
scroll to position [359, 0]
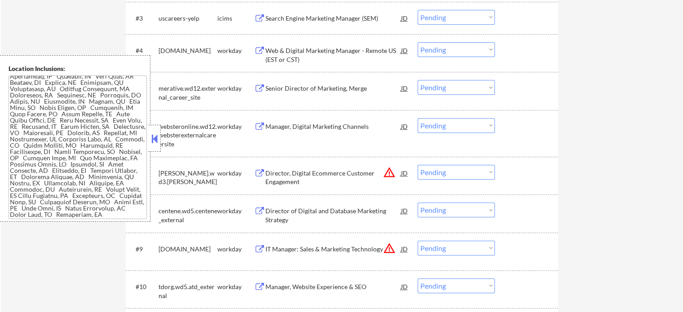
click at [271, 215] on div "Director of Digital and Database Marketing Strategy" at bounding box center [334, 216] width 136 height 18
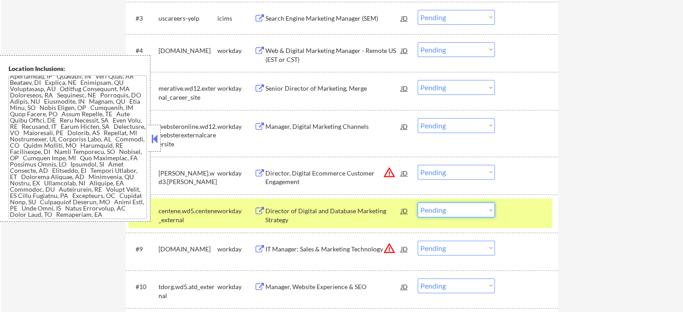
click at [461, 211] on select "Choose an option... Pending Applied Excluded (Questions) Excluded (Expired) Exc…" at bounding box center [456, 210] width 77 height 15
click at [418, 203] on select "Choose an option... Pending Applied Excluded (Questions) Excluded (Expired) Exc…" at bounding box center [456, 210] width 77 height 15
click at [529, 216] on div at bounding box center [528, 211] width 40 height 16
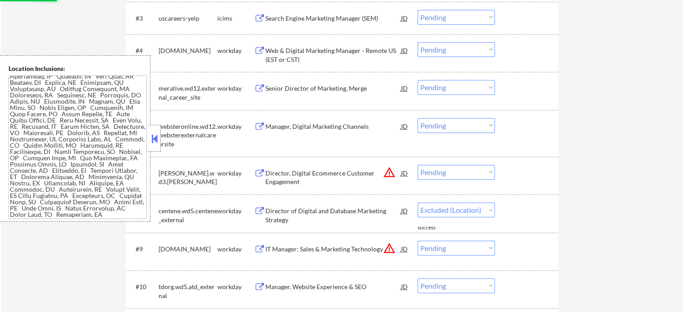
select select ""pending""
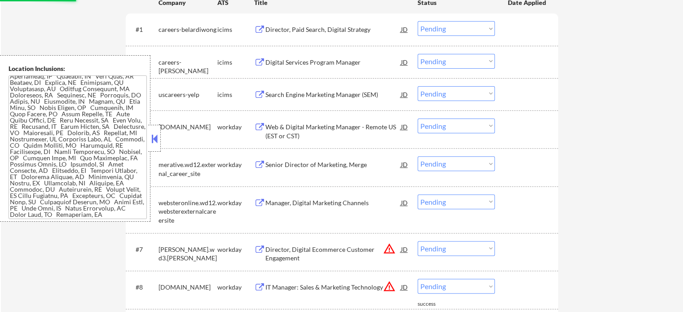
scroll to position [270, 0]
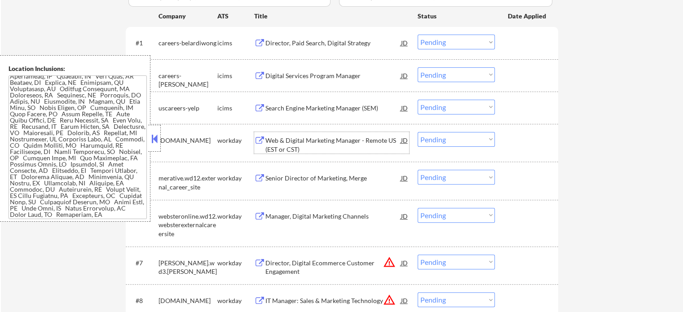
click at [296, 146] on div "Web & Digital Marketing Manager - Remote US (EST or CST)" at bounding box center [334, 145] width 136 height 18
